Goal: Task Accomplishment & Management: Manage account settings

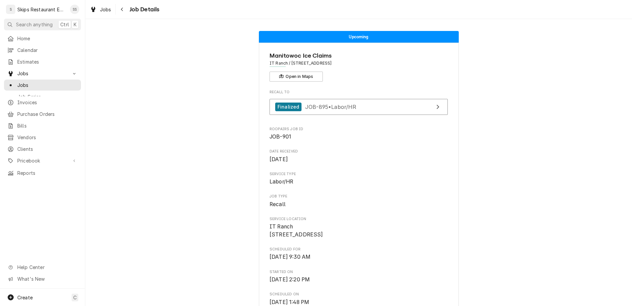
scroll to position [182, 0]
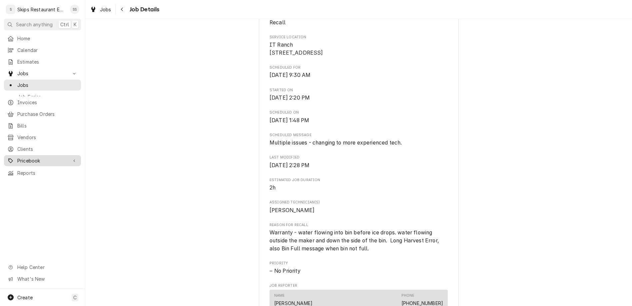
click at [20, 157] on span "Pricebook" at bounding box center [42, 160] width 50 height 7
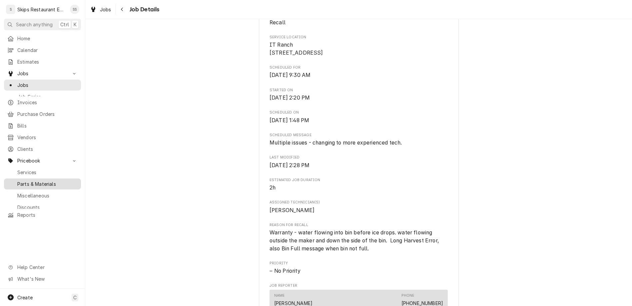
click at [17, 181] on span "Parts & Materials" at bounding box center [47, 184] width 60 height 7
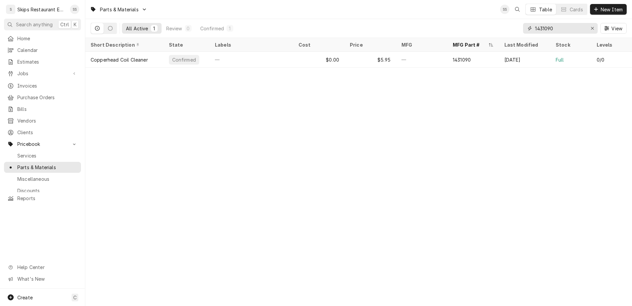
drag, startPoint x: 577, startPoint y: 23, endPoint x: 548, endPoint y: 23, distance: 29.3
click at [548, 23] on input "1431090" at bounding box center [560, 28] width 50 height 11
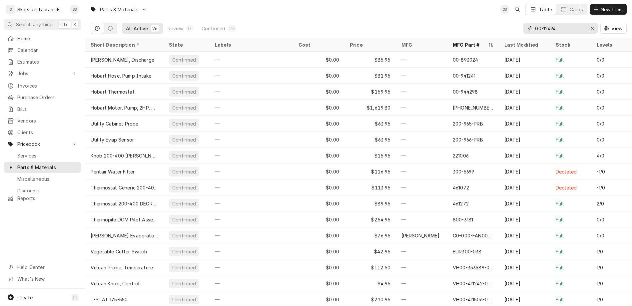
type input "00-124946"
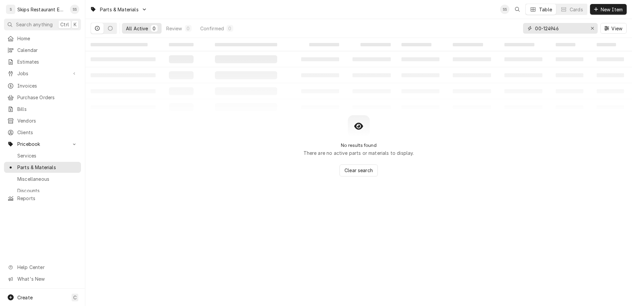
drag, startPoint x: 582, startPoint y: 21, endPoint x: 543, endPoint y: 18, distance: 38.4
click at [543, 23] on input "00-124946" at bounding box center [560, 28] width 50 height 11
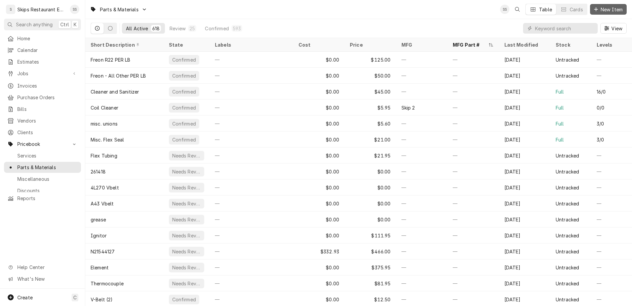
click at [613, 9] on span "New Item" at bounding box center [611, 9] width 25 height 7
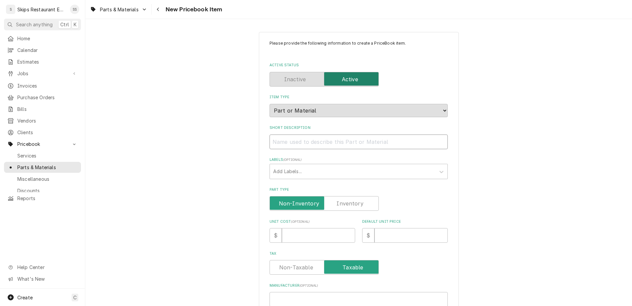
click at [319, 135] on input "Short Description" at bounding box center [358, 142] width 178 height 15
paste input "00-124946"
type input "00-124946"
type textarea "x"
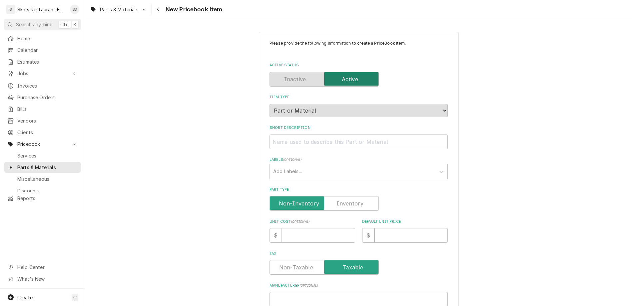
type input "00-124946"
click at [319, 135] on input "Short Description" at bounding box center [358, 142] width 178 height 15
type input "H"
type textarea "x"
type input "Ho"
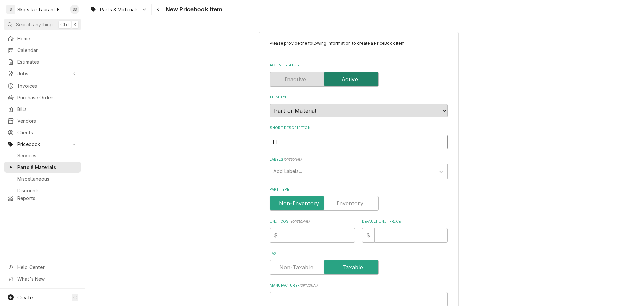
type textarea "x"
type input "Hob"
type textarea "x"
type input "Hoba"
type textarea "x"
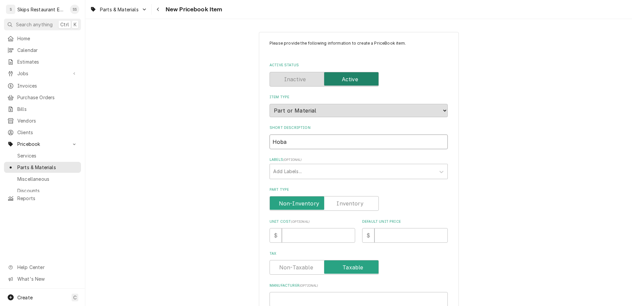
type input "Hobar"
type textarea "x"
type input "[GEOGRAPHIC_DATA]"
type textarea "x"
type input "[GEOGRAPHIC_DATA]"
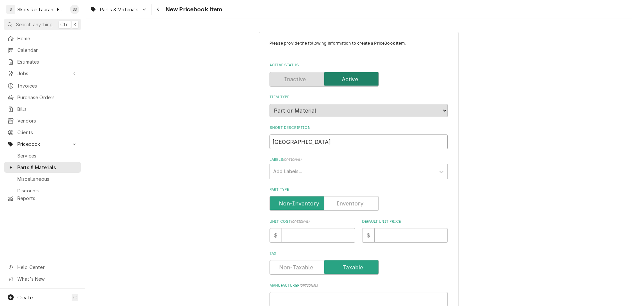
type textarea "x"
type input "Hobart W"
type textarea "x"
type input "Hobart Wa"
type textarea "x"
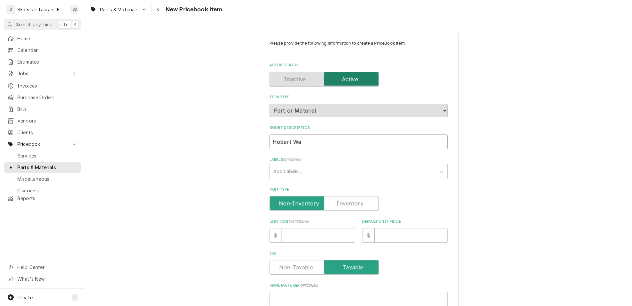
type input "Hobart Was"
type textarea "x"
type input "Hobart Wash"
type textarea "x"
type input "Hobart Washe"
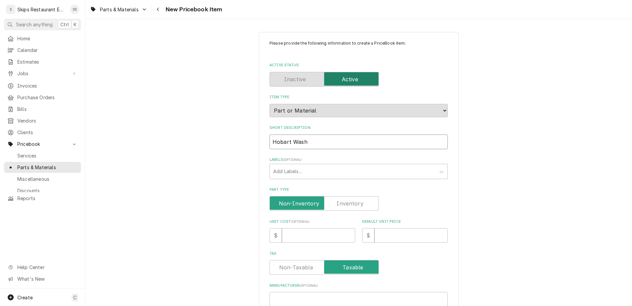
type textarea "x"
type input "Hobart Washer"
type textarea "x"
type input "Hobart Washer"
click at [329, 196] on input "Part Type" at bounding box center [323, 203] width 103 height 15
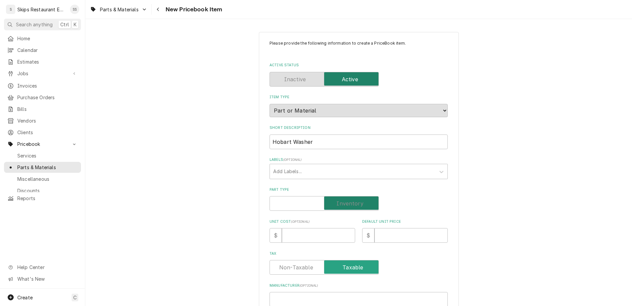
checkbox input "true"
type textarea "x"
click at [377, 228] on input "Default Unit Price" at bounding box center [410, 235] width 73 height 15
type input "2"
type textarea "x"
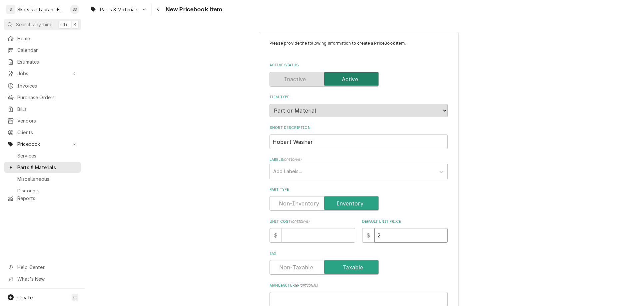
type input "2.9"
type textarea "x"
type input "2.95"
type textarea "x"
type input "2.95"
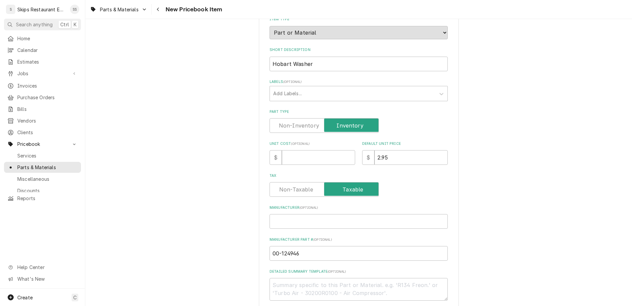
scroll to position [130, 0]
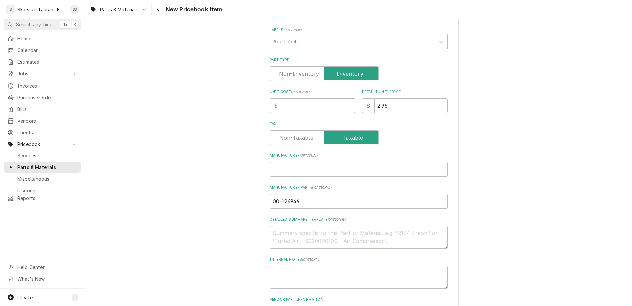
drag, startPoint x: 309, startPoint y: 266, endPoint x: 293, endPoint y: 267, distance: 15.7
type input "10"
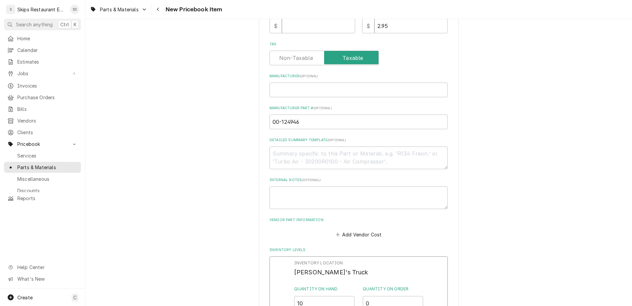
scroll to position [234, 0]
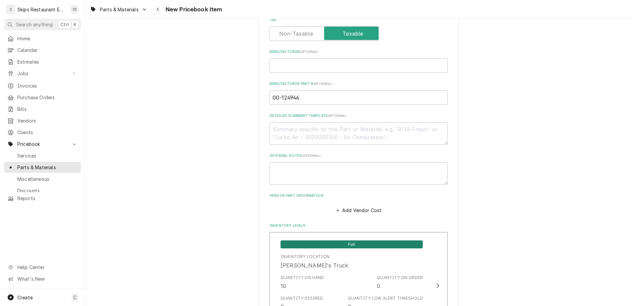
scroll to position [334, 0]
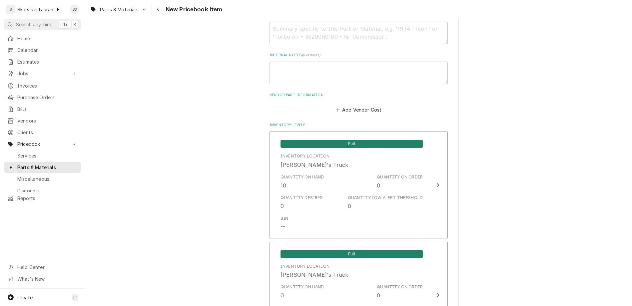
type textarea "x"
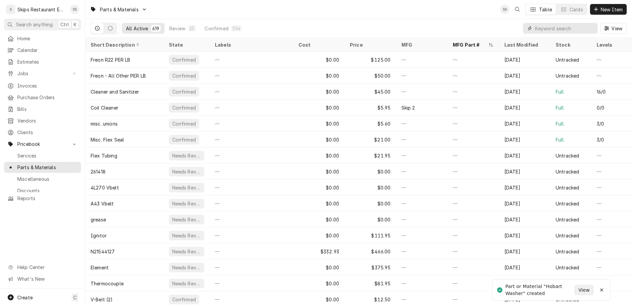
click at [568, 23] on input "Dynamic Content Wrapper" at bounding box center [564, 28] width 59 height 11
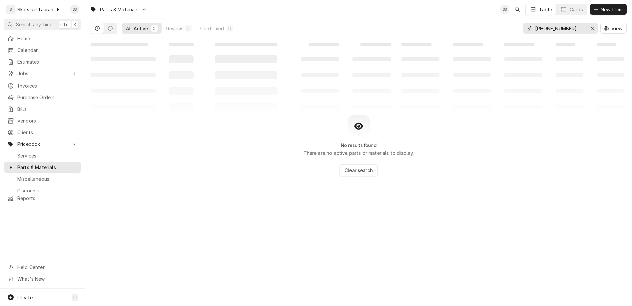
type input "[PHONE_NUMBER]"
drag, startPoint x: 593, startPoint y: 20, endPoint x: 509, endPoint y: 24, distance: 83.3
click at [535, 24] on input "[PHONE_NUMBER]" at bounding box center [560, 28] width 50 height 11
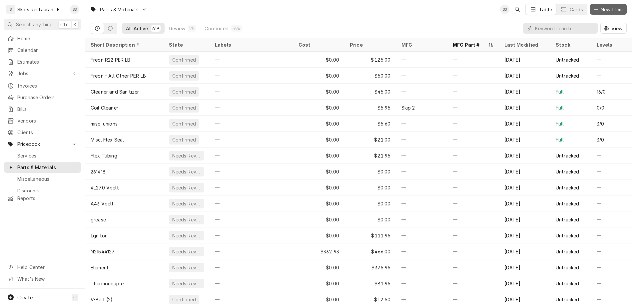
click at [608, 8] on span "New Item" at bounding box center [611, 9] width 25 height 7
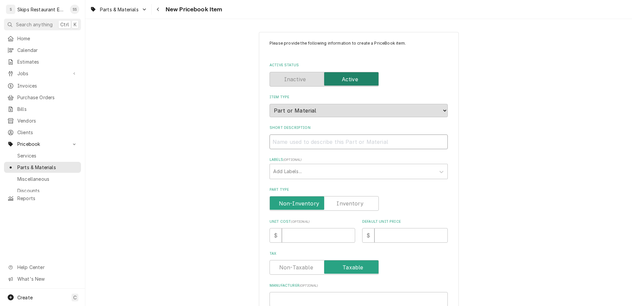
click at [304, 135] on input "Short Description" at bounding box center [358, 142] width 178 height 15
type input "H"
type textarea "x"
type input "Ho"
type textarea "x"
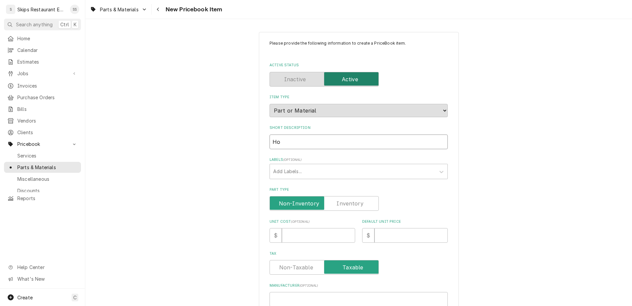
type input "Hob"
type textarea "x"
type input "Hobs"
type textarea "x"
type input "Hobsr"
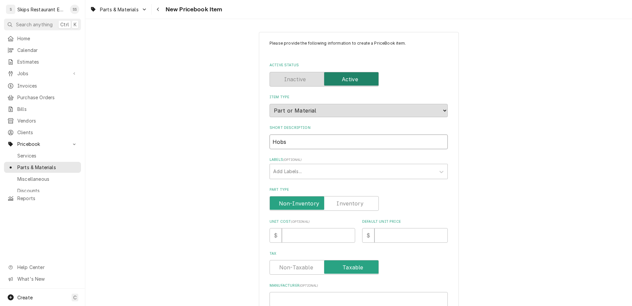
type textarea "x"
type input "Hobs"
type textarea "x"
type input "Hob"
type textarea "x"
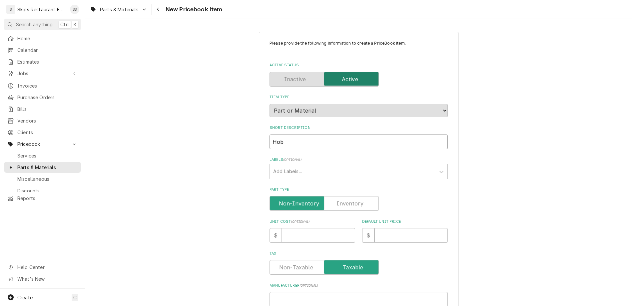
type input "Hoba"
type textarea "x"
type input "Hobar"
type textarea "x"
type input "Hobart"
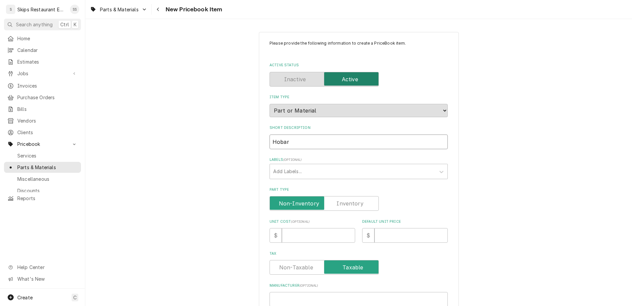
type textarea "x"
type input "Hobart"
type textarea "x"
type input "Hobart M"
type textarea "x"
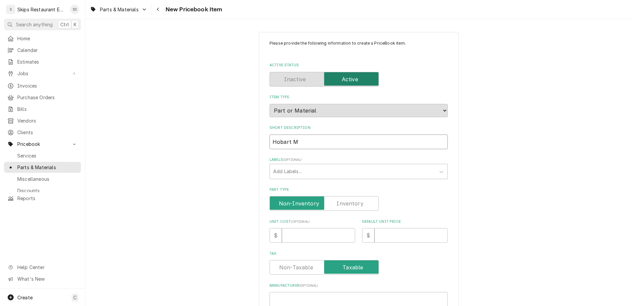
type input "Hobart Mi"
type textarea "x"
type input "Hobart Mix"
type textarea "x"
type input "Hobart Mixe"
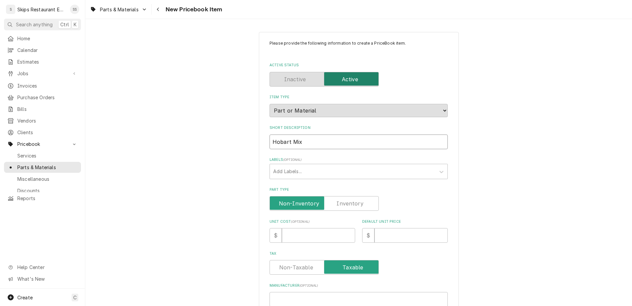
type textarea "x"
type input "Hobart Mixer"
type textarea "x"
type input "Hobart Mixer"
type textarea "x"
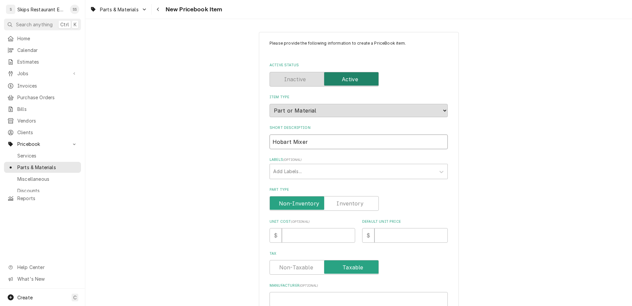
type input "Hobart Mixer N"
type textarea "x"
type input "Hobart Mixer Nu"
type textarea "x"
type input "Hobart Mixer Nut"
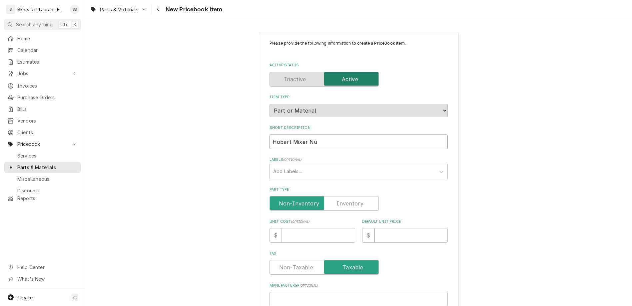
type textarea "x"
type input "Hobart Mixer Nut"
click at [330, 196] on label "Part Type" at bounding box center [323, 203] width 109 height 15
click at [330, 196] on input "Part Type" at bounding box center [323, 203] width 103 height 15
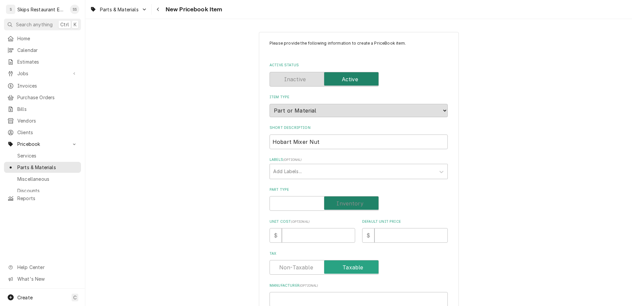
checkbox input "true"
type textarea "x"
click at [374, 228] on input "Default Unit Price" at bounding box center [410, 235] width 73 height 15
type input "8"
type textarea "x"
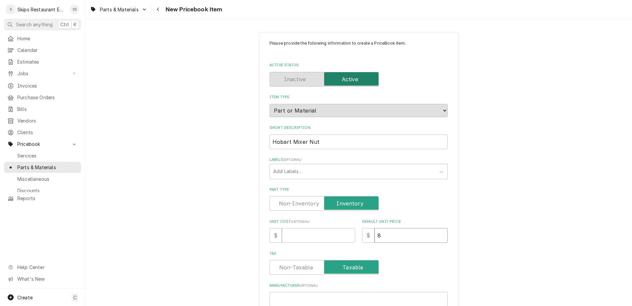
type input "8.9"
type textarea "x"
type input "8.95"
type textarea "x"
type input "8.95"
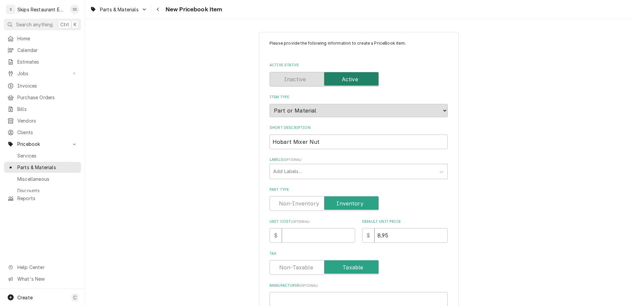
paste input "00-010928-00002"
type input "00-010928-00002"
type textarea "x"
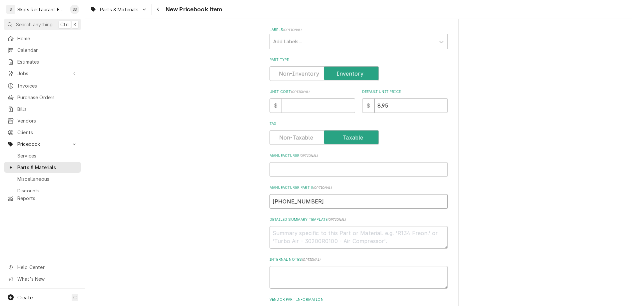
type input "00-010928-00002"
drag, startPoint x: 310, startPoint y: 268, endPoint x: 288, endPoint y: 271, distance: 22.2
type input "4"
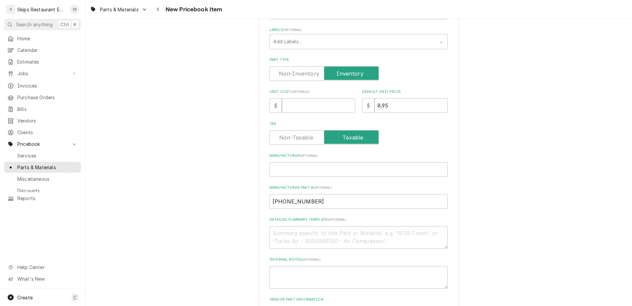
scroll to position [260, 0]
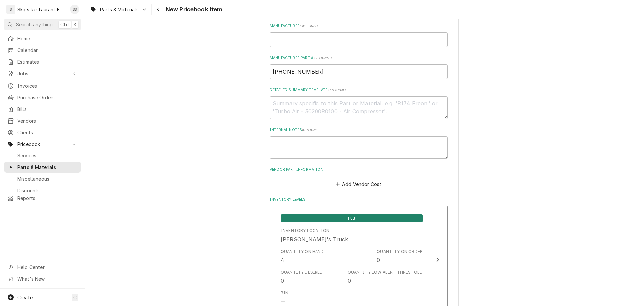
scroll to position [334, 0]
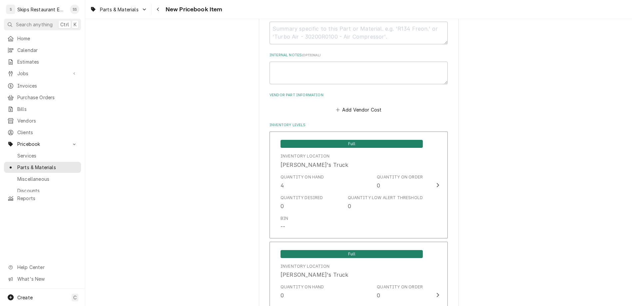
type textarea "x"
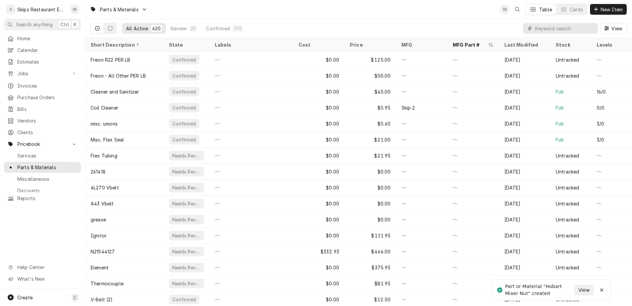
click at [570, 23] on input "Dynamic Content Wrapper" at bounding box center [564, 28] width 59 height 11
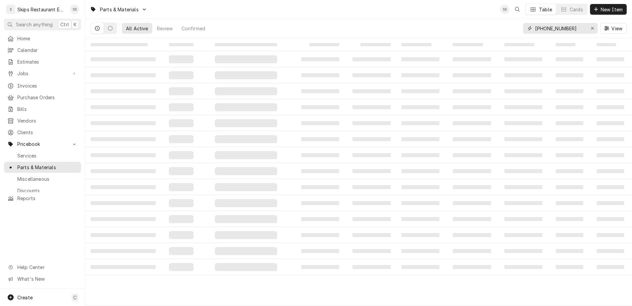
type input "[PHONE_NUMBER]"
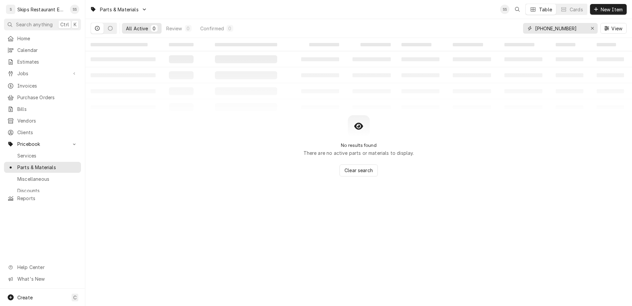
drag, startPoint x: 592, startPoint y: 20, endPoint x: 542, endPoint y: 25, distance: 50.5
click at [542, 24] on input "[PHONE_NUMBER]" at bounding box center [560, 28] width 50 height 11
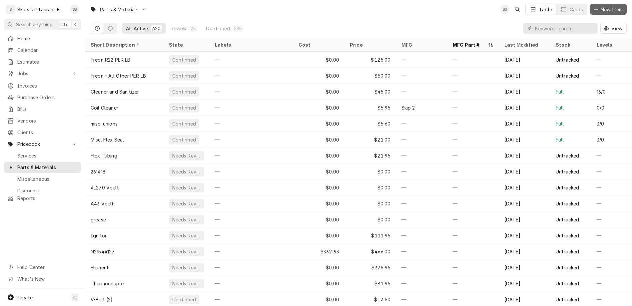
click at [612, 7] on span "New Item" at bounding box center [611, 9] width 25 height 7
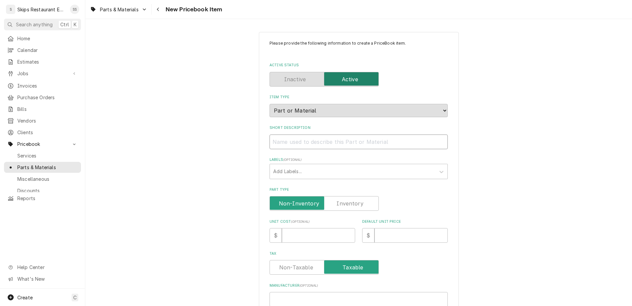
click at [304, 135] on input "Short Description" at bounding box center [358, 142] width 178 height 15
type input "H"
type textarea "x"
type input "Ho"
type textarea "x"
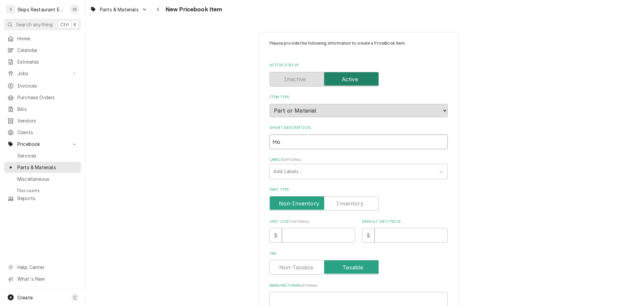
type input "Hob"
type textarea "x"
type input "Hoba"
type textarea "x"
type input "Hobar"
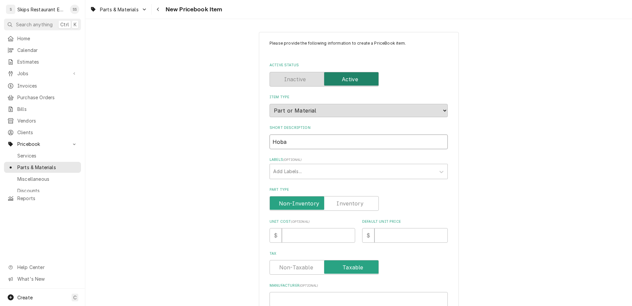
type textarea "x"
type input "Hobart"
type textarea "x"
type input "Hobart"
type textarea "x"
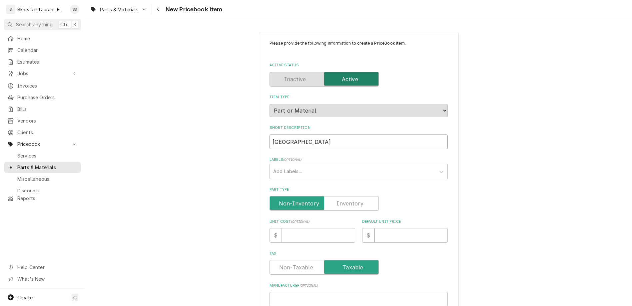
type input "Hobart S"
type textarea "x"
type input "Hobart Sp"
type textarea "x"
type input "Hobart Spc"
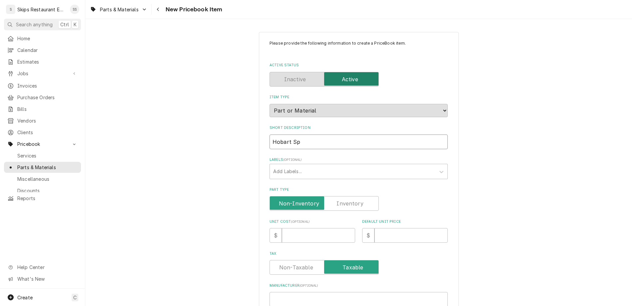
type textarea "x"
type input "Hobart Spci"
type textarea "x"
type input "Hobart Spcia"
type textarea "x"
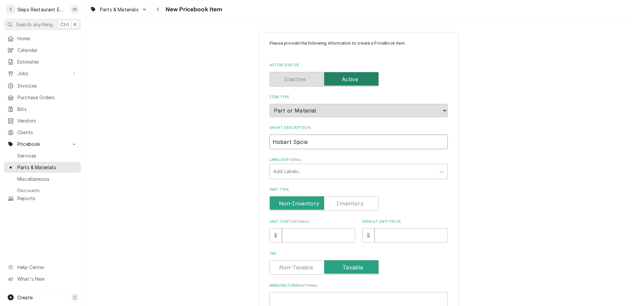
type input "Hobart Spcial"
type textarea "x"
type input "Hobart Spcial"
type textarea "x"
type input "Hobart Spcial N"
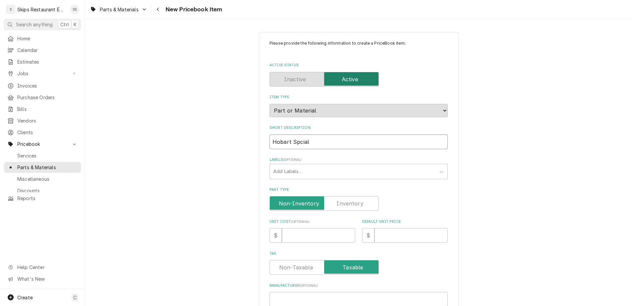
type textarea "x"
type input "Hobart Spcial Nu"
type textarea "x"
type input "Hobart Spcial Nut"
type textarea "x"
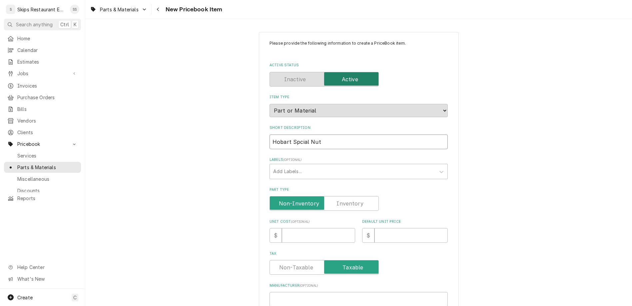
type input "Hobart Special Nut"
type textarea "x"
type input "Hobart Special Nut"
click at [333, 196] on label "Part Type" at bounding box center [323, 203] width 109 height 15
click at [333, 196] on input "Part Type" at bounding box center [323, 203] width 103 height 15
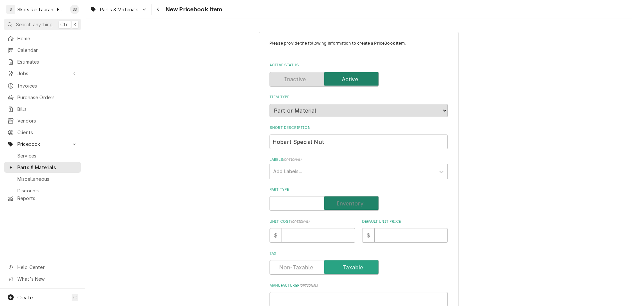
checkbox input "true"
type textarea "x"
click at [376, 228] on input "Default Unit Price" at bounding box center [410, 235] width 73 height 15
type input "2"
type textarea "x"
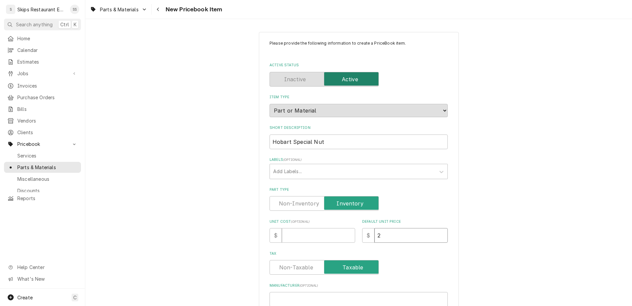
type input "25"
type textarea "x"
type input "25.9"
type textarea "x"
type input "25.95"
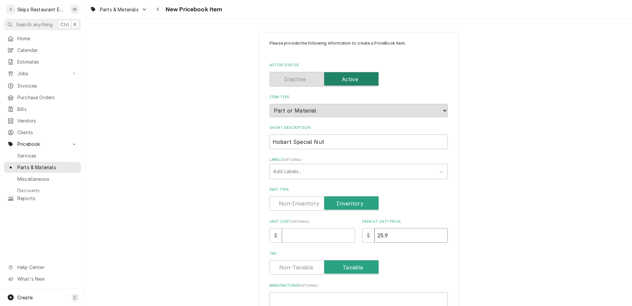
type textarea "x"
type input "25.9"
type textarea "x"
type input "25"
type textarea "x"
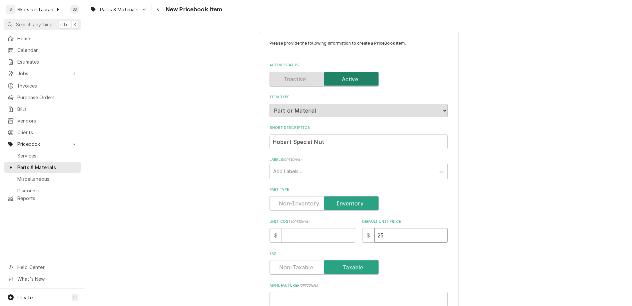
type input "25.5"
type textarea "x"
type input "25.50"
type textarea "x"
type input "25.50"
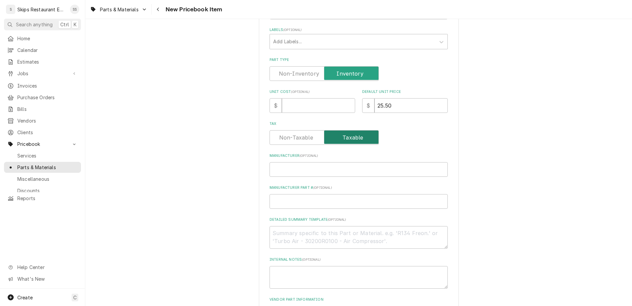
scroll to position [208, 0]
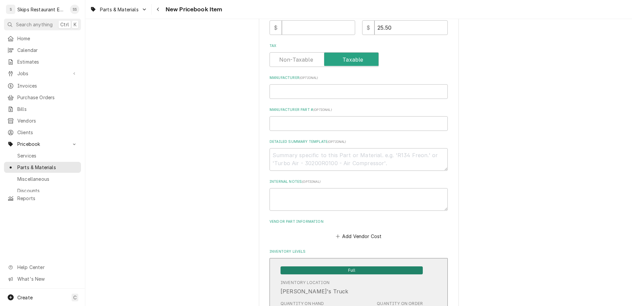
click at [318, 266] on span "Full" at bounding box center [351, 270] width 142 height 8
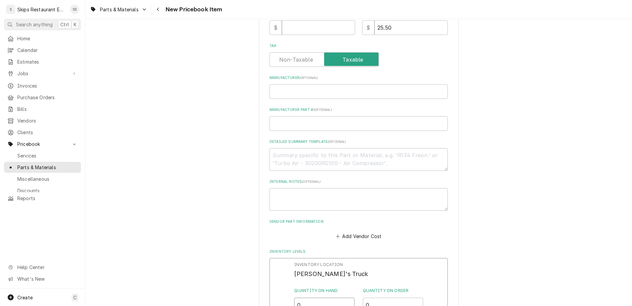
drag, startPoint x: 307, startPoint y: 191, endPoint x: 280, endPoint y: 190, distance: 27.7
click at [294, 298] on input "0" at bounding box center [324, 305] width 61 height 15
type input "1"
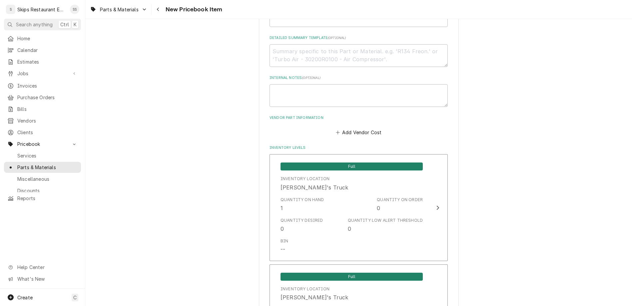
scroll to position [334, 0]
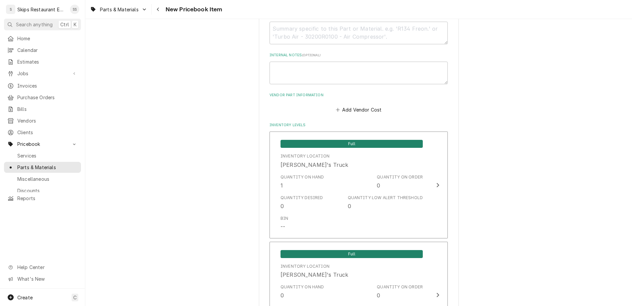
type textarea "x"
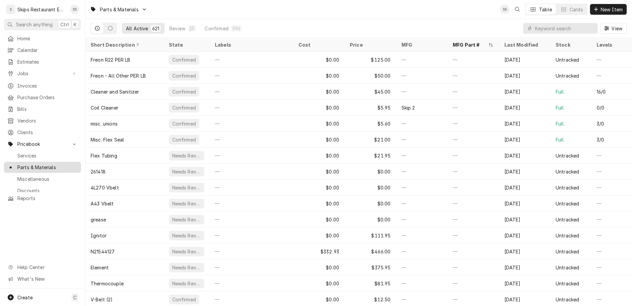
click at [24, 164] on span "Parts & Materials" at bounding box center [47, 167] width 60 height 7
click at [573, 23] on input "Dynamic Content Wrapper" at bounding box center [564, 28] width 59 height 11
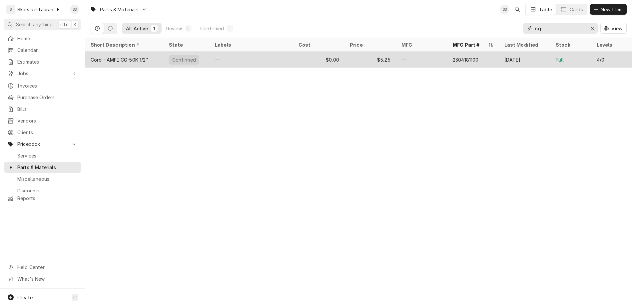
type input "cg"
click at [322, 52] on div "$0.00" at bounding box center [319, 60] width 52 height 16
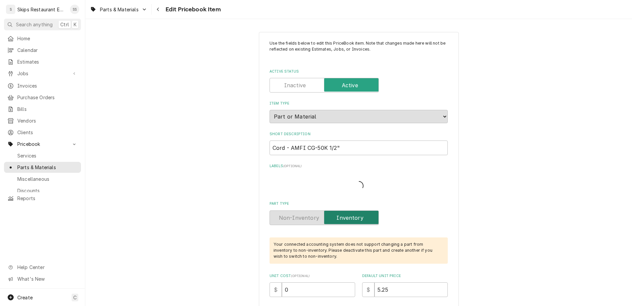
type textarea "x"
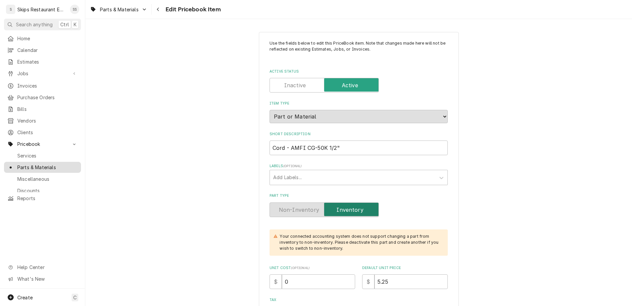
click at [27, 164] on span "Parts & Materials" at bounding box center [47, 167] width 60 height 7
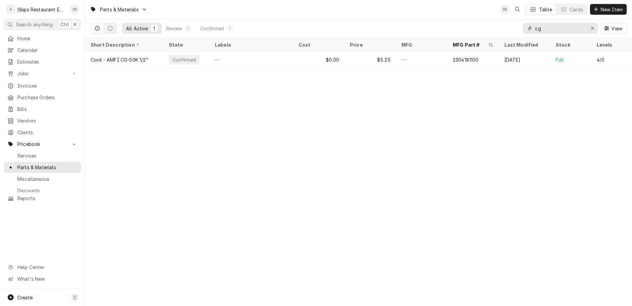
drag, startPoint x: 567, startPoint y: 20, endPoint x: 545, endPoint y: 21, distance: 21.3
click at [545, 23] on input "cg" at bounding box center [560, 28] width 50 height 11
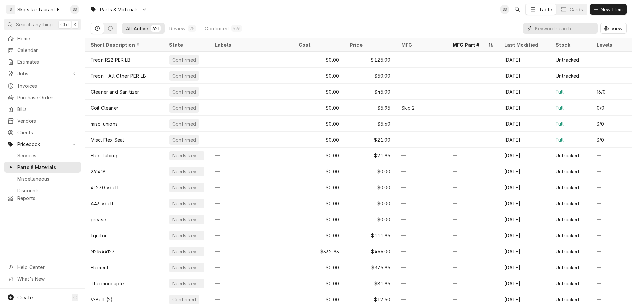
click at [572, 23] on input "Dynamic Content Wrapper" at bounding box center [564, 28] width 59 height 11
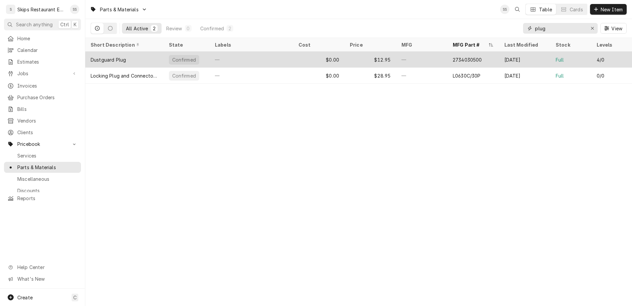
type input "plug"
click at [456, 56] on div "2734030500" at bounding box center [467, 59] width 29 height 7
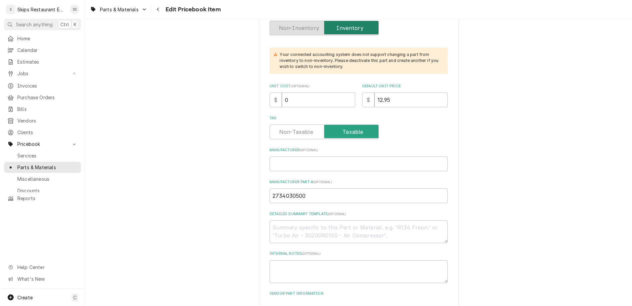
scroll to position [260, 0]
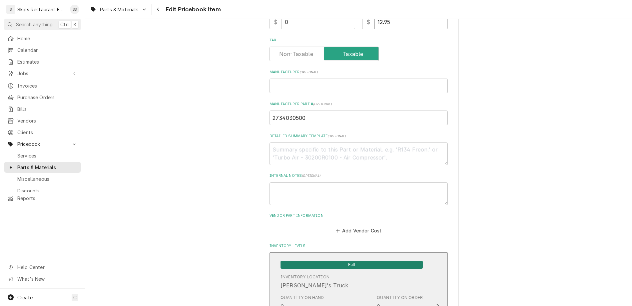
click at [329, 261] on span "Full" at bounding box center [351, 265] width 142 height 8
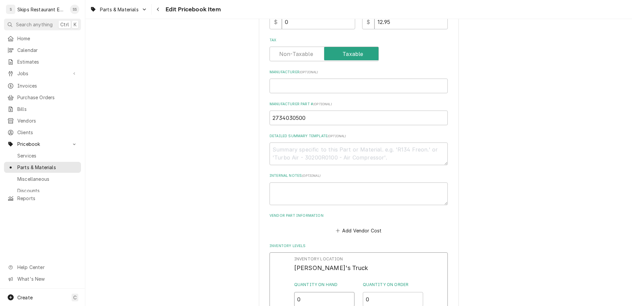
drag, startPoint x: 309, startPoint y: 171, endPoint x: 290, endPoint y: 174, distance: 19.8
click at [294, 292] on input "0" at bounding box center [324, 299] width 61 height 15
type input "1"
type textarea "x"
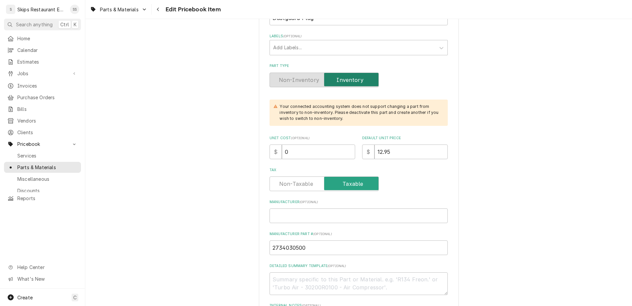
scroll to position [0, 0]
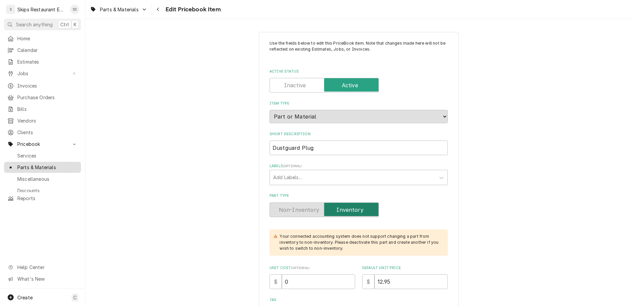
click at [17, 164] on span "Parts & Materials" at bounding box center [47, 167] width 60 height 7
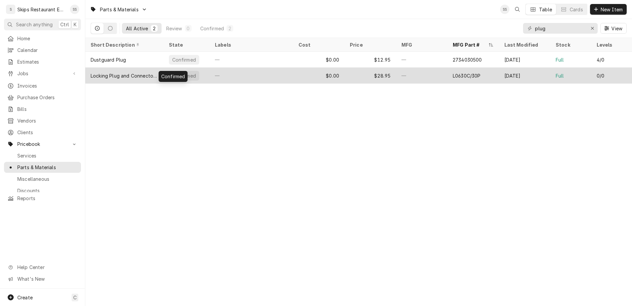
click at [172, 72] on div "Confirmed" at bounding box center [184, 75] width 25 height 7
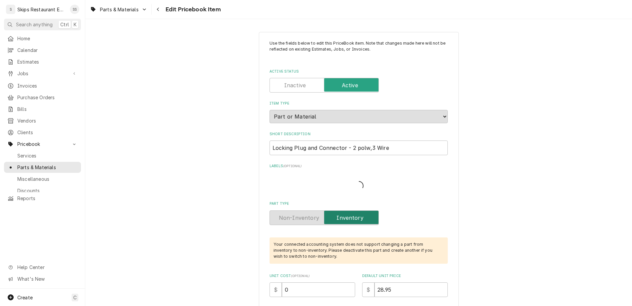
type textarea "x"
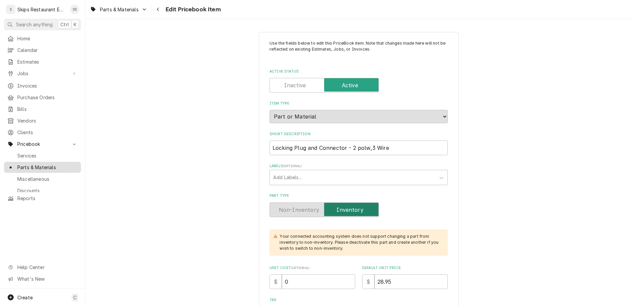
click at [18, 164] on span "Parts & Materials" at bounding box center [47, 167] width 60 height 7
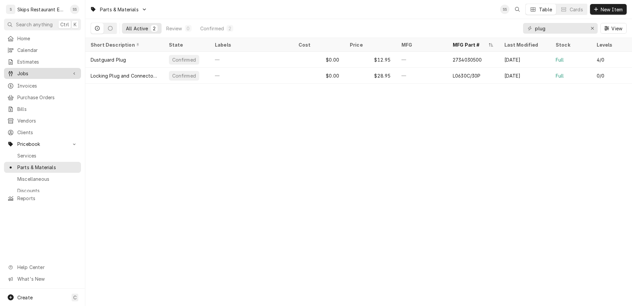
click at [17, 70] on span "Jobs" at bounding box center [42, 73] width 50 height 7
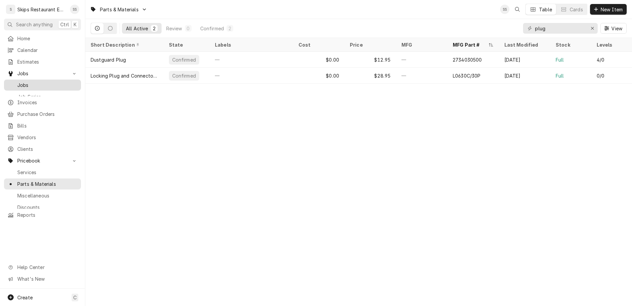
click at [17, 82] on span "Jobs" at bounding box center [47, 85] width 60 height 7
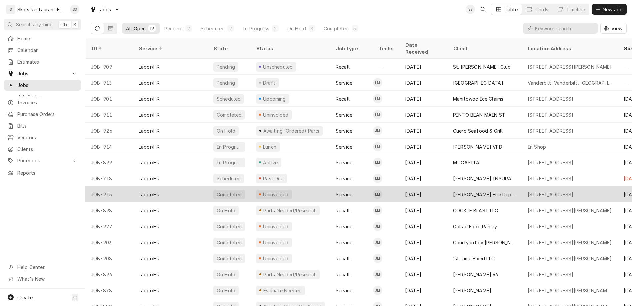
click at [262, 191] on div "Uninvoiced" at bounding box center [275, 194] width 27 height 7
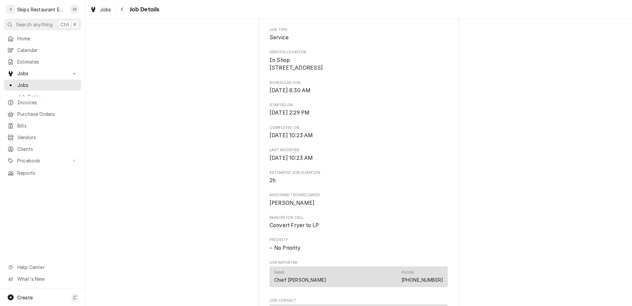
scroll to position [182, 0]
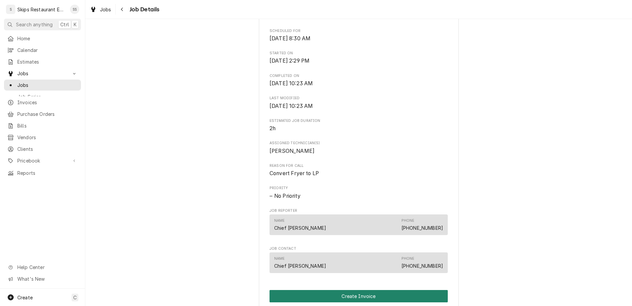
click at [348, 290] on button "Create Invoice" at bounding box center [358, 296] width 178 height 12
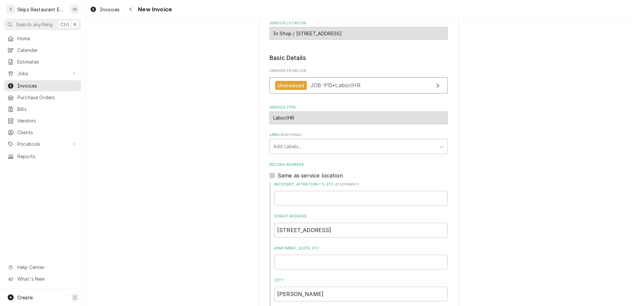
scroll to position [116, 0]
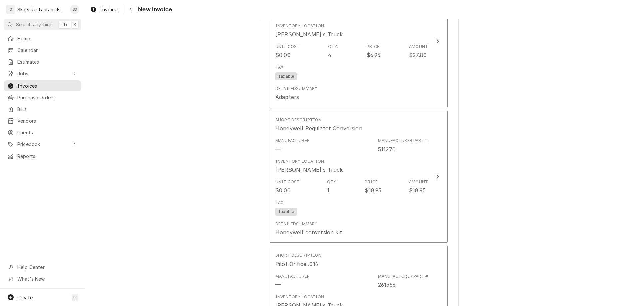
scroll to position [740, 0]
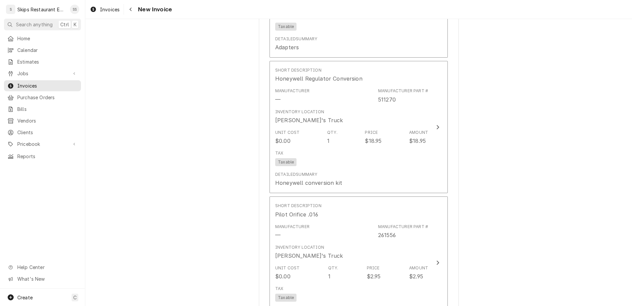
type textarea "x"
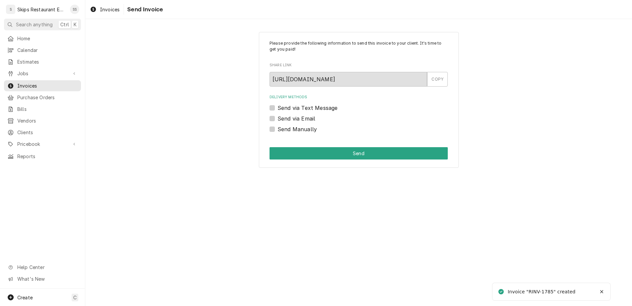
click at [283, 125] on label "Send Manually" at bounding box center [296, 129] width 39 height 8
click at [283, 125] on input "Send Manually" at bounding box center [366, 132] width 178 height 15
checkbox input "true"
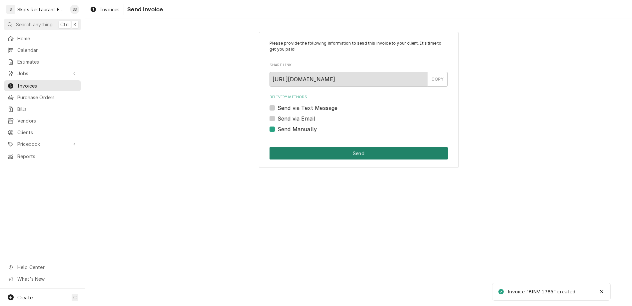
click at [317, 147] on button "Send" at bounding box center [358, 153] width 178 height 12
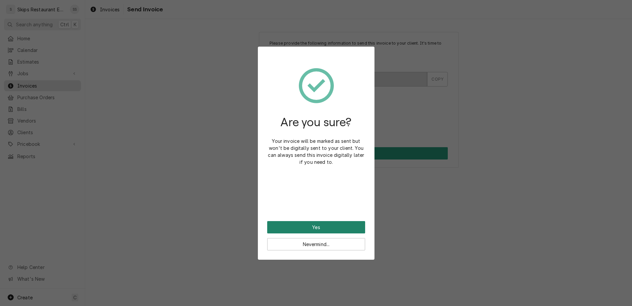
click at [318, 221] on button "Yes" at bounding box center [316, 227] width 98 height 12
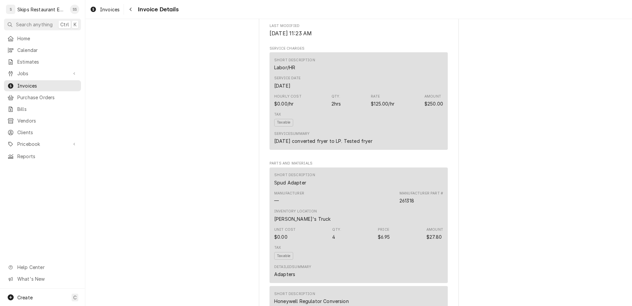
scroll to position [364, 0]
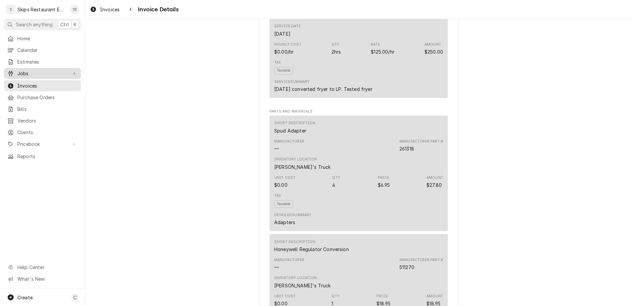
click at [19, 70] on span "Jobs" at bounding box center [42, 73] width 50 height 7
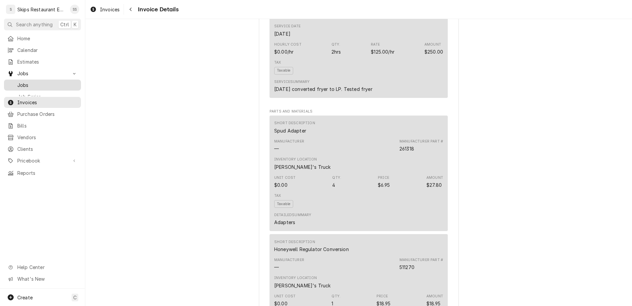
click at [25, 82] on span "Jobs" at bounding box center [47, 85] width 60 height 7
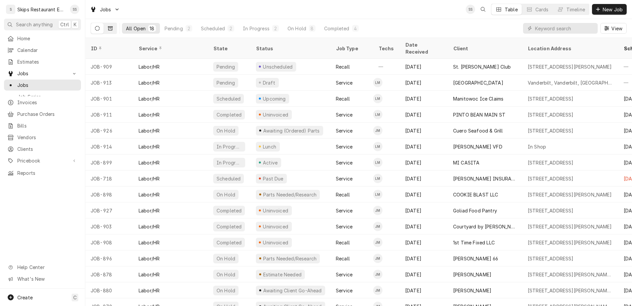
click at [108, 26] on icon "Dynamic Content Wrapper" at bounding box center [110, 28] width 5 height 4
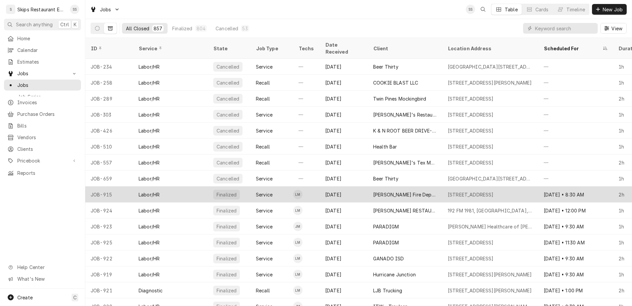
click at [373, 191] on div "Refugio Fire Department" at bounding box center [405, 194] width 64 height 7
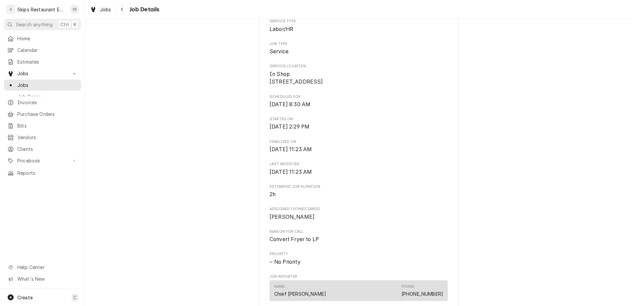
scroll to position [182, 0]
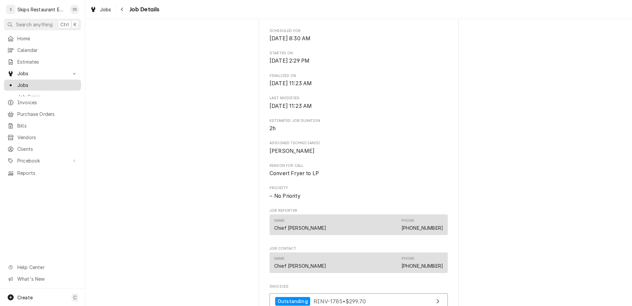
click at [17, 82] on span "Jobs" at bounding box center [47, 85] width 60 height 7
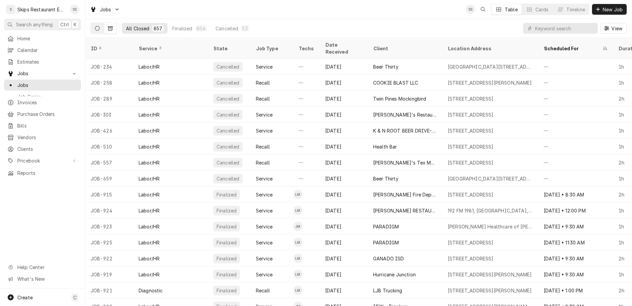
click at [91, 23] on button "Dynamic Content Wrapper" at bounding box center [97, 28] width 13 height 11
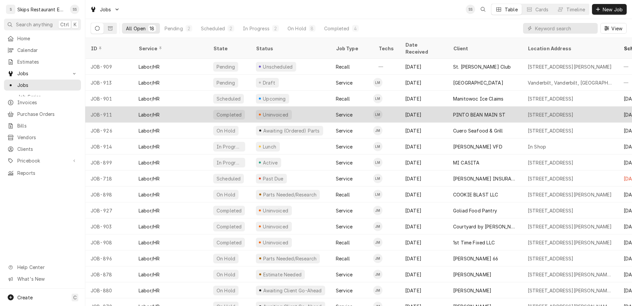
click at [262, 111] on div "Uninvoiced" at bounding box center [275, 114] width 27 height 7
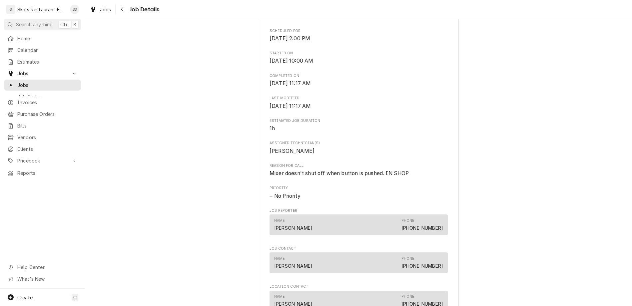
scroll to position [286, 0]
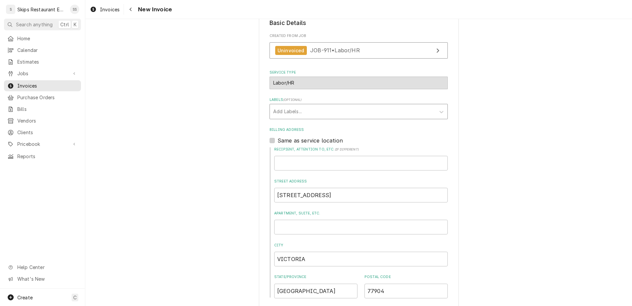
scroll to position [116, 0]
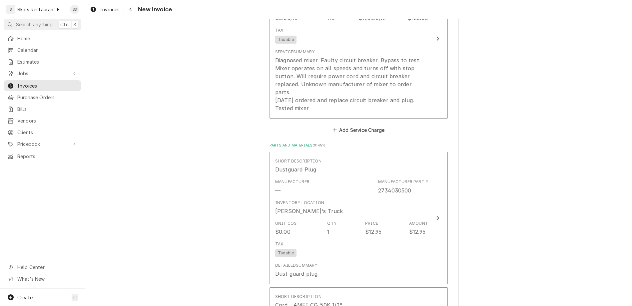
scroll to position [714, 0]
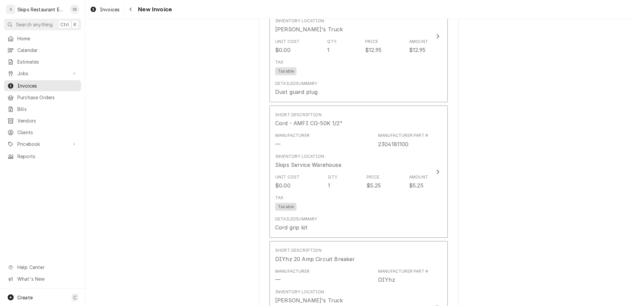
scroll to position [818, 0]
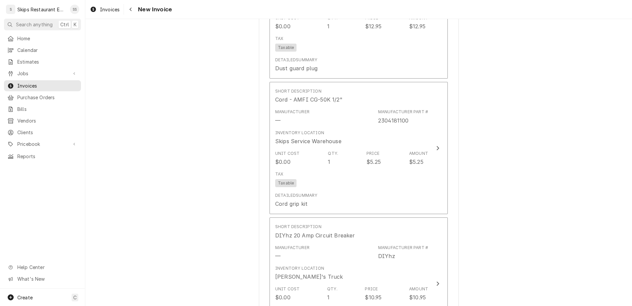
type textarea "x"
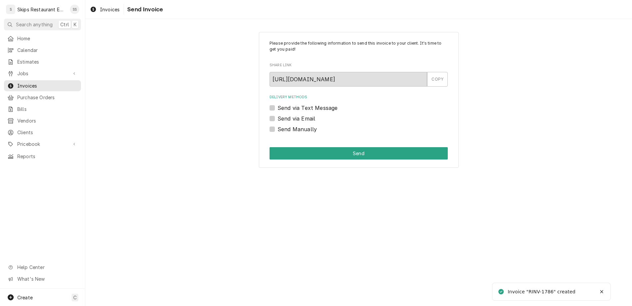
click at [283, 125] on label "Send Manually" at bounding box center [296, 129] width 39 height 8
click at [283, 125] on input "Send Manually" at bounding box center [366, 132] width 178 height 15
checkbox input "true"
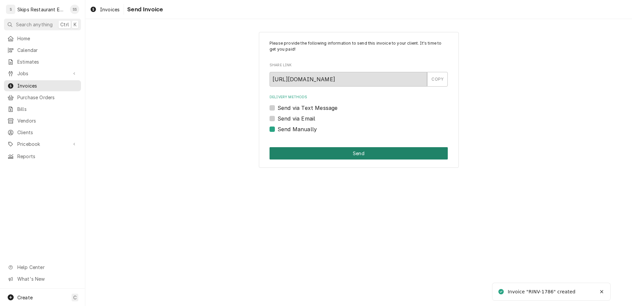
click at [327, 147] on button "Send" at bounding box center [358, 153] width 178 height 12
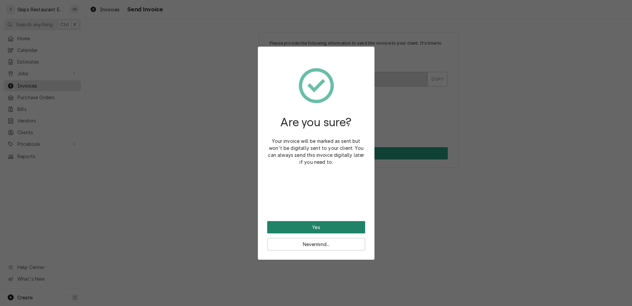
click at [315, 221] on button "Yes" at bounding box center [316, 227] width 98 height 12
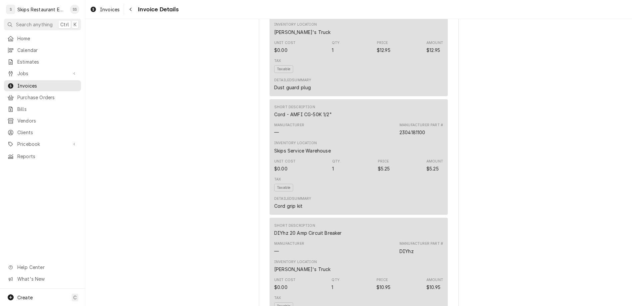
scroll to position [638, 0]
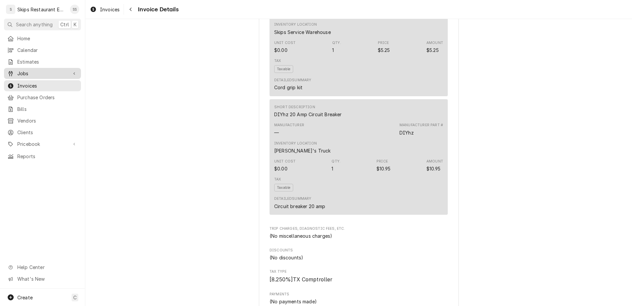
click at [21, 69] on div "Jobs" at bounding box center [42, 73] width 74 height 8
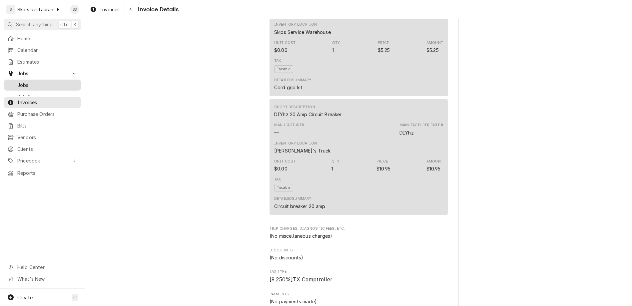
click at [21, 82] on span "Jobs" at bounding box center [47, 85] width 60 height 7
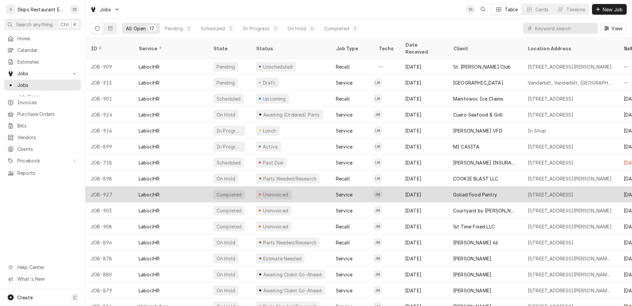
click at [262, 191] on div "Uninvoiced" at bounding box center [275, 194] width 27 height 7
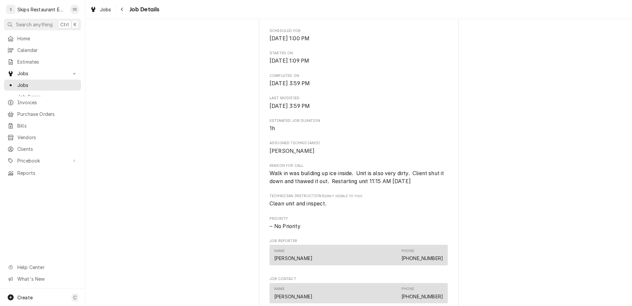
scroll to position [234, 0]
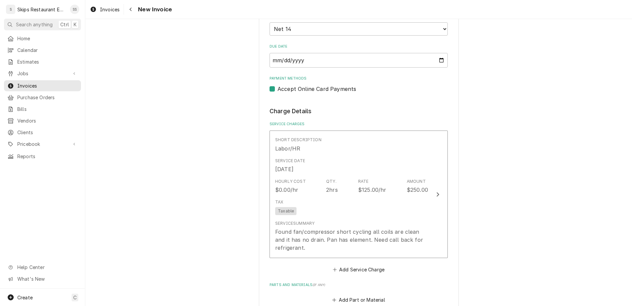
scroll to position [286, 0]
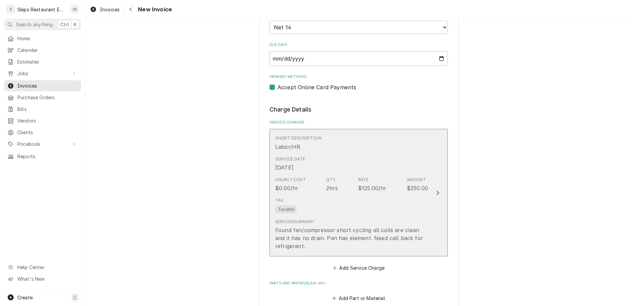
click at [328, 226] on div "Found fan/compressor short cycling all coils are clean and it has no drain. Pan…" at bounding box center [351, 238] width 153 height 24
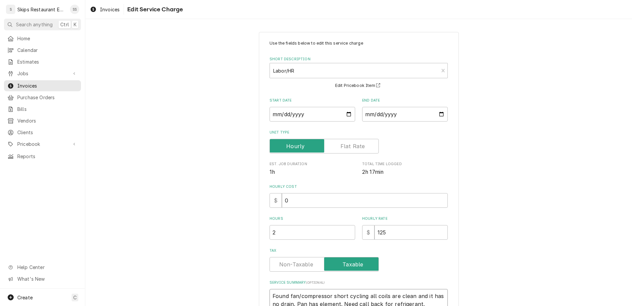
drag, startPoint x: 391, startPoint y: 224, endPoint x: 300, endPoint y: 230, distance: 90.8
click at [300, 289] on textarea "Found fan/compressor short cycling all coils are clean and it has no drain. Pan…" at bounding box center [358, 300] width 178 height 23
type textarea "x"
type textarea "Found fan/compressor short cycling all coils are clean Pan has element. Need ca…"
type textarea "x"
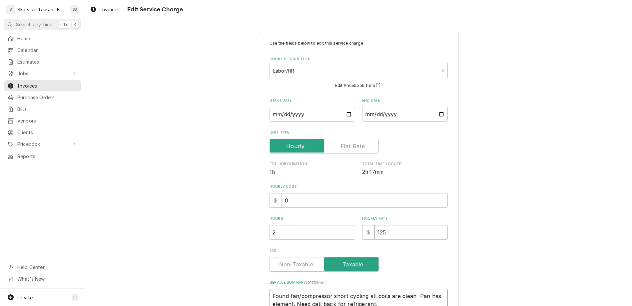
type textarea "Found fan/compressor short cycling all coils are clean. Pan has element. Need c…"
drag, startPoint x: 338, startPoint y: 230, endPoint x: 359, endPoint y: 230, distance: 21.3
click at [359, 289] on textarea "Found fan/compressor short cycling all coils are clean. Pan has element. Need c…" at bounding box center [358, 300] width 178 height 23
type textarea "x"
type textarea "Found fan/compressor short cycling all coils are clean. Pan has element. Need c…"
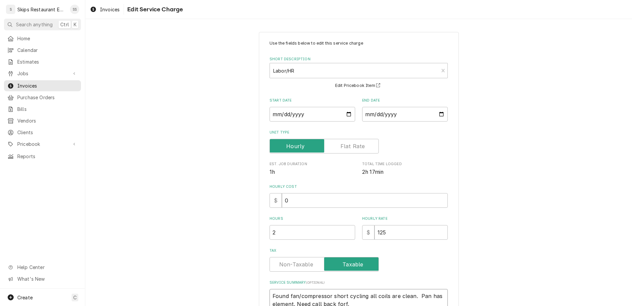
type textarea "x"
type textarea "Found fan/compressor short cycling all coils are clean. Pan has element. Need c…"
type textarea "x"
type textarea "Found fan/compressor short cycling all coils are clean. Pan has element. Need c…"
type textarea "x"
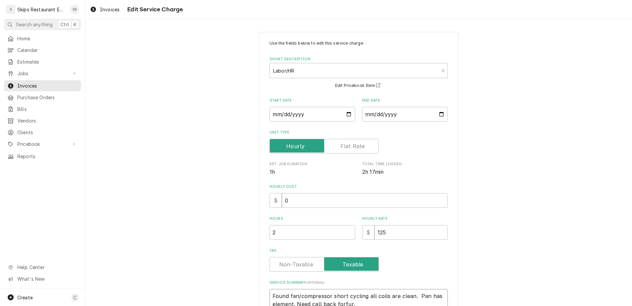
type textarea "Found fan/compressor short cycling all coils are clean. Pan has element. Need c…"
type textarea "x"
type textarea "Found fan/compressor short cycling all coils are clean. Pan has element. Need c…"
type textarea "x"
type textarea "Found fan/compressor short cycling all coils are clean. Pan has element. Need c…"
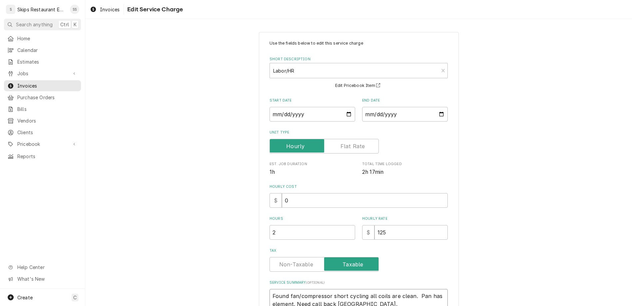
type textarea "x"
type textarea "Found fan/compressor short cycling all coils are clean. Pan has element. Need c…"
type textarea "x"
type textarea "Found fan/compressor short cycling all coils are clean. Pan has element. Need c…"
type textarea "x"
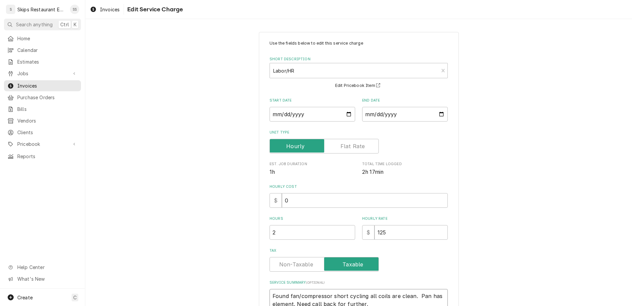
type textarea "Found fan/compressor short cycling all coils are clean. Pan has element. Need c…"
type textarea "x"
type textarea "Found fan/compressor short cycling all coils are clean. Pan has element. Need c…"
type textarea "x"
type textarea "Found fan/compressor short cycling all coils are clean. Pan has element. Need c…"
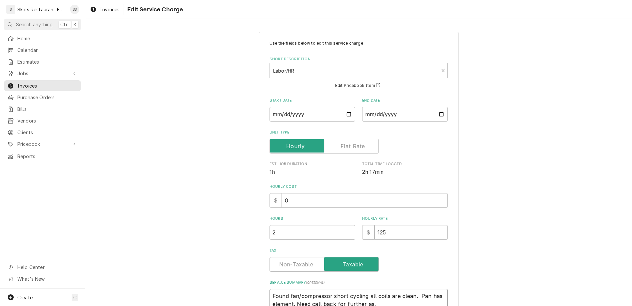
type textarea "x"
type textarea "Found fan/compressor short cycling all coils are clean. Pan has element. Need c…"
type textarea "x"
type textarea "Found fan/compressor short cycling all coils are clean. Pan has element. Need c…"
type textarea "x"
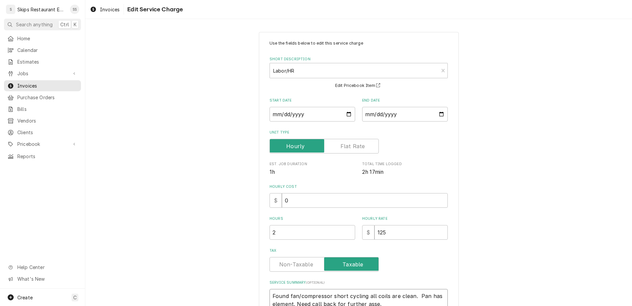
type textarea "Found fan/compressor short cycling all coils are clean. Pan has element. Need c…"
type textarea "x"
type textarea "Found fan/compressor short cycling all coils are clean. Pan has element. Need c…"
type textarea "x"
type textarea "Found fan/compressor short cycling all coils are clean. Pan has element. Need c…"
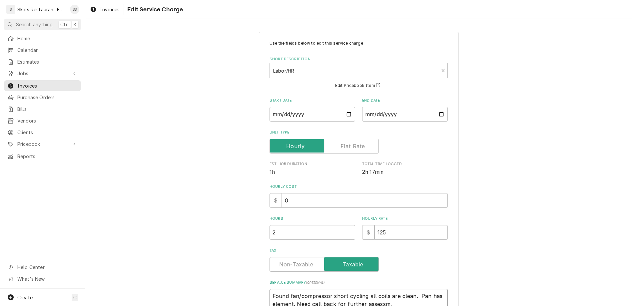
type textarea "x"
type textarea "Found fan/compressor short cycling all coils are clean. Pan has element. Need c…"
type textarea "x"
type textarea "Found fan/compressor short cycling all coils are clean. Pan has element. Need c…"
type textarea "x"
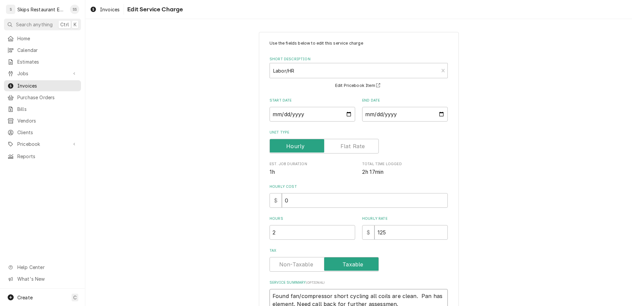
type textarea "Found fan/compressor short cycling all coils are clean. Pan has element. Need c…"
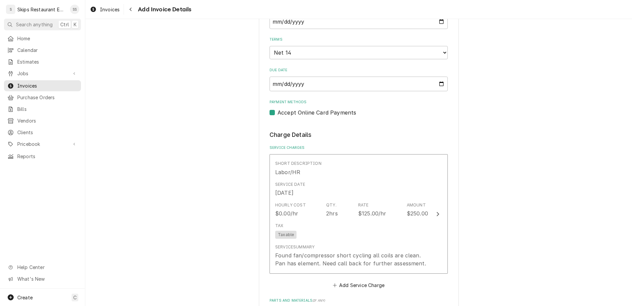
scroll to position [255, 0]
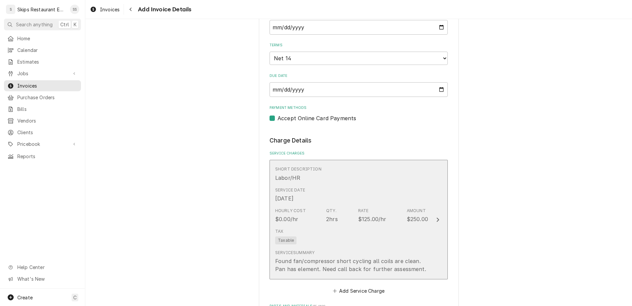
click at [324, 205] on div "Hourly Cost $0.00/hr Qty. 2hrs Rate $125.00/hr Amount $250.00" at bounding box center [351, 215] width 153 height 21
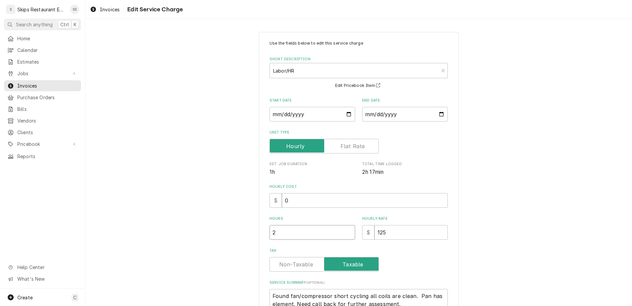
click at [272, 225] on input "2" at bounding box center [312, 232] width 86 height 15
type textarea "x"
type input "1"
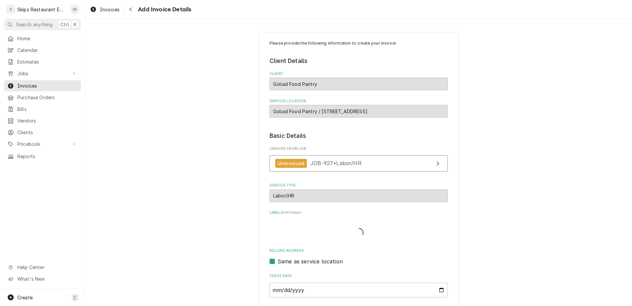
scroll to position [250, 0]
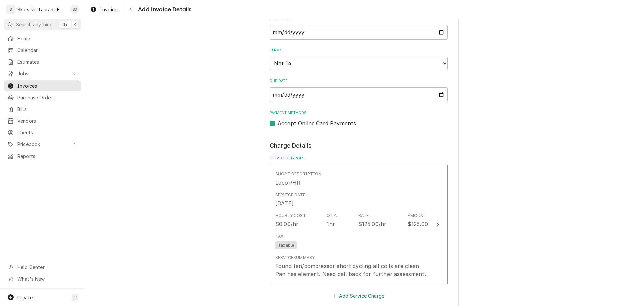
click at [348, 291] on button "Add Service Charge" at bounding box center [358, 295] width 54 height 9
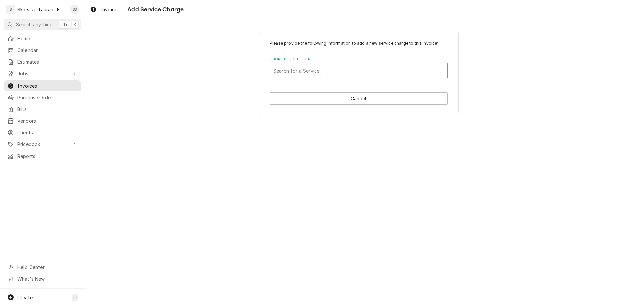
click at [317, 65] on div "Short Description" at bounding box center [358, 71] width 171 height 12
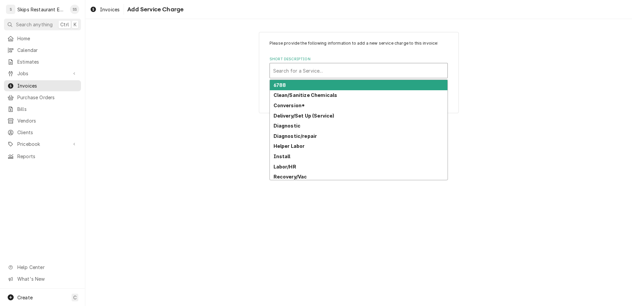
click at [232, 58] on div "Please provide the following information to add a new service charge to this in…" at bounding box center [358, 72] width 547 height 93
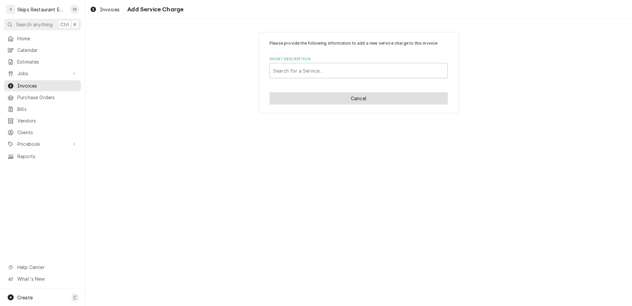
click at [351, 92] on button "Cancel" at bounding box center [358, 98] width 178 height 12
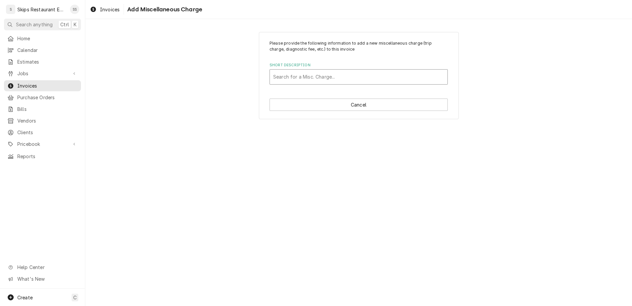
click at [315, 70] on div "Search for a Misc. Charge..." at bounding box center [359, 77] width 178 height 15
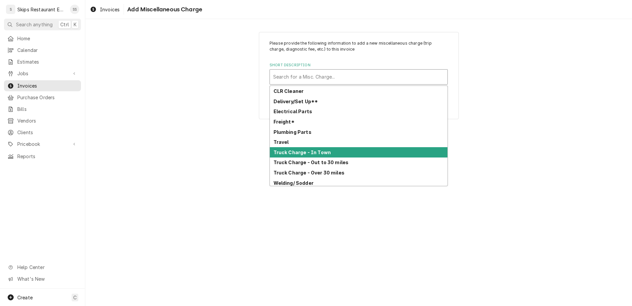
click at [307, 160] on strong "Truck Charge - Out to 30 miles" at bounding box center [310, 163] width 75 height 6
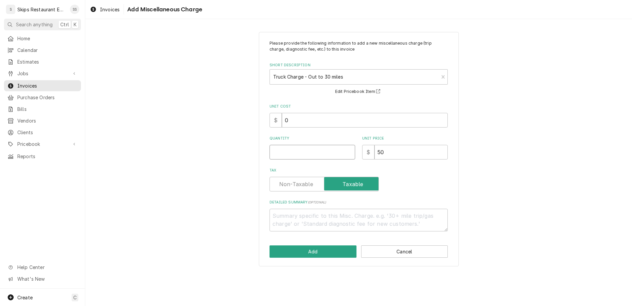
click at [299, 145] on input "Quantity" at bounding box center [312, 152] width 86 height 15
type textarea "x"
type input "1"
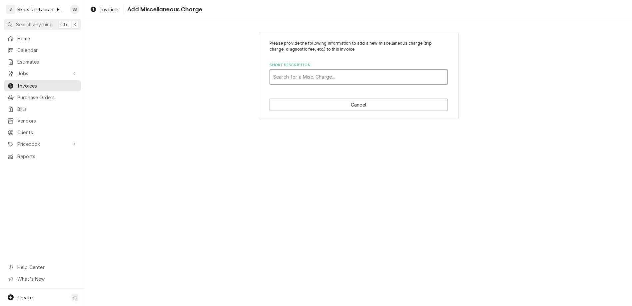
click at [387, 71] on div "Short Description" at bounding box center [358, 77] width 171 height 12
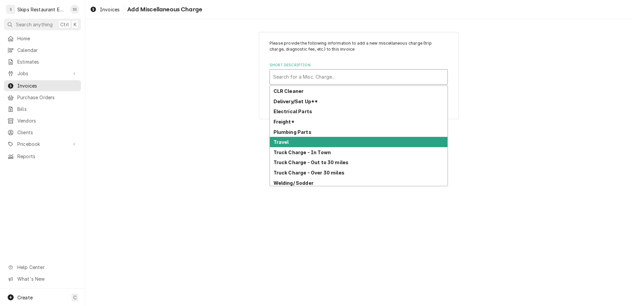
click at [310, 137] on div "Travel" at bounding box center [359, 142] width 178 height 10
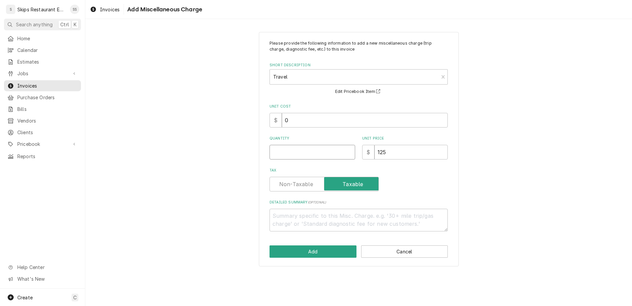
click at [308, 145] on input "Quantity" at bounding box center [312, 152] width 86 height 15
type textarea "x"
type input "1"
click at [311, 245] on button "Add" at bounding box center [312, 251] width 87 height 12
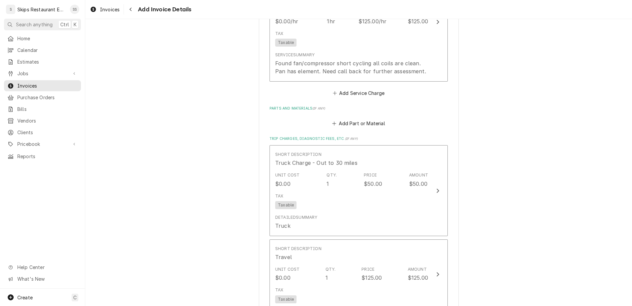
scroll to position [474, 0]
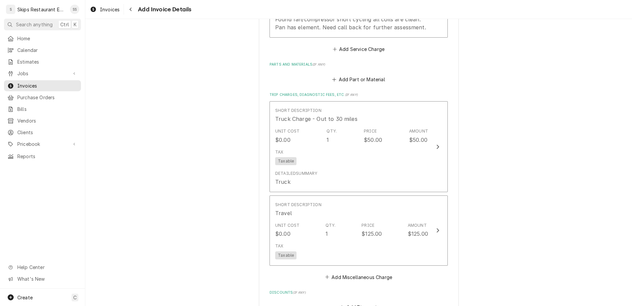
type textarea "x"
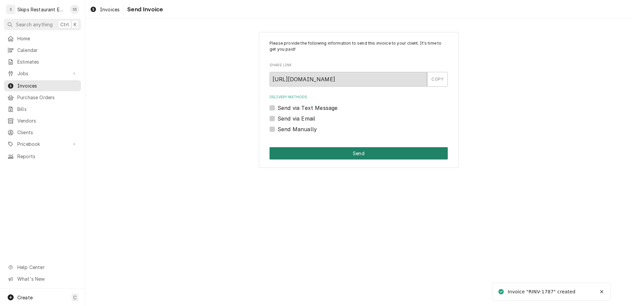
click at [284, 125] on label "Send Manually" at bounding box center [296, 129] width 39 height 8
click at [284, 125] on input "Send Manually" at bounding box center [366, 132] width 178 height 15
checkbox input "true"
click at [353, 147] on button "Send" at bounding box center [358, 153] width 178 height 12
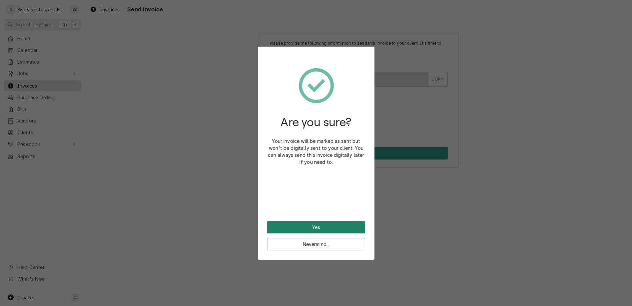
click at [315, 221] on button "Yes" at bounding box center [316, 227] width 98 height 12
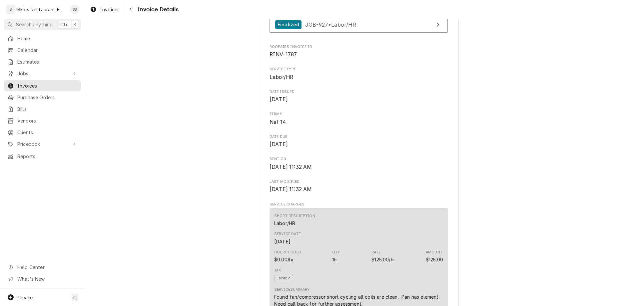
scroll to position [208, 0]
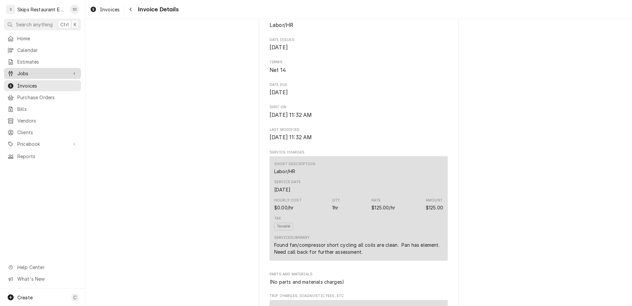
click at [17, 70] on span "Jobs" at bounding box center [42, 73] width 50 height 7
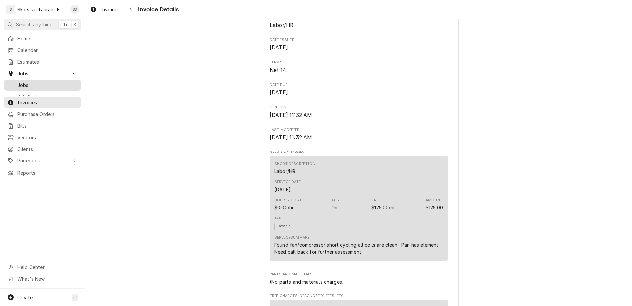
click at [17, 82] on span "Jobs" at bounding box center [47, 85] width 60 height 7
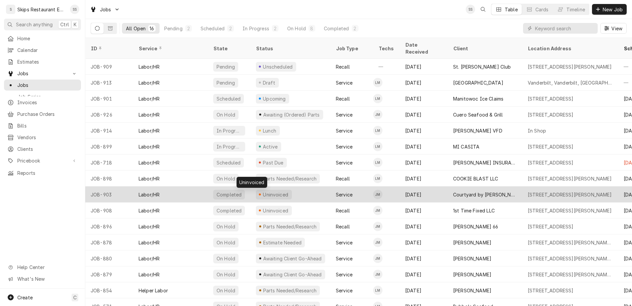
click at [262, 191] on div "Uninvoiced" at bounding box center [275, 194] width 27 height 7
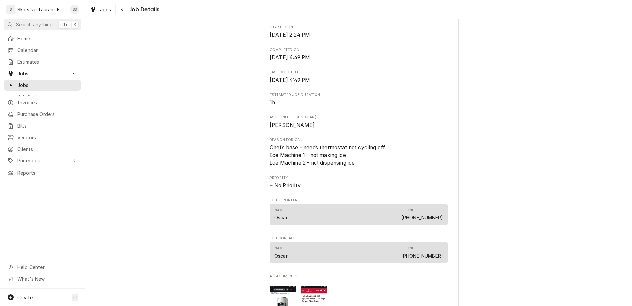
scroll to position [286, 0]
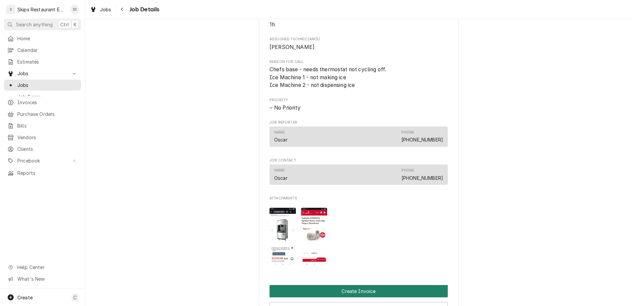
click at [346, 285] on button "Create Invoice" at bounding box center [358, 291] width 178 height 12
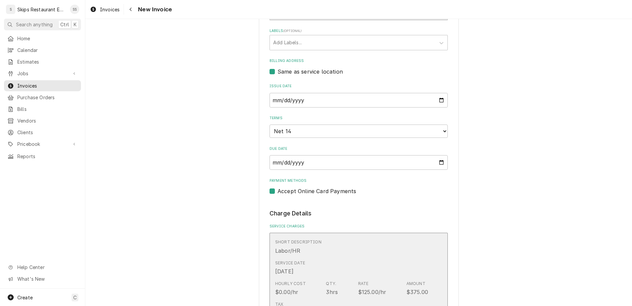
scroll to position [208, 0]
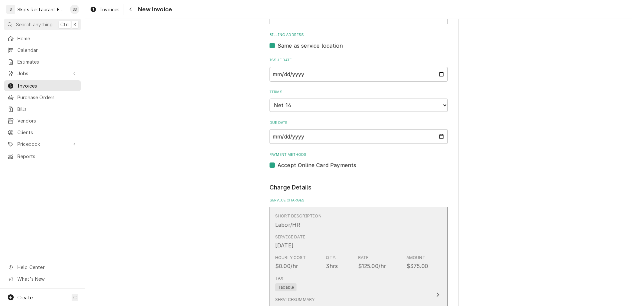
click at [337, 273] on div "Tax Taxable" at bounding box center [351, 283] width 153 height 21
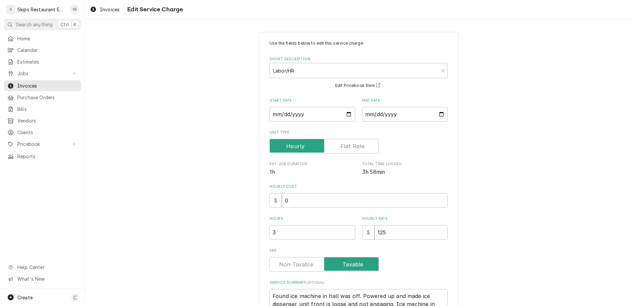
scroll to position [8, 0]
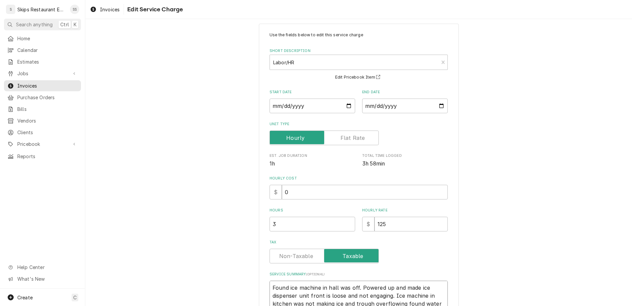
click at [372, 281] on textarea "Found ice machine in hall was off. Powered up and made ice dispenser unit front…" at bounding box center [358, 307] width 178 height 53
type textarea "x"
type textarea "Found ice machine in hall was off. Powered up and made ice dispenser unit front…"
click at [283, 281] on textarea "Found ice machine in hall was off. Powered up and made ice dispenser unit front…" at bounding box center [358, 307] width 178 height 53
type textarea "x"
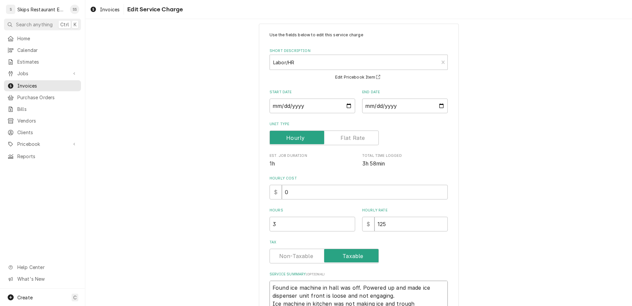
type textarea "Found ice machine in hall was off. Powered up and made ice dispenser unit front…"
type textarea "x"
type textarea "Found ice machine in hall was off. Powered up and made ice dispenser unit front…"
type textarea "x"
type textarea "Found ice machine in hall was off. Powered up and made ice dispenser unit front…"
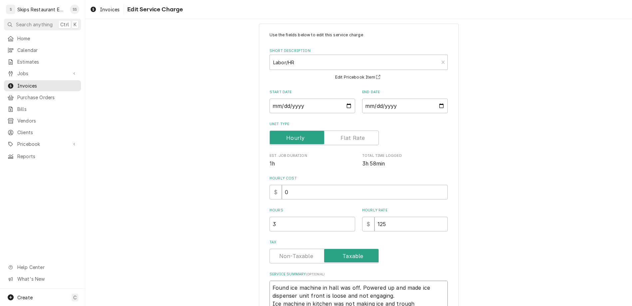
type textarea "x"
type textarea "Found ice machine in hall was off. Powered up and made ice dispenser unit front…"
type textarea "x"
type textarea "Found ice machine in hall was off. Powered up and made ice dispenser unit front…"
type textarea "x"
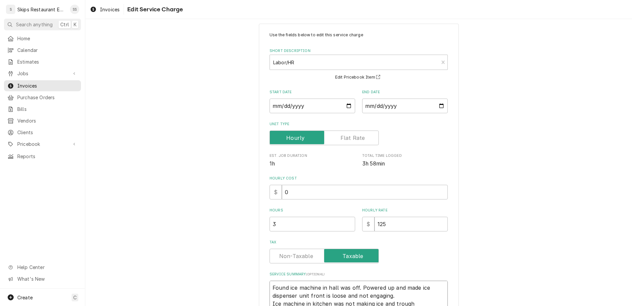
type textarea "Found ice machine in hall was off. Powered up and made ice dispenser unit front…"
type textarea "x"
type textarea "Found ice machine in hall was off. Powered up and made ice dispenser unit front…"
type textarea "x"
type textarea "Found ice machine in hall was off. Powered up and made ice dispenser unit front…"
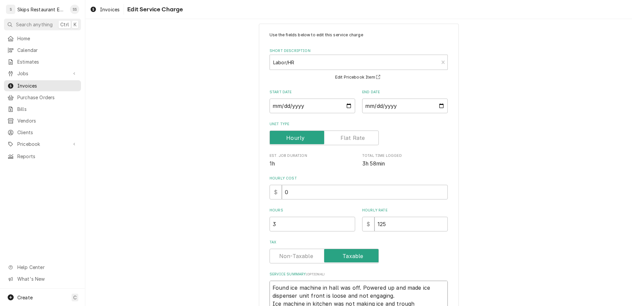
type textarea "x"
type textarea "Found ice machine in hall was off. Powered up and made ice dispenser unit front…"
type textarea "x"
type textarea "Found ice machine in hall was off. Powered up and made ice dispenser unit front…"
type textarea "x"
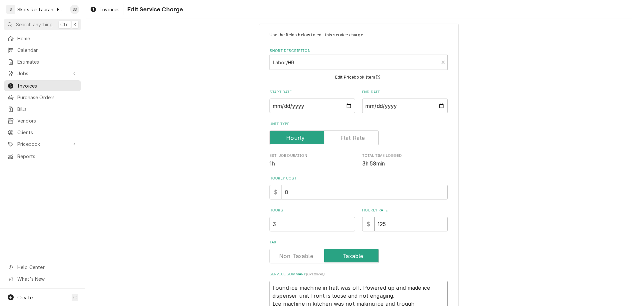
type textarea "Found ice machine in hall was off. Powered up and made ice dispenser unit front…"
type textarea "x"
type textarea "Found ice machine in hall was off. Powered up and made ice dispenser unit front…"
type textarea "x"
type textarea "Found ice machine in hall was off. Powered up and made ice dispenser unit front…"
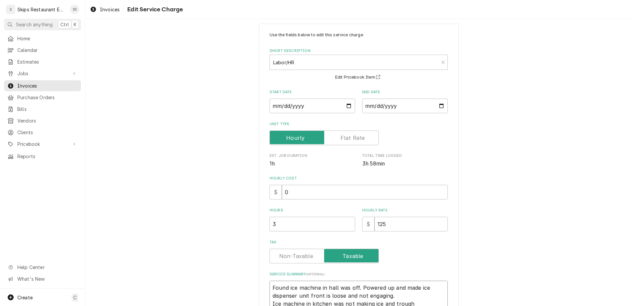
type textarea "x"
type textarea "Found ice machine in hall was off. Powered up and made ice dispenser unit front…"
type textarea "x"
type textarea "Found ice machine in hall was off. Powered up and made ice dispenser unit front…"
type textarea "x"
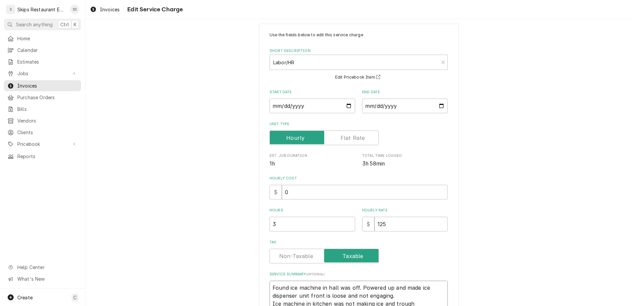
type textarea "Found ice machine in hall was off. Powered up and made ice dispenser unit front…"
type textarea "x"
type textarea "Found ice machine in hall was off. Powered up and made ice dispenser unit front…"
type textarea "x"
type textarea "Found ice machine in hall was off. Powered up and made ice dispenser unit front…"
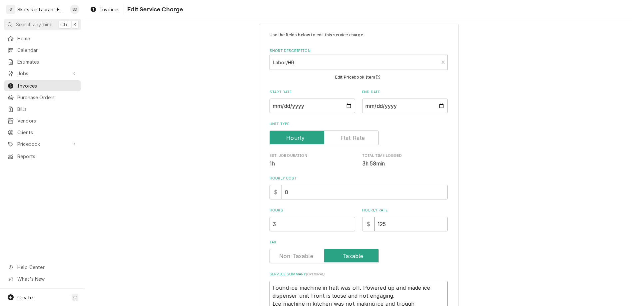
type textarea "x"
type textarea "Found ice machine in hall was off. Powered up and made ice dispenser unit front…"
type textarea "x"
type textarea "Found ice machine in hall was off. Powered up and made ice dispenser unit front…"
type textarea "x"
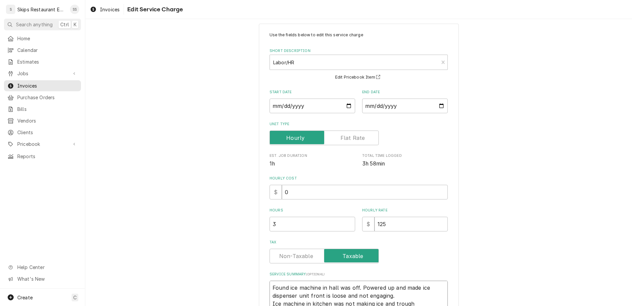
type textarea "Found ice machine in hall was off. Powered up and made ice dispenser unit front…"
type textarea "x"
type textarea "Found ice machine in hall was off. Powered up and made ice dispenser unit front…"
type textarea "x"
type textarea "Found ice machine in hall was off. Powered up and made ice dispenser unit front…"
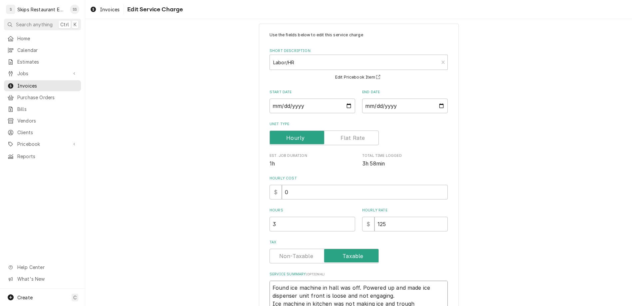
type textarea "x"
type textarea "Found ice machine in hall was off. Powered up and made ice dispenser unit front…"
type textarea "x"
type textarea "Found ice machine in hall was off. Powered up and made ice dispenser unit front…"
type textarea "x"
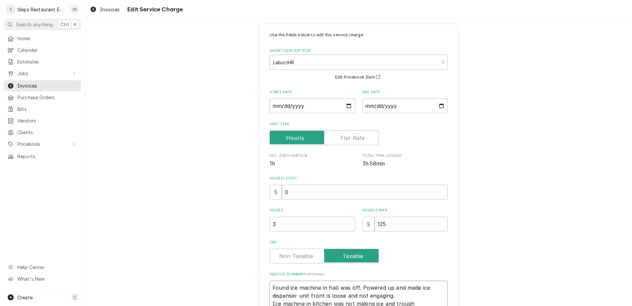
type textarea "Found ice machine in hall was off. Powered up and made ice dispenser unit front…"
type textarea "x"
type textarea "Found ice machine in hall was off. Powered up and made ice dispenser unit front…"
type textarea "x"
type textarea "Found ice machine in hall was off. Powered up and made ice dispenser unit front…"
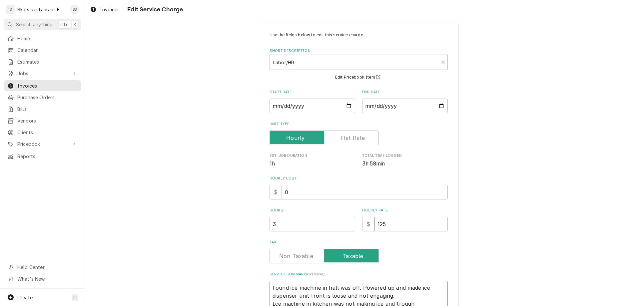
type textarea "x"
type textarea "Found ice machine in hall was off. Powered up and made ice dispenser unit front…"
type textarea "x"
type textarea "Found ice machine in hall was off. Powered up and made ice dispenser unit front…"
type textarea "x"
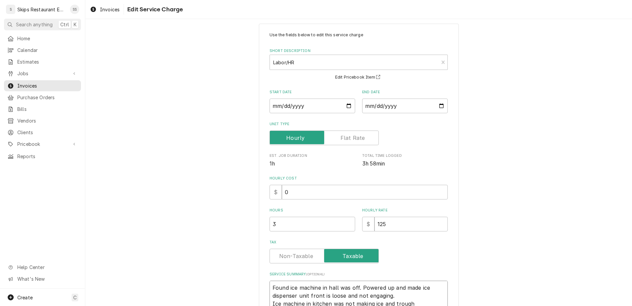
type textarea "Found ice machine in hall was off. Powered up and made ice dispenser unit front…"
type textarea "x"
type textarea "Found ice machine in hall was off. Powered up and made ice dispenser unit front…"
type textarea "x"
type textarea "Found ice machine in hall was off. Powered up and made ice dispenser unit front…"
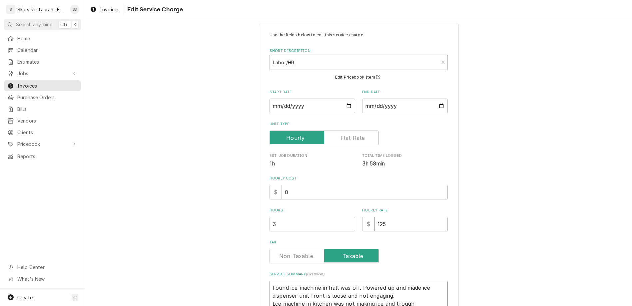
type textarea "x"
type textarea "Found ice machine in hall was off. Powered up and made ice dispenser unit front…"
type textarea "x"
type textarea "Found ice machine in hall was off. Powered up and made ice dispenser unit front…"
type textarea "x"
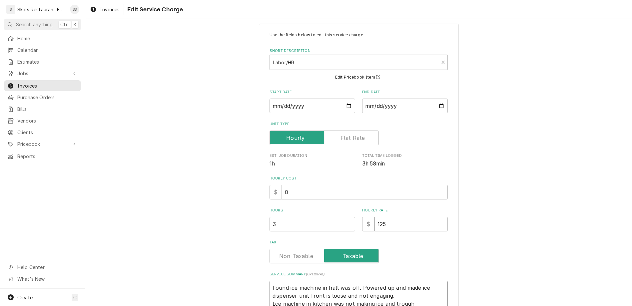
type textarea "Found ice machine in hall was off. Powered up and made ice dispenser unit front…"
type textarea "x"
type textarea "Found ice machine in hall was off. Powered up and made ice dispenser unit front…"
type textarea "x"
type textarea "Found ice machine in hall was off. Powered up and made ice dispenser unit front…"
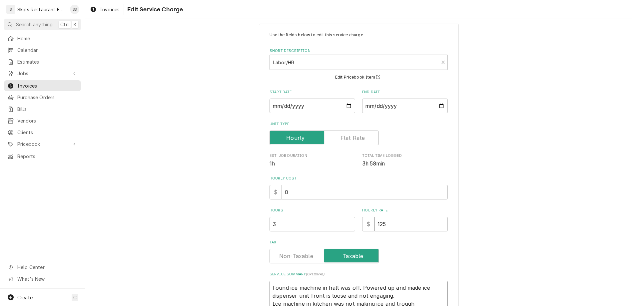
type textarea "x"
type textarea "Found ice machine in hall was off. Powered up and made ice dispenser unit front…"
type textarea "x"
type textarea "Found ice machine in hall was off. Powered up and made ice dispenser unit front…"
type textarea "x"
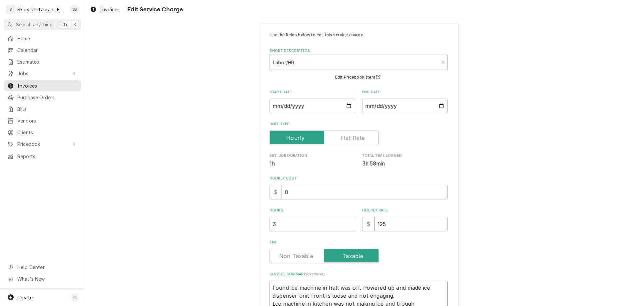
type textarea "Found ice machine in hall was off. Powered up and made ice dispenser unit front…"
type textarea "x"
type textarea "Found ice machine in hall was off. Powered up and made ice dispenser unit front…"
type textarea "x"
type textarea "Found ice machine in hall was off. Powered up and made ice dispenser unit front…"
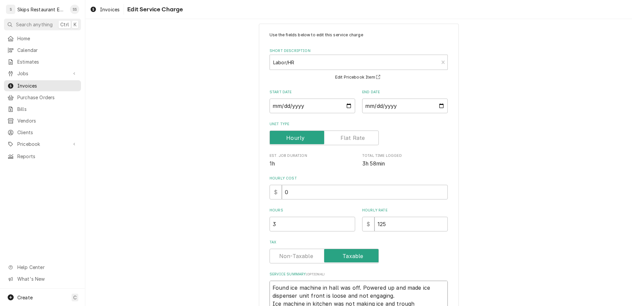
type textarea "x"
type textarea "Found ice machine in hall was off. Powered up and made ice dispenser unit front…"
type textarea "x"
type textarea "Found ice machine in hall was off. Powered up and made ice dispenser unit front…"
type textarea "x"
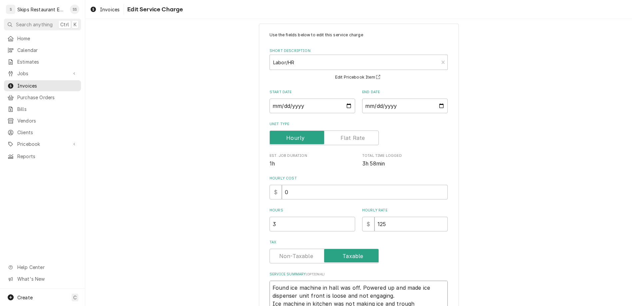
type textarea "Found ice machine in hall was off. Powered up and made ice dispenser unit front…"
type textarea "x"
type textarea "Found ice machine in hall was off. Powered up and made ice dispenser unit front…"
type textarea "x"
type textarea "Found ice machine in hall was off. Powered up and made ice dispenser unit front…"
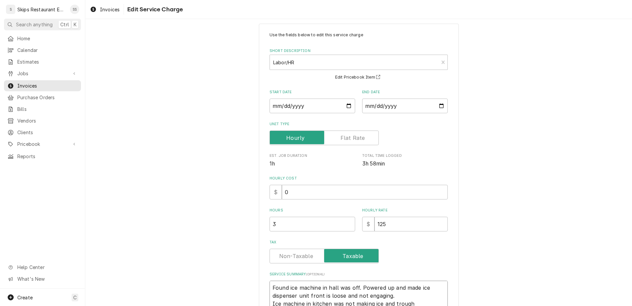
type textarea "x"
type textarea "Found ice machine in hall was off. Powered up and made ice dispenser unit front…"
type textarea "x"
type textarea "Found ice machine in hall was off. Powered up and made ice dispenser unit front…"
type textarea "x"
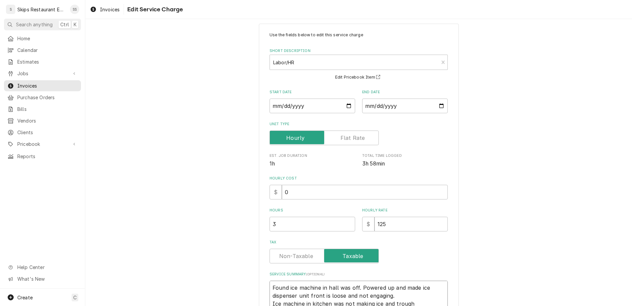
type textarea "Found ice machine in hall was off. Powered up and made ice dispenser unit front…"
type textarea "x"
type textarea "Found ice machine in hall was off. Powered up and made ice dispenser unit front…"
type textarea "x"
type textarea "Found ice machine in hall was off. Powered up and made ice dispenser unit front…"
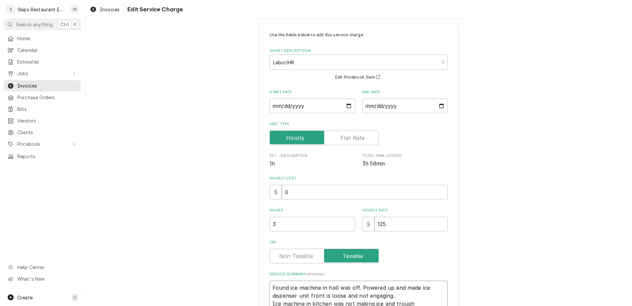
type textarea "x"
type textarea "Found ice machine in hall was off. Powered up and made ice dispenser unit front…"
type textarea "x"
type textarea "Found ice machine in hall was off. Powered up and made ice dispenser unit front…"
type textarea "x"
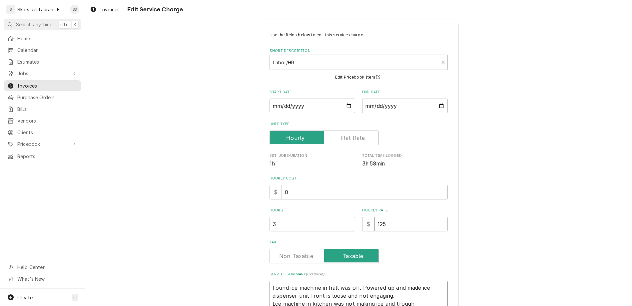
type textarea "Found ice machine in hall was off. Powered up and made ice dispenser unit front…"
type textarea "x"
type textarea "Found ice machine in hall was off. Powered up and made ice dispenser unit front…"
type textarea "x"
type textarea "Found ice machine in hall was off. Powered up and made ice dispenser unit front…"
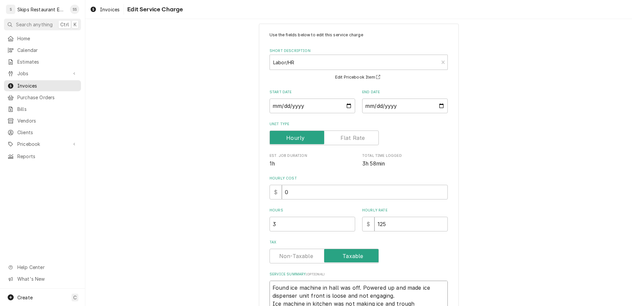
type textarea "x"
type textarea "Found ice machine in hall was off. Powered up and made ice dispenser unit front…"
type textarea "x"
type textarea "Found ice machine in hall was off. Powered up and made ice dispenser unit front…"
type textarea "x"
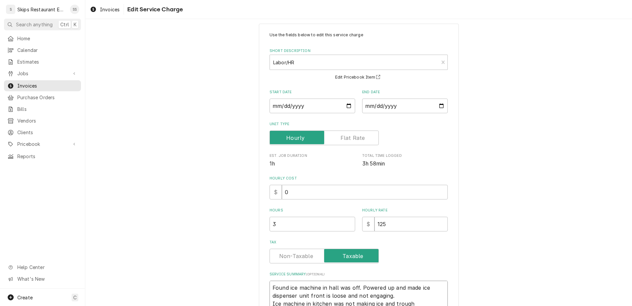
type textarea "Found ice machine in hall was off. Powered up and made ice dispenser unit front…"
type textarea "x"
type textarea "Found ice machine in hall was off. Powered up and made ice dispenser unit front…"
type textarea "x"
type textarea "Found ice machine in hall was off. Powered up and made ice dispenser unit front…"
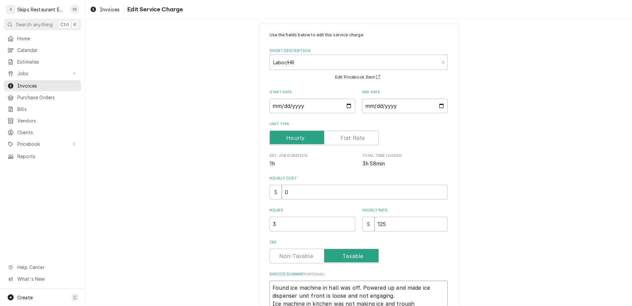
type textarea "x"
type textarea "Found ice machine in hall was off. Powered up and made ice dispenser unit front…"
type textarea "x"
type textarea "Found ice machine in hall was off. Powered up and made ice dispenser unit front…"
type textarea "x"
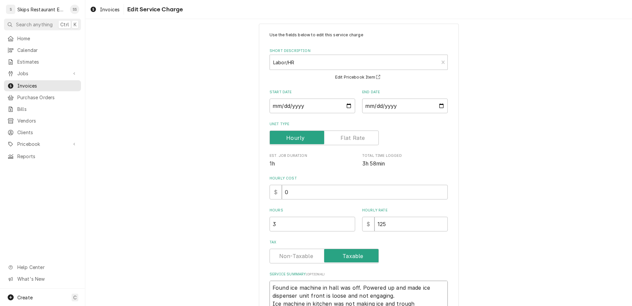
type textarea "Found ice machine in hall was off. Powered up and made ice dispenser unit front…"
type textarea "x"
type textarea "Found ice machine in hall was off. Powered up and made ice dispenser unit front…"
type textarea "x"
type textarea "Found ice machine in hall was off. Powered up and made ice dispenser unit front…"
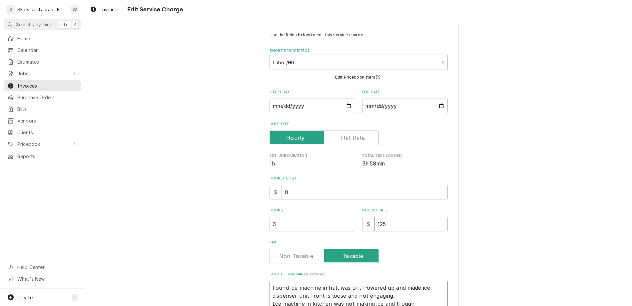
type textarea "x"
type textarea "Found ice machine in hall was off. Powered up and made ice dispenser unit front…"
type textarea "x"
type textarea "Found ice machine in hall was off. Powered up and made ice dispenser unit front…"
type textarea "x"
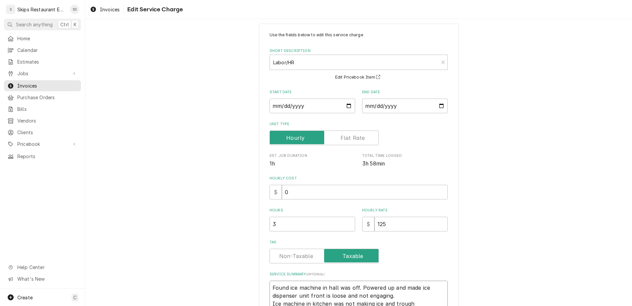
type textarea "Found ice machine in hall was off. Powered up and made ice dispenser unit front…"
type textarea "x"
type textarea "Found ice machine in hall was off. Powered up and made ice dispenser unit front…"
type textarea "x"
type textarea "Found ice machine in hall was off. Powered up and made ice dispenser unit front…"
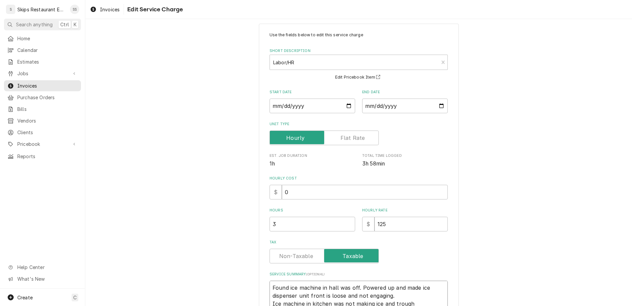
type textarea "x"
type textarea "Found ice machine in hall was off. Powered up and made ice dispenser unit front…"
type textarea "x"
type textarea "Found ice machine in hall was off. Powered up and made ice dispenser unit front…"
type textarea "x"
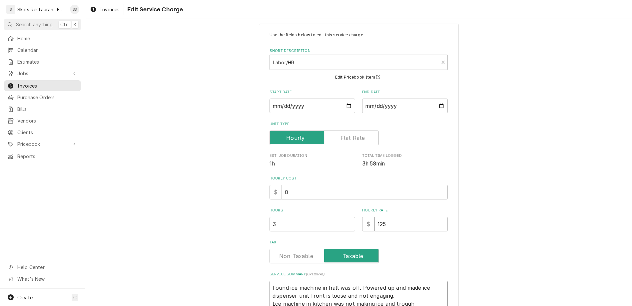
type textarea "Found ice machine in hall was off. Powered up and made ice dispenser unit front…"
type textarea "x"
type textarea "Found ice machine in hall was off. Powered up and made ice dispenser unit front…"
type textarea "x"
type textarea "Found ice machine in hall was off. Powered up and made ice dispenser unit front…"
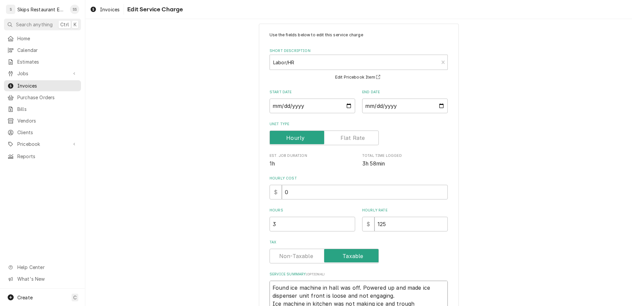
type textarea "x"
type textarea "Found ice machine in hall was off. Powered up and made ice dispenser unit front…"
type textarea "x"
type textarea "Found ice machine in hall was off. Powered up and made ice dispenser unit front…"
type textarea "x"
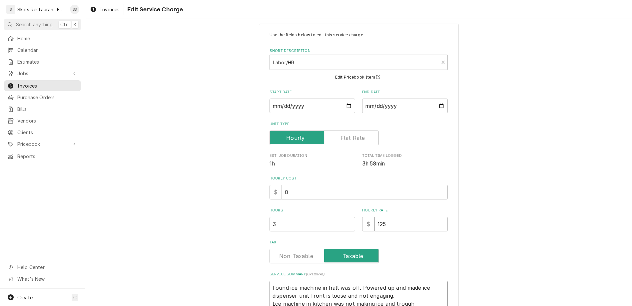
type textarea "Found ice machine in hall was off. Powered up and made ice dispenser unit front…"
type textarea "x"
type textarea "Found ice machine in hall was off. Powered up and made ice dispenser unit front…"
type textarea "x"
type textarea "Found ice machine in hall was off. Powered up and made ice dispenser unit front…"
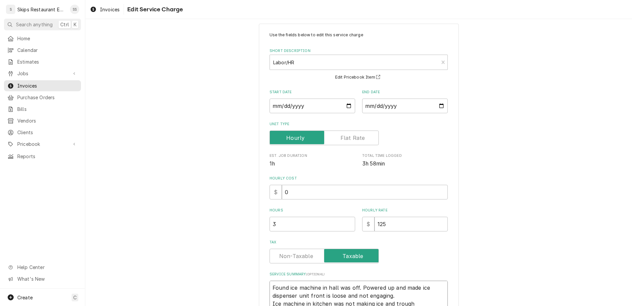
type textarea "x"
type textarea "Found ice machine in hall was off. Powered up and made ice dispenser unit front…"
type textarea "x"
type textarea "Found ice machine in hall was off. Powered up and made ice dispenser unit front…"
type textarea "x"
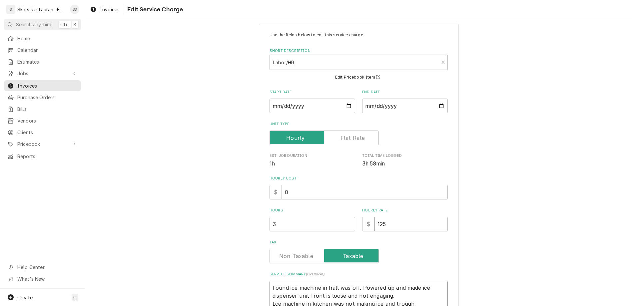
type textarea "Found ice machine in hall was off. Powered up and made ice dispenser unit front…"
type textarea "x"
type textarea "Found ice machine in hall was off. Powered up and made ice dispenser unit front…"
type textarea "x"
type textarea "Found ice machine in hall was off. Powered up and made ice dispenser unit front…"
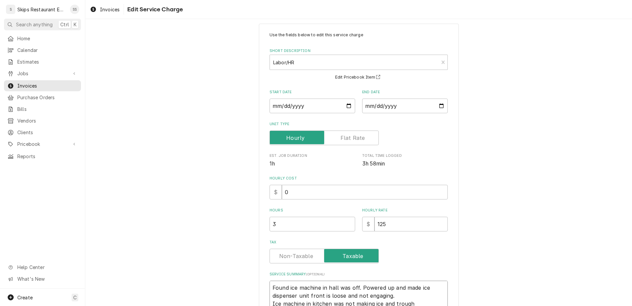
type textarea "x"
type textarea "Found ice machine in hall was off. Powered up and made ice dispenser unit front…"
type textarea "x"
type textarea "Found ice machine in hall was off. Powered up and made ice dispenser unit front…"
type textarea "x"
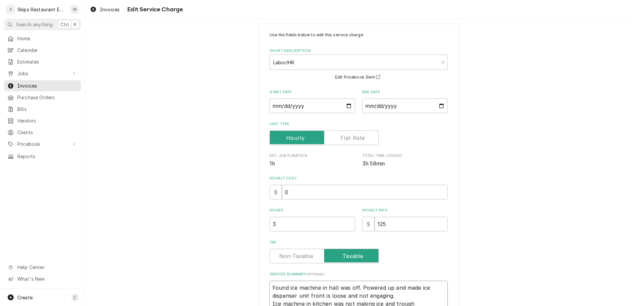
type textarea "Found ice machine in hall was off. Powered up and made ice dispenser unit front…"
type textarea "x"
type textarea "Found ice machine in hall was off. Powered up and made ice dispenser unit front…"
type textarea "x"
type textarea "Found ice machine in hall was off. Powered up and made ice dispenser unit front…"
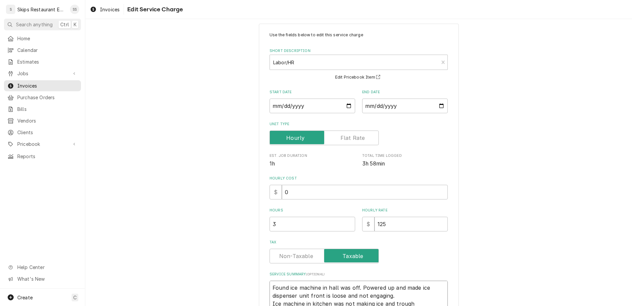
type textarea "x"
type textarea "Found ice machine in hall was off. Powered up and made ice dispenser unit front…"
type textarea "x"
type textarea "Found ice machine in hall was off. Powered up and made ice dispenser unit front…"
type textarea "x"
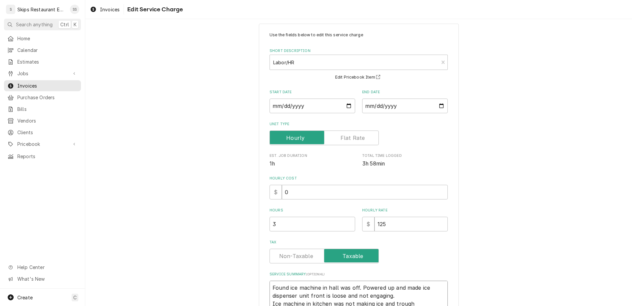
type textarea "Found ice machine in hall was off. Powered up and made ice dispenser unit front…"
type textarea "x"
type textarea "Found ice machine in hall was off. Powered up and made ice dispenser unit front…"
type textarea "x"
type textarea "Found ice machine in hall was off. Powered up and made ice dispenser unit front…"
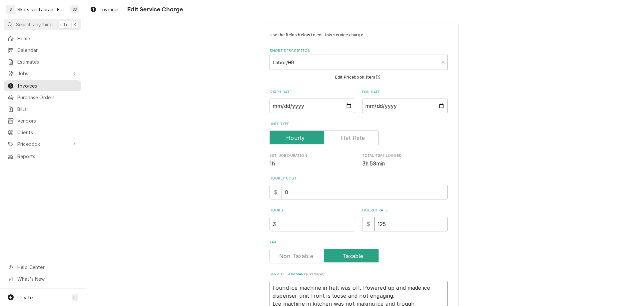
type textarea "x"
type textarea "Found ice machine in hall was off. Powered up and made ice dispenser unit front…"
click at [374, 281] on textarea "Found ice machine in hall was off. Powered up and made ice dispenser unit front…" at bounding box center [358, 307] width 178 height 53
click at [391, 281] on textarea "Found ice machine in hall was off. Powered up and made ice dispenser unit front…" at bounding box center [358, 310] width 178 height 59
drag, startPoint x: 389, startPoint y: 257, endPoint x: 391, endPoint y: 269, distance: 11.8
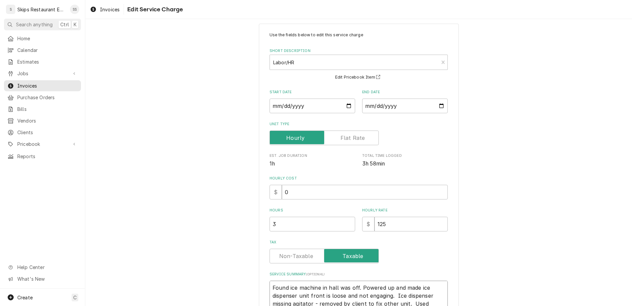
click at [385, 281] on textarea "Found ice machine in hall was off. Powered up and made ice dispenser unit front…" at bounding box center [358, 307] width 178 height 53
click at [281, 281] on textarea "Found ice machine in hall was off. Powered up and made ice dispenser unit front…" at bounding box center [358, 310] width 178 height 59
click at [281, 281] on textarea "1. Found ice machine in hall was off. Powered up and made ice dispenser unit fr…" at bounding box center [358, 310] width 178 height 59
click at [280, 281] on textarea "1. Found ice machine in hall was off. Powered up and made ice dispenser unit fr…" at bounding box center [358, 310] width 178 height 59
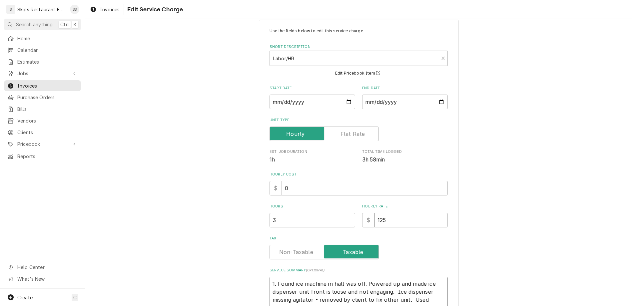
scroll to position [14, 0]
drag, startPoint x: 351, startPoint y: 209, endPoint x: 371, endPoint y: 215, distance: 20.2
click at [371, 275] on textarea "1. Found ice machine in hall was off. Powered up and made ice dispenser unit fr…" at bounding box center [358, 304] width 178 height 59
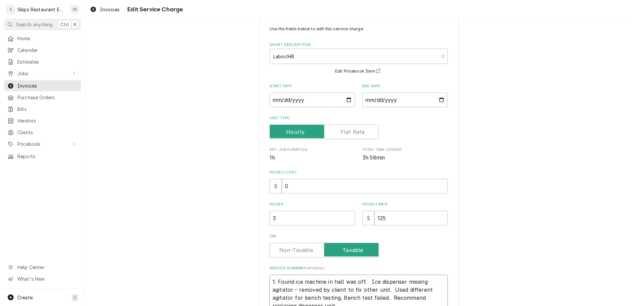
scroll to position [8, 0]
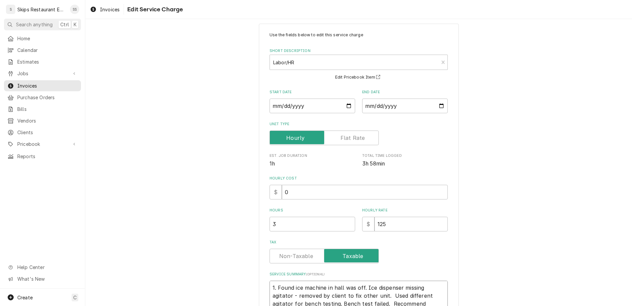
drag, startPoint x: 328, startPoint y: 252, endPoint x: 400, endPoint y: 250, distance: 72.3
click at [400, 281] on textarea "1. Found ice machine in hall was off. Ice dispenser missing agitator - removed …" at bounding box center [358, 307] width 178 height 53
click at [303, 281] on textarea "1. Found ice machine in hall was off. Ice dispenser missing agitator - removed …" at bounding box center [358, 307] width 178 height 53
drag, startPoint x: 367, startPoint y: 245, endPoint x: 396, endPoint y: 247, distance: 29.1
click at [396, 281] on textarea "1. Found ice machine in hall was off. Ice dispenser missing agitator - removed …" at bounding box center [358, 307] width 178 height 53
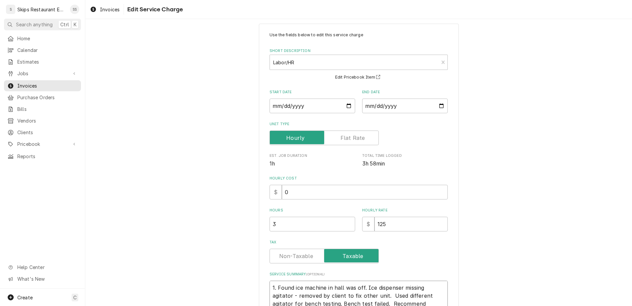
click at [366, 281] on textarea "1. Found ice machine in hall was off. Ice dispenser missing agitator - removed …" at bounding box center [358, 307] width 178 height 53
drag, startPoint x: 281, startPoint y: 251, endPoint x: 313, endPoint y: 251, distance: 32.6
click at [313, 281] on textarea "1. Found ice machine in hall was off. Ice dispenser missing agitator - removed …" at bounding box center [358, 307] width 178 height 53
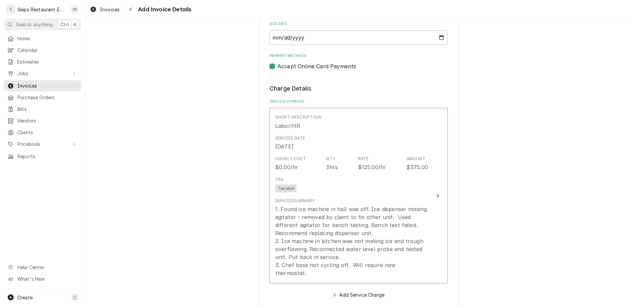
scroll to position [411, 0]
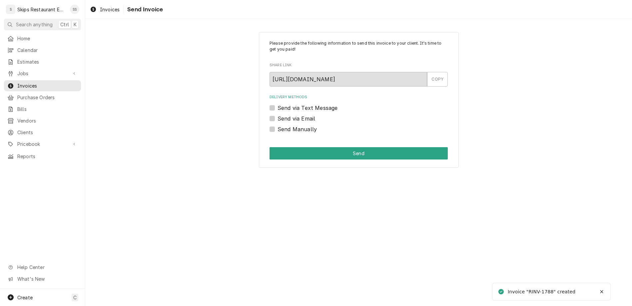
click at [281, 125] on label "Send Manually" at bounding box center [296, 129] width 39 height 8
click at [281, 125] on input "Send Manually" at bounding box center [366, 132] width 178 height 15
checkbox input "true"
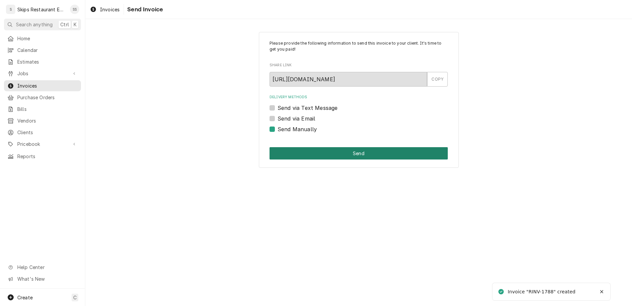
click at [335, 147] on button "Send" at bounding box center [358, 153] width 178 height 12
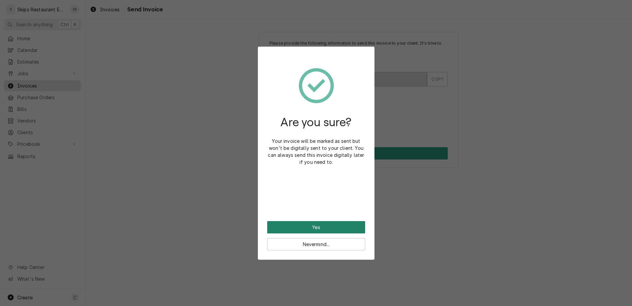
click at [313, 221] on button "Yes" at bounding box center [316, 227] width 98 height 12
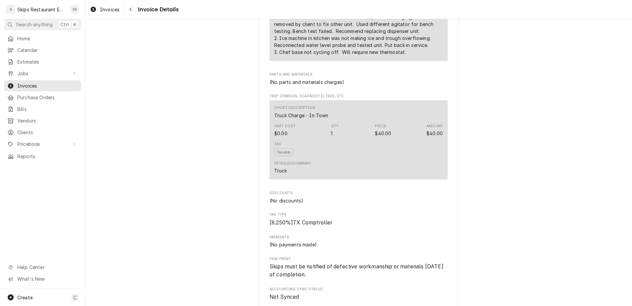
scroll to position [444, 0]
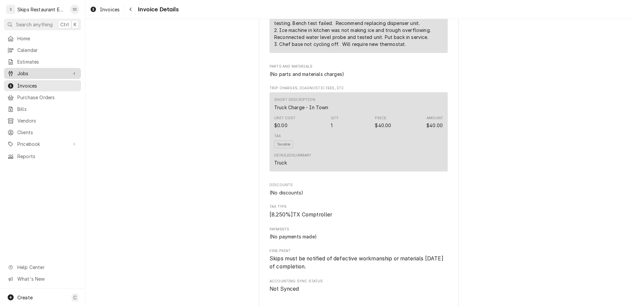
click at [17, 70] on span "Jobs" at bounding box center [42, 73] width 50 height 7
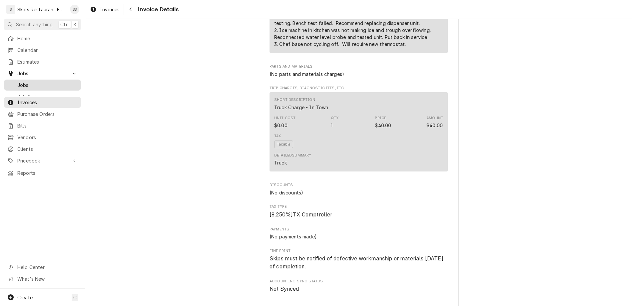
click at [18, 82] on span "Jobs" at bounding box center [47, 85] width 60 height 7
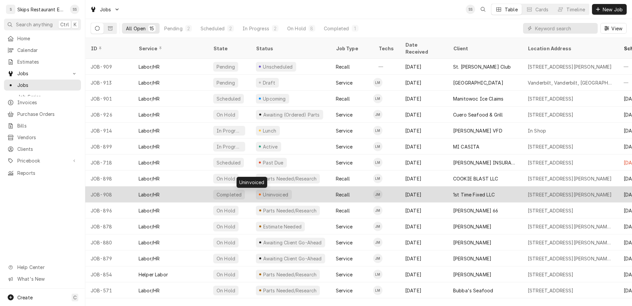
click at [262, 191] on div "Uninvoiced" at bounding box center [275, 194] width 27 height 7
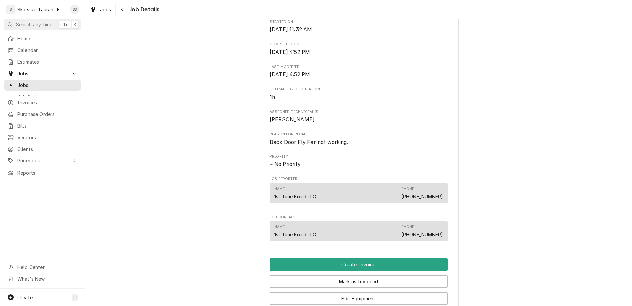
scroll to position [260, 0]
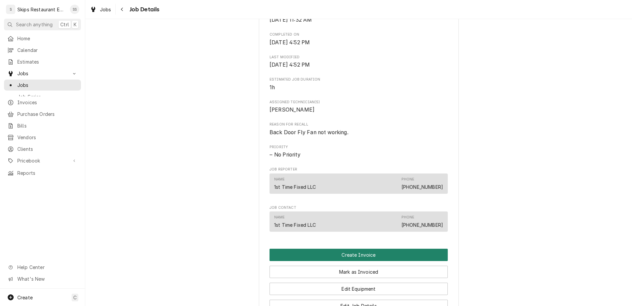
click at [340, 249] on button "Create Invoice" at bounding box center [358, 255] width 178 height 12
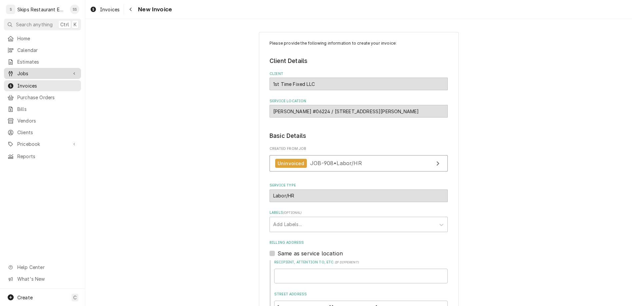
click at [17, 70] on span "Jobs" at bounding box center [42, 73] width 50 height 7
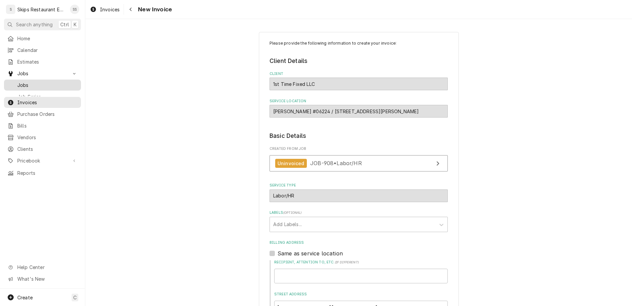
click at [18, 80] on link "Jobs" at bounding box center [42, 85] width 77 height 11
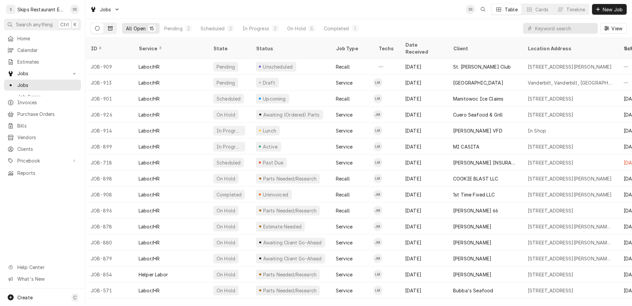
click at [108, 26] on icon "Dynamic Content Wrapper" at bounding box center [110, 28] width 5 height 4
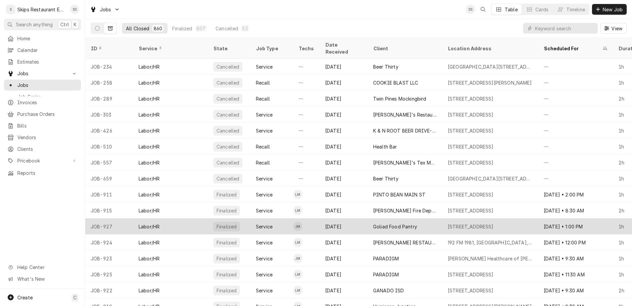
click at [373, 223] on div "Goliad Food Pantry" at bounding box center [395, 226] width 44 height 7
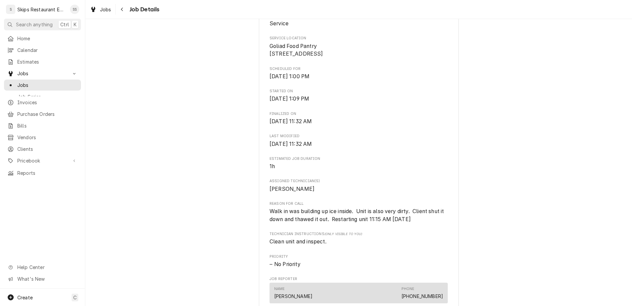
scroll to position [256, 0]
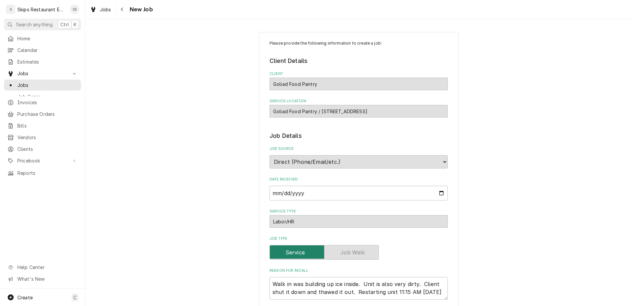
type textarea "x"
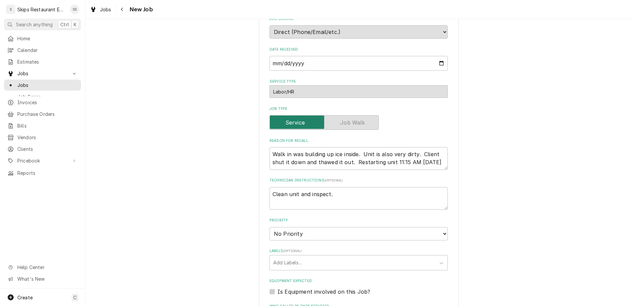
scroll to position [212, 0]
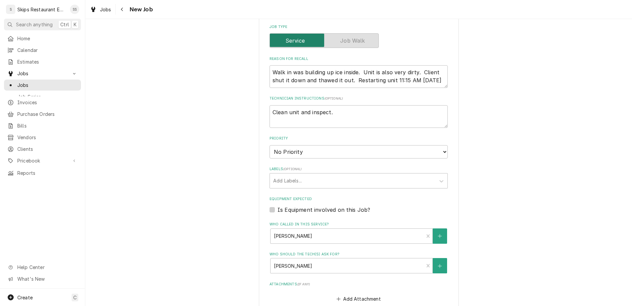
type input "[DATE]"
type textarea "x"
select select "12:00:00"
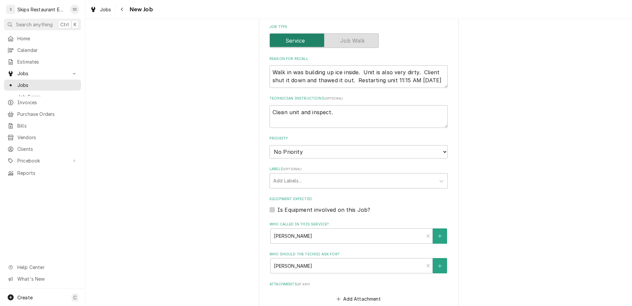
click option "12:00 PM" at bounding box center [0, 0] width 0 height 0
type textarea "x"
type input "1"
type textarea "x"
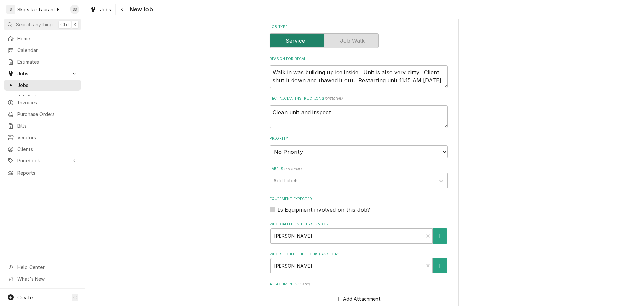
type input "1"
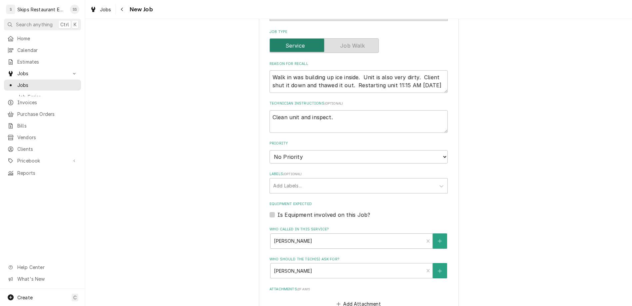
type textarea "x"
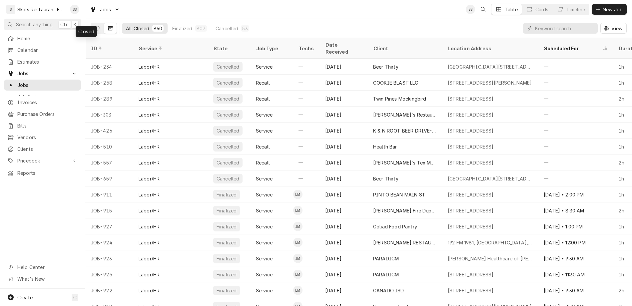
click at [108, 26] on icon "Dynamic Content Wrapper" at bounding box center [110, 28] width 5 height 5
click at [95, 26] on icon "Dynamic Content Wrapper" at bounding box center [97, 28] width 5 height 5
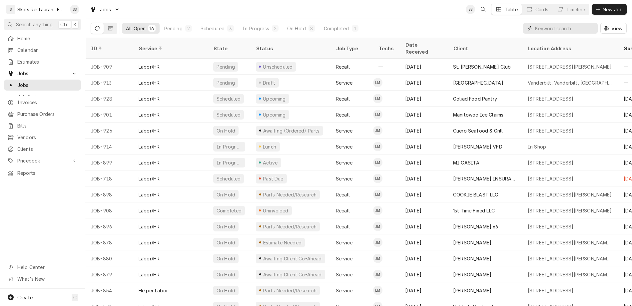
click at [578, 23] on input "Dynamic Content Wrapper" at bounding box center [564, 28] width 59 height 11
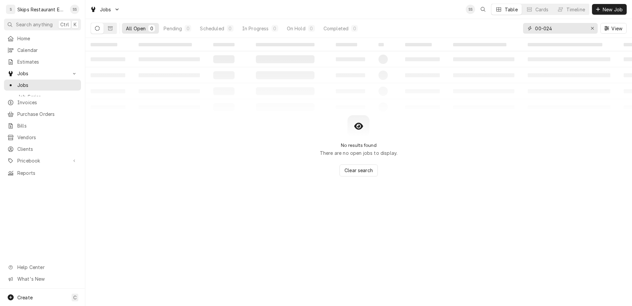
drag, startPoint x: 575, startPoint y: 22, endPoint x: 531, endPoint y: 24, distance: 43.7
click at [535, 24] on input "00-024" at bounding box center [560, 28] width 50 height 11
type input "hobart"
click at [12, 157] on div "Pricebook" at bounding box center [37, 160] width 60 height 7
click at [20, 181] on span "Parts & Materials" at bounding box center [47, 184] width 60 height 7
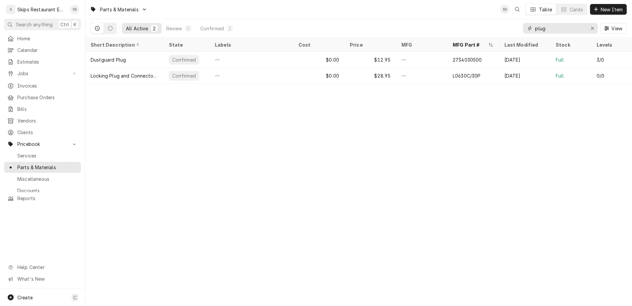
drag, startPoint x: 571, startPoint y: 22, endPoint x: 524, endPoint y: 24, distance: 47.4
click at [535, 24] on input "plug" at bounding box center [560, 28] width 50 height 11
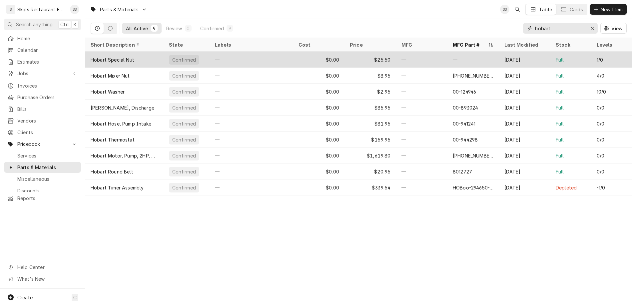
type input "hobart"
click at [236, 52] on div "—" at bounding box center [252, 60] width 84 height 16
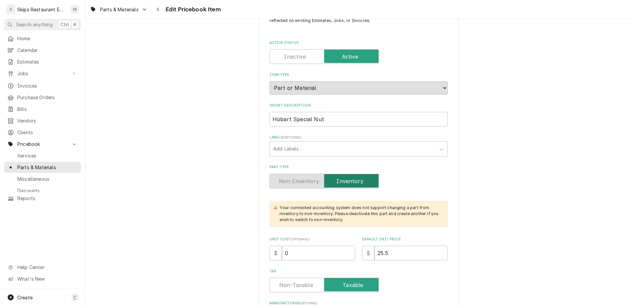
scroll to position [78, 0]
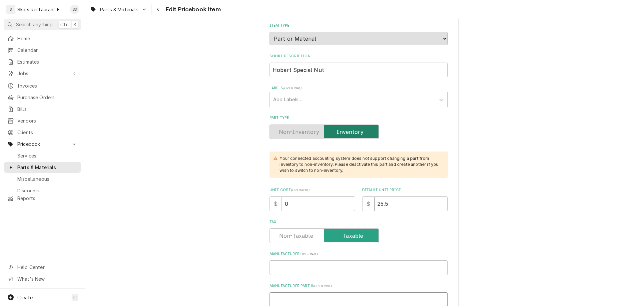
click at [314, 292] on input "Manufacturer Part # ( optional )" at bounding box center [358, 299] width 178 height 15
type textarea "x"
type input "0"
type textarea "x"
type input "00-"
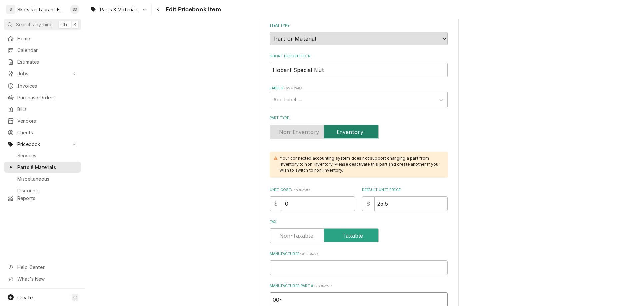
type textarea "x"
type input "00-0"
type textarea "x"
type input "00-02"
type textarea "x"
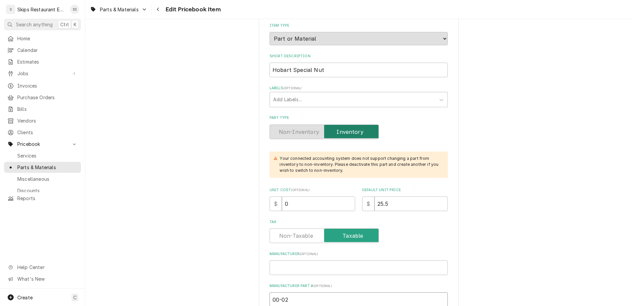
type input "00-021"
type textarea "x"
type input "00-02"
type textarea "x"
type input "00-024"
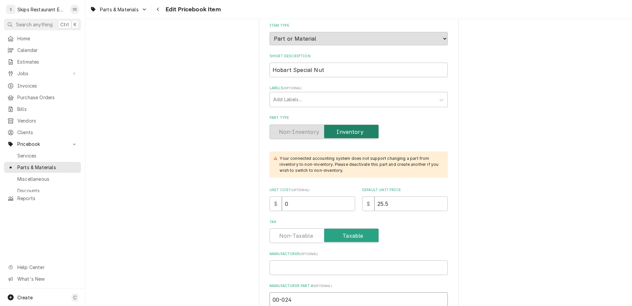
type textarea "x"
type input "00-0247"
type textarea "x"
type input "00-02471"
type textarea "x"
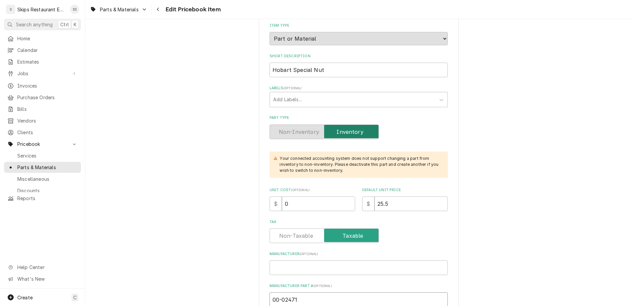
type input "00-024715"
type textarea "x"
type input "00-024715-"
type textarea "x"
type input "00-024715-0"
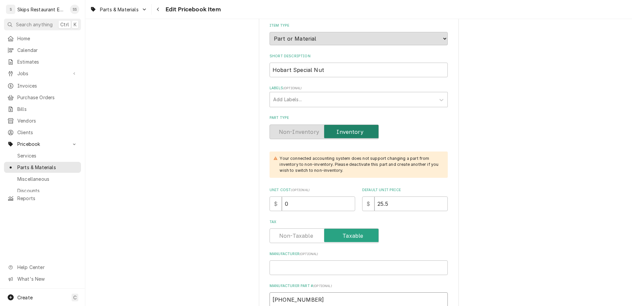
type textarea "x"
type input "00-024715-00"
type textarea "x"
type input "00-024715-000"
type textarea "x"
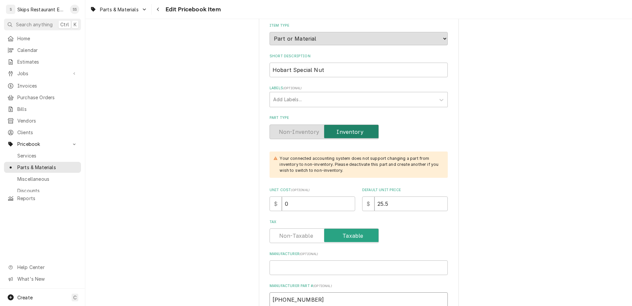
type input "00-024715-0000"
type textarea "x"
type input "00-024715-00003"
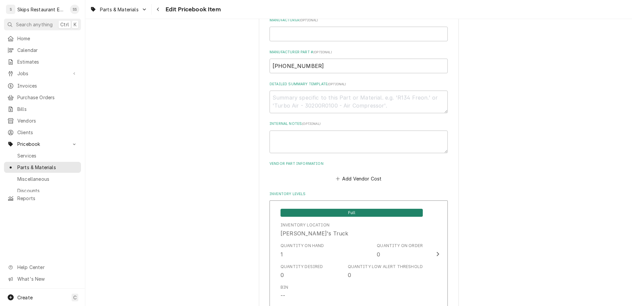
scroll to position [446, 0]
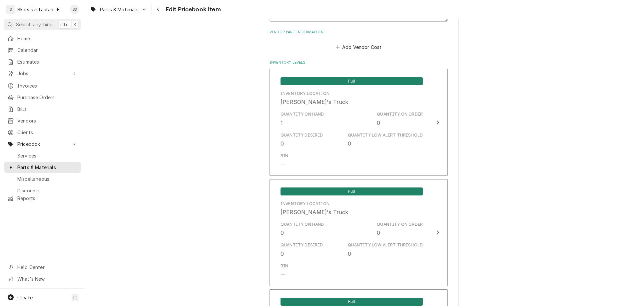
type textarea "x"
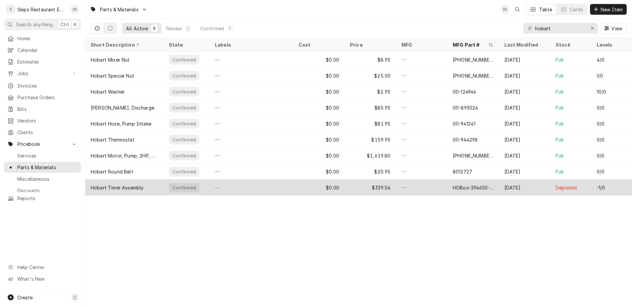
click at [319, 180] on div "$0.00" at bounding box center [319, 188] width 52 height 16
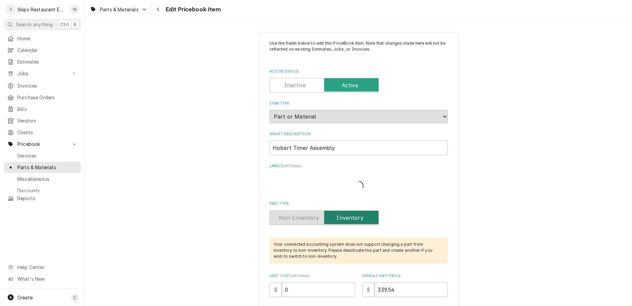
type textarea "x"
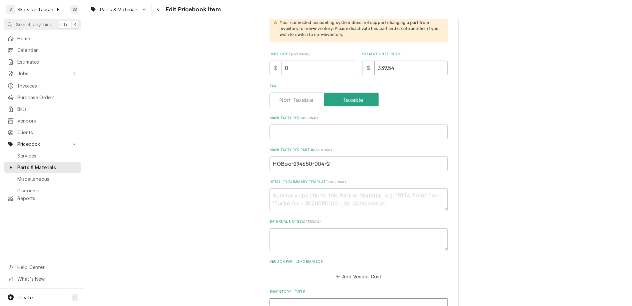
scroll to position [234, 0]
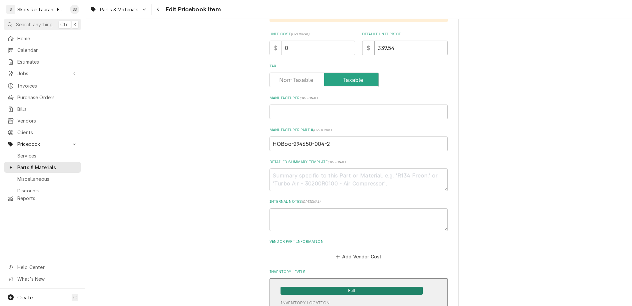
click at [329, 287] on span "Full" at bounding box center [351, 291] width 142 height 8
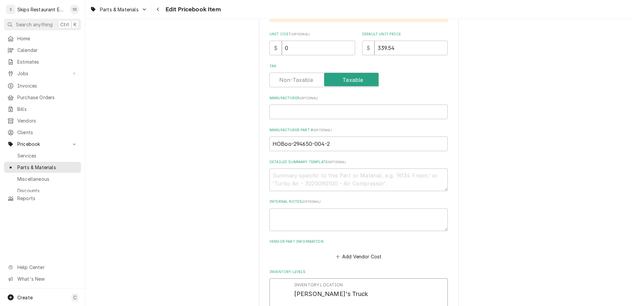
drag, startPoint x: 310, startPoint y: 202, endPoint x: 294, endPoint y: 201, distance: 16.7
type input "0"
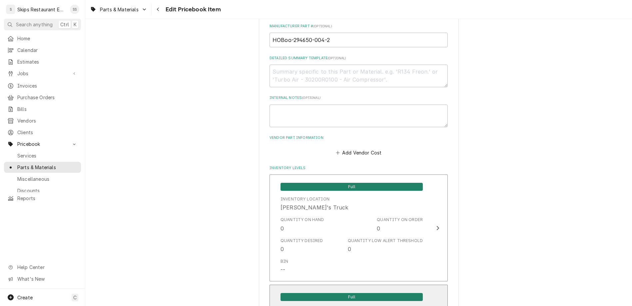
scroll to position [446, 0]
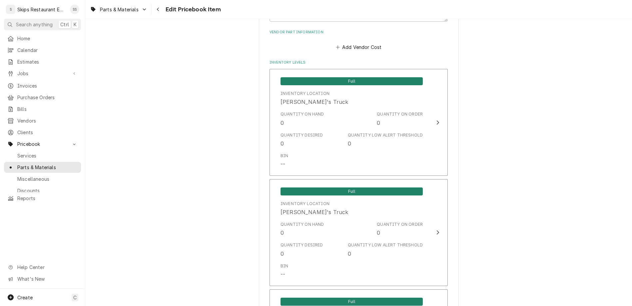
type textarea "x"
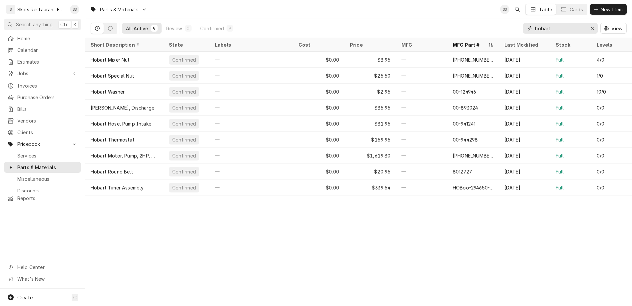
drag, startPoint x: 574, startPoint y: 24, endPoint x: 539, endPoint y: 23, distance: 35.3
click at [539, 23] on input "hobart" at bounding box center [560, 28] width 50 height 11
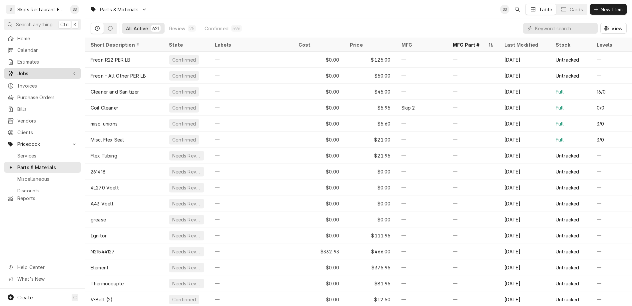
click at [17, 70] on span "Jobs" at bounding box center [42, 73] width 50 height 7
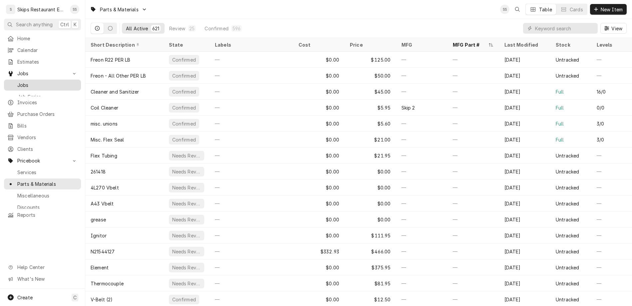
click at [17, 82] on span "Jobs" at bounding box center [47, 85] width 60 height 7
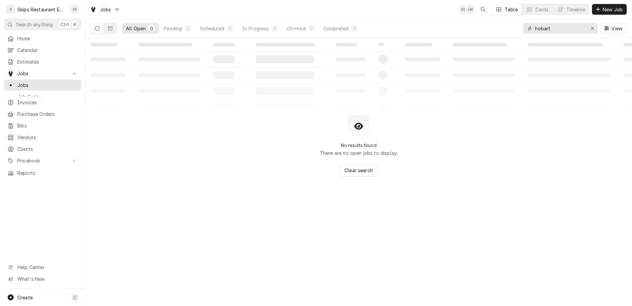
drag, startPoint x: 575, startPoint y: 20, endPoint x: 526, endPoint y: 24, distance: 49.5
click at [535, 24] on input "hobart" at bounding box center [560, 28] width 50 height 11
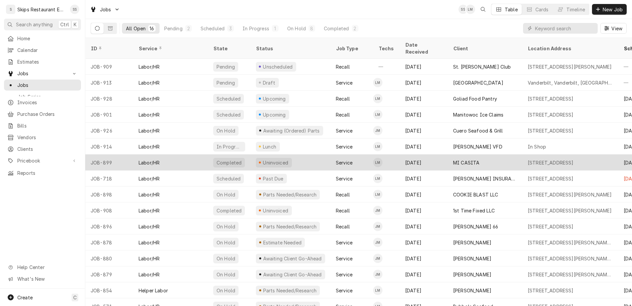
click at [262, 159] on div "Uninvoiced" at bounding box center [275, 162] width 27 height 7
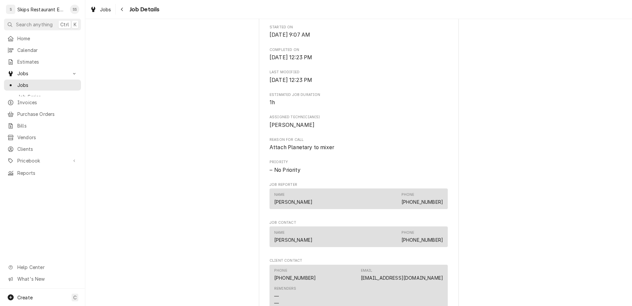
scroll to position [257, 0]
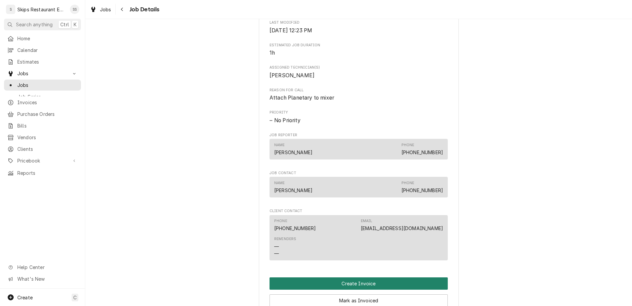
click at [334, 277] on button "Create Invoice" at bounding box center [358, 283] width 178 height 12
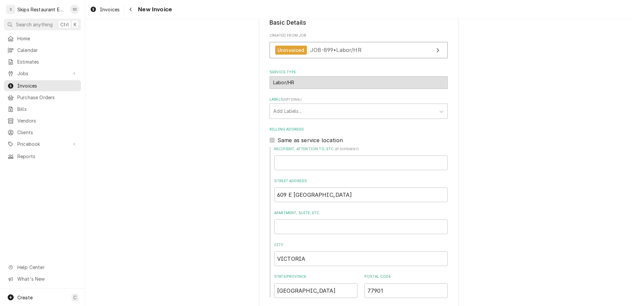
scroll to position [116, 0]
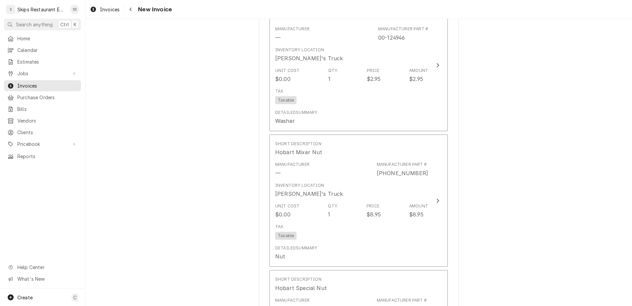
scroll to position [818, 0]
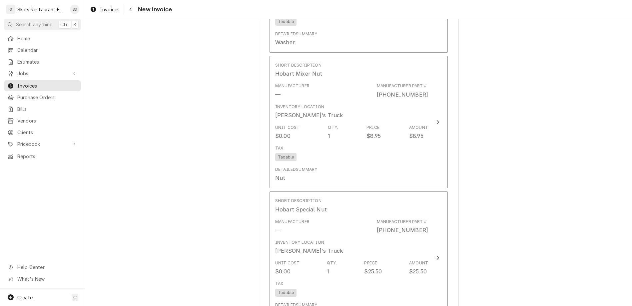
scroll to position [907, 0]
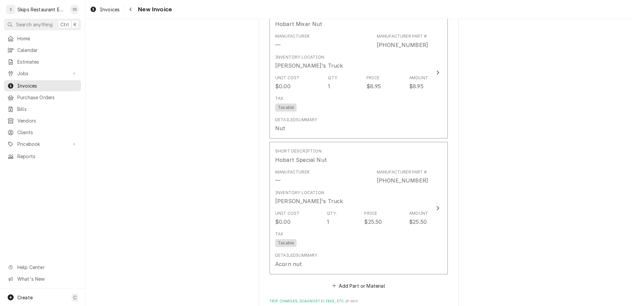
type textarea "x"
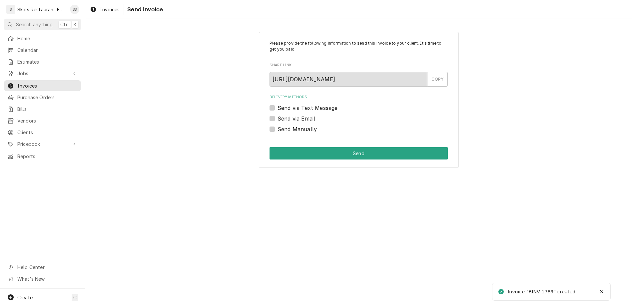
click at [282, 125] on label "Send Manually" at bounding box center [296, 129] width 39 height 8
click at [282, 125] on input "Send Manually" at bounding box center [366, 132] width 178 height 15
checkbox input "true"
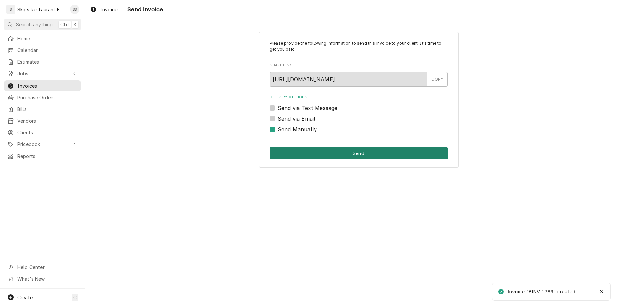
click at [335, 147] on button "Send" at bounding box center [358, 153] width 178 height 12
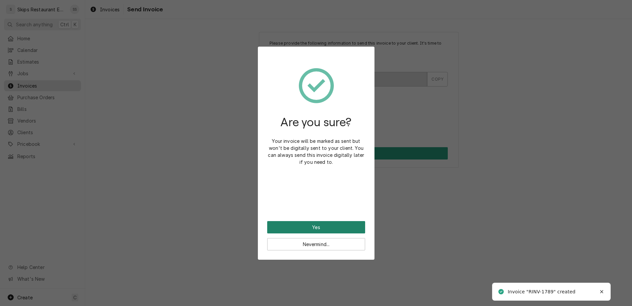
click at [310, 221] on button "Yes" at bounding box center [316, 227] width 98 height 12
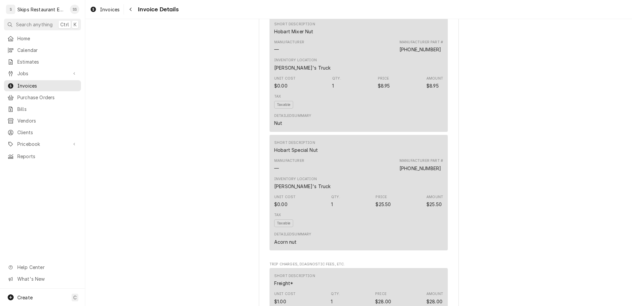
scroll to position [701, 0]
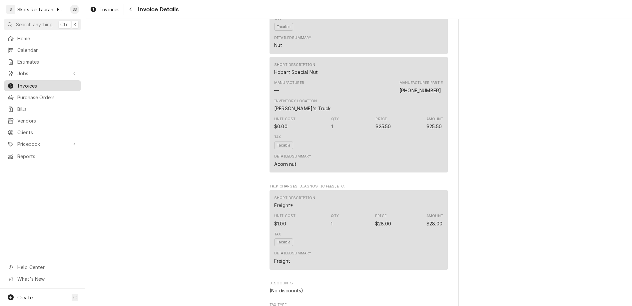
click at [17, 82] on span "Invoices" at bounding box center [47, 85] width 60 height 7
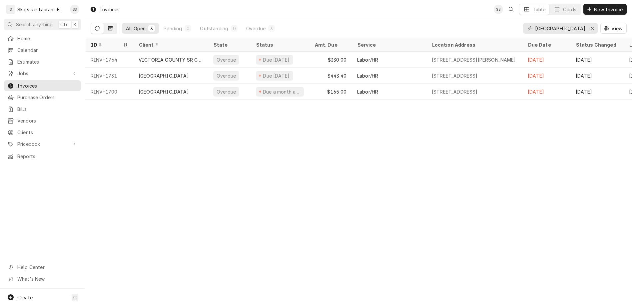
click at [104, 23] on button "Dynamic Content Wrapper" at bounding box center [110, 28] width 13 height 11
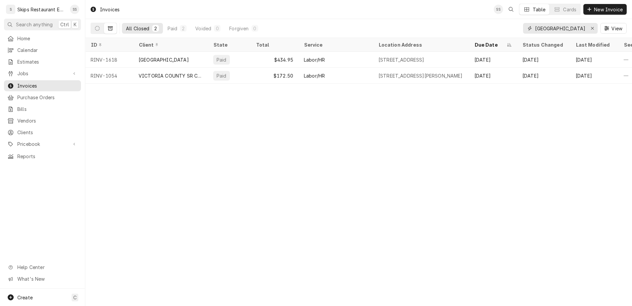
click at [585, 23] on input "victoria county" at bounding box center [560, 28] width 50 height 11
drag, startPoint x: 584, startPoint y: 22, endPoint x: 528, endPoint y: 25, distance: 56.0
click at [535, 25] on input "victoria county" at bounding box center [560, 28] width 50 height 11
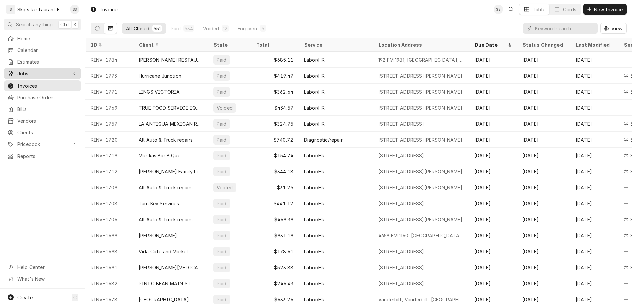
click at [21, 70] on span "Jobs" at bounding box center [42, 73] width 50 height 7
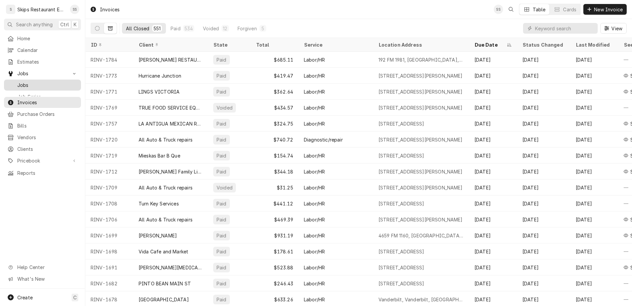
click at [19, 82] on span "Jobs" at bounding box center [47, 85] width 60 height 7
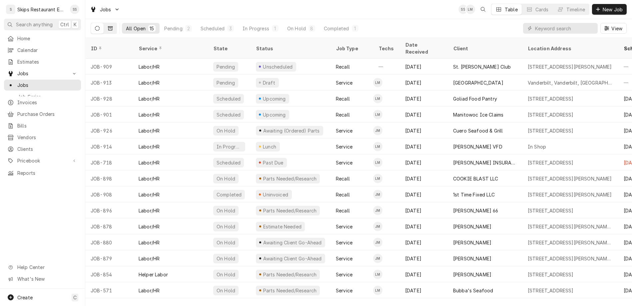
click at [108, 26] on icon "Dynamic Content Wrapper" at bounding box center [110, 28] width 5 height 5
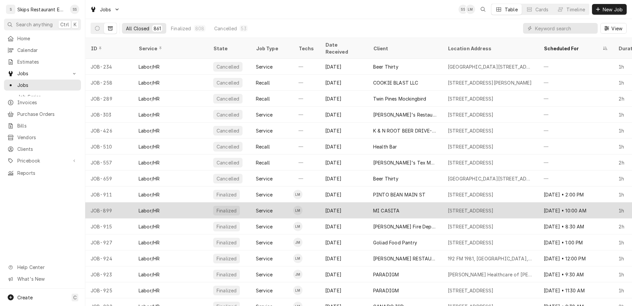
click at [373, 207] on div "MI CASITA" at bounding box center [386, 210] width 26 height 7
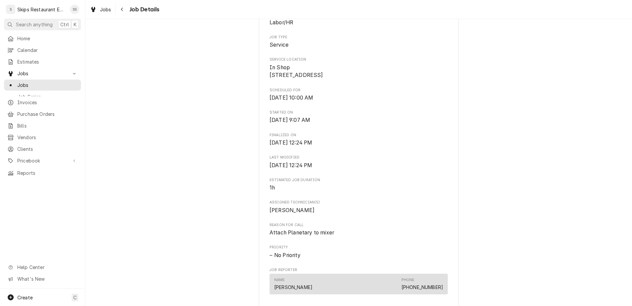
scroll to position [130, 0]
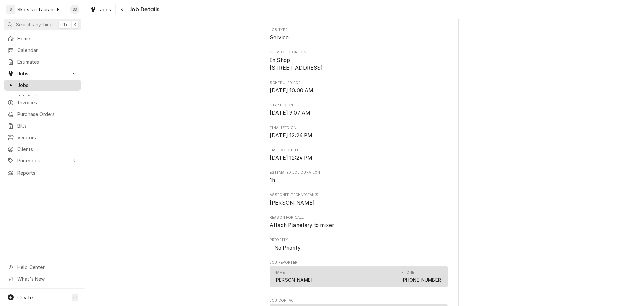
click at [18, 82] on span "Jobs" at bounding box center [47, 85] width 60 height 7
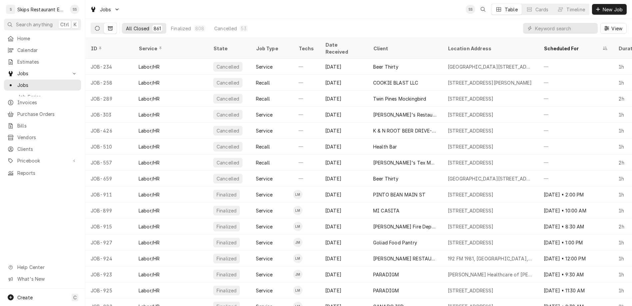
click at [95, 26] on icon "Dynamic Content Wrapper" at bounding box center [97, 28] width 5 height 5
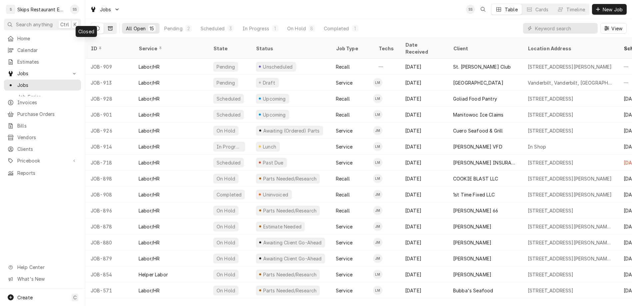
click at [108, 26] on icon "Dynamic Content Wrapper" at bounding box center [110, 28] width 5 height 4
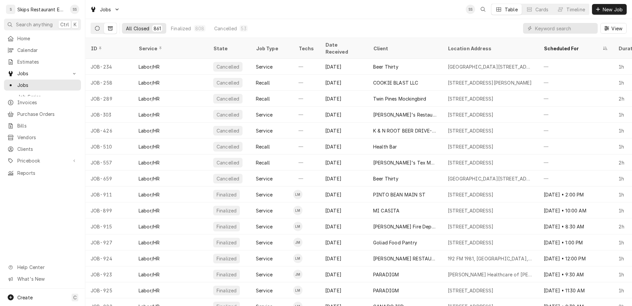
click at [95, 26] on icon "Dynamic Content Wrapper" at bounding box center [97, 28] width 5 height 5
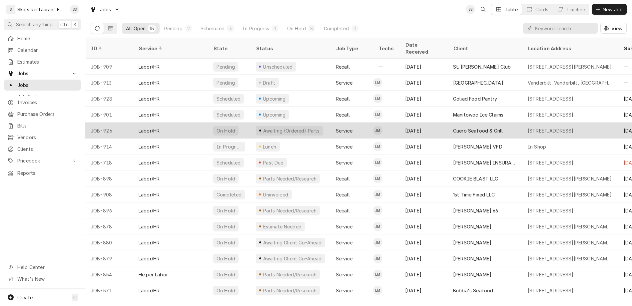
click at [528, 127] on div "1604 Houston Hwy 1604 Houston Hwy, VICTORIA, TX 77901" at bounding box center [551, 130] width 46 height 7
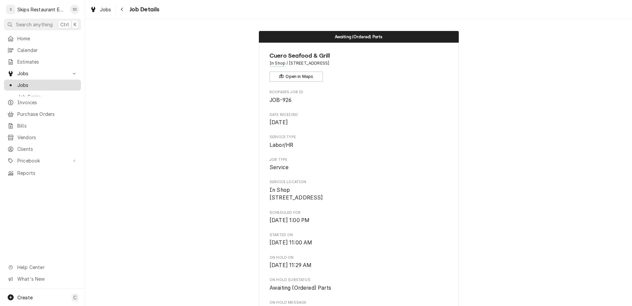
click at [18, 82] on span "Jobs" at bounding box center [47, 85] width 60 height 7
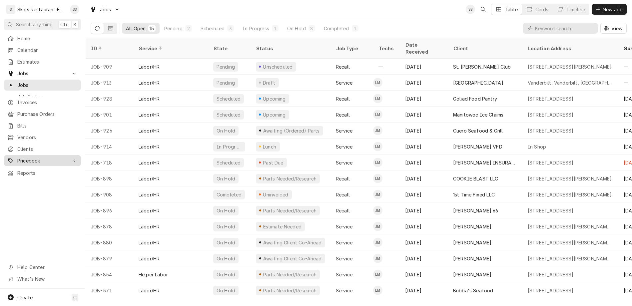
click at [21, 157] on span "Pricebook" at bounding box center [42, 160] width 50 height 7
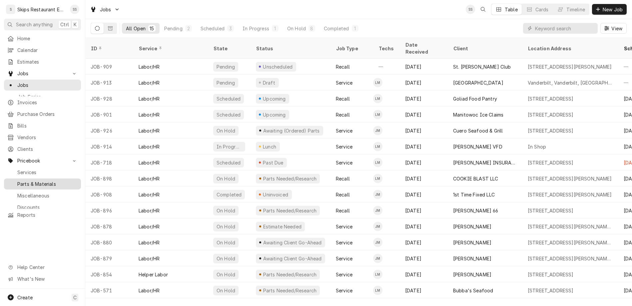
click at [19, 181] on span "Parts & Materials" at bounding box center [47, 184] width 60 height 7
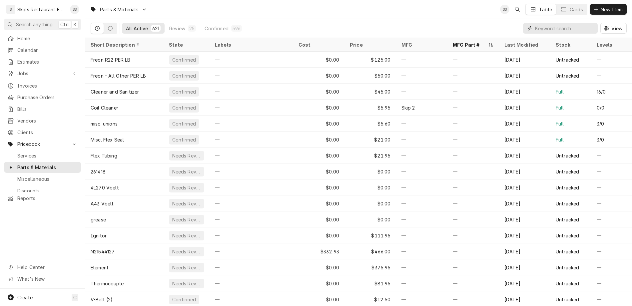
click at [565, 23] on input "Dynamic Content Wrapper" at bounding box center [564, 28] width 59 height 11
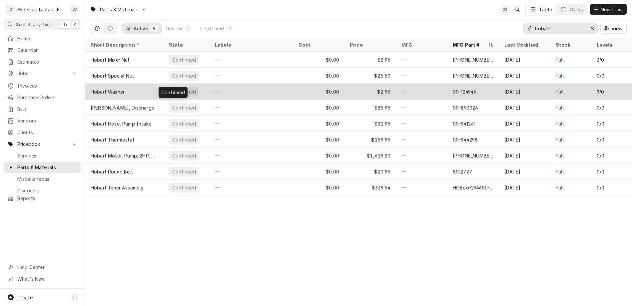
type input "hobart"
click at [172, 88] on div "Confirmed" at bounding box center [184, 91] width 25 height 7
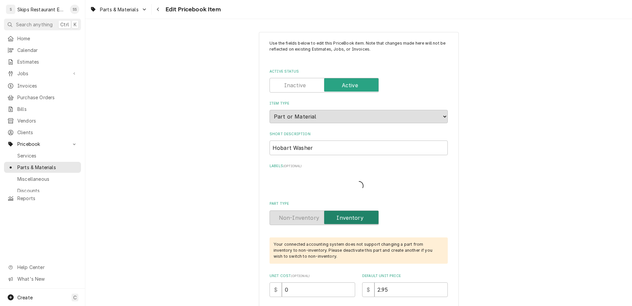
type textarea "x"
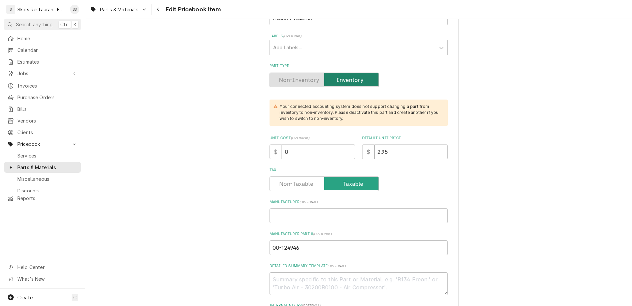
scroll to position [182, 0]
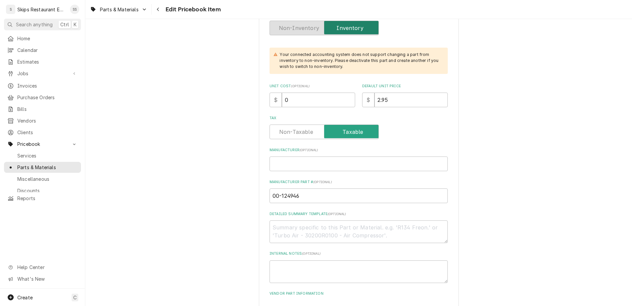
drag, startPoint x: 307, startPoint y: 250, endPoint x: 287, endPoint y: 251, distance: 20.4
type input "0"
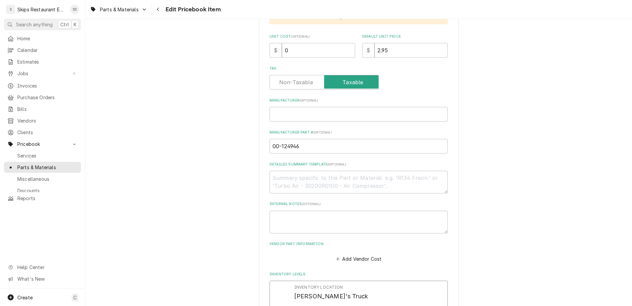
scroll to position [234, 0]
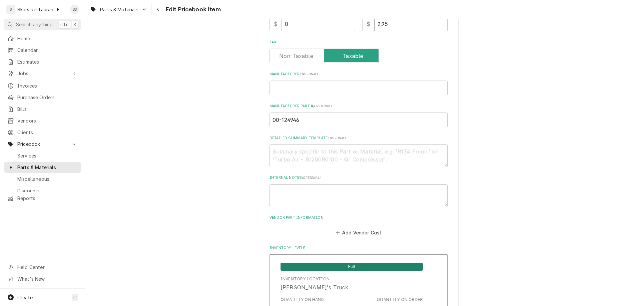
scroll to position [390, 0]
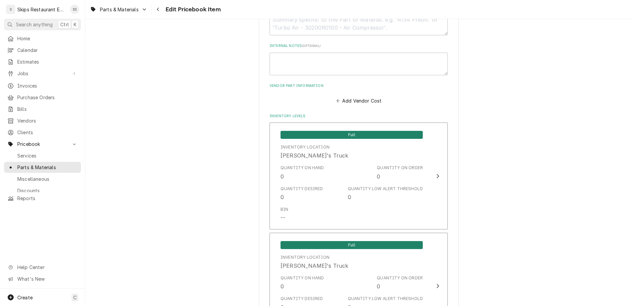
drag, startPoint x: 306, startPoint y: 208, endPoint x: 297, endPoint y: 208, distance: 9.3
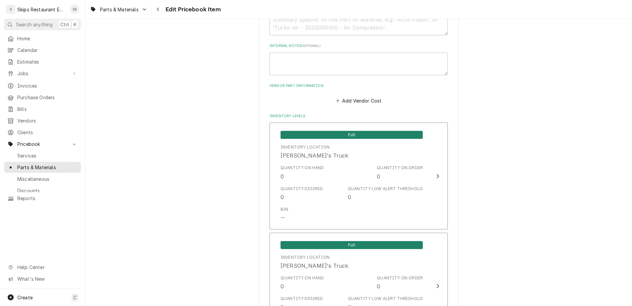
type textarea "x"
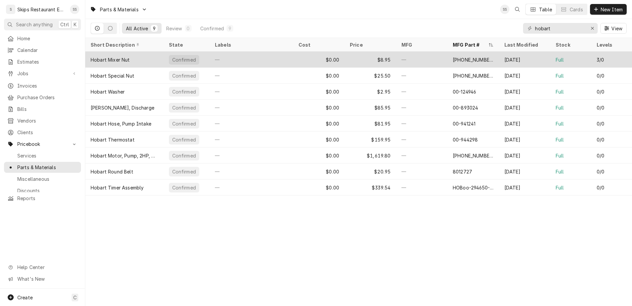
click at [169, 55] on div "Confirmed" at bounding box center [184, 60] width 30 height 10
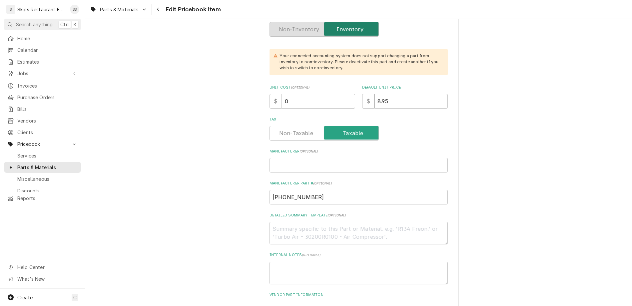
scroll to position [182, 0]
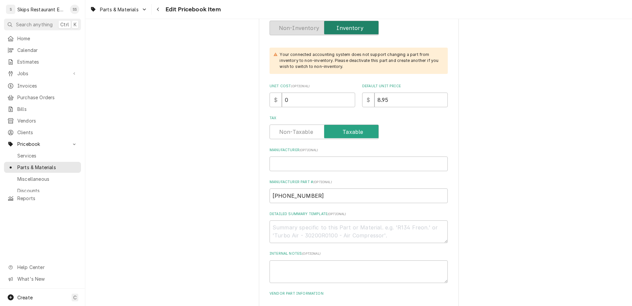
drag, startPoint x: 304, startPoint y: 253, endPoint x: 286, endPoint y: 250, distance: 18.2
type input "0"
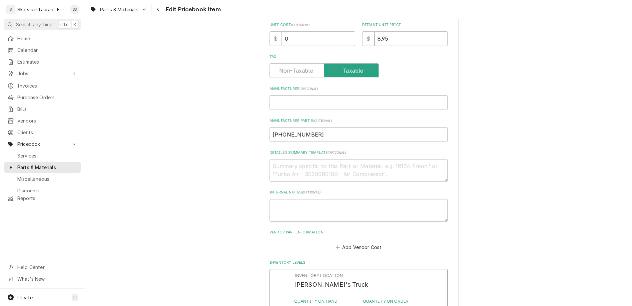
scroll to position [286, 0]
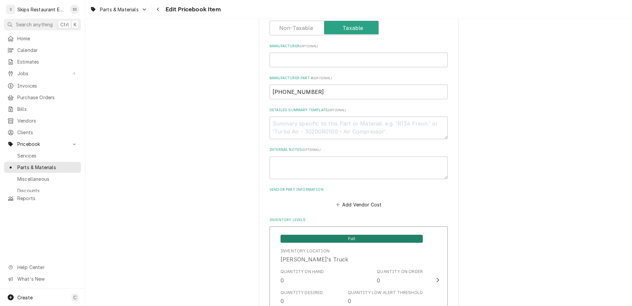
type textarea "x"
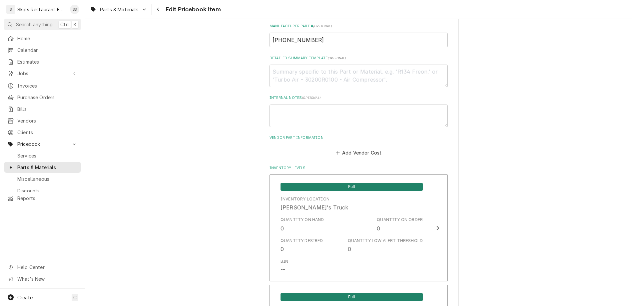
drag, startPoint x: 309, startPoint y: 262, endPoint x: 265, endPoint y: 265, distance: 44.0
type input "3"
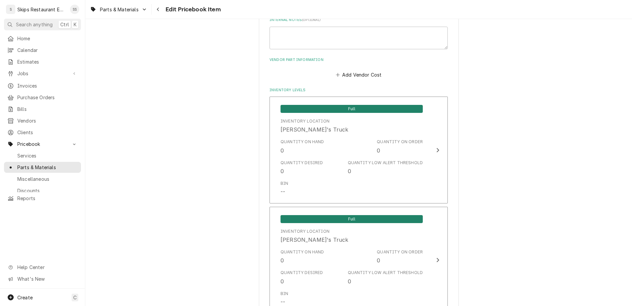
type textarea "x"
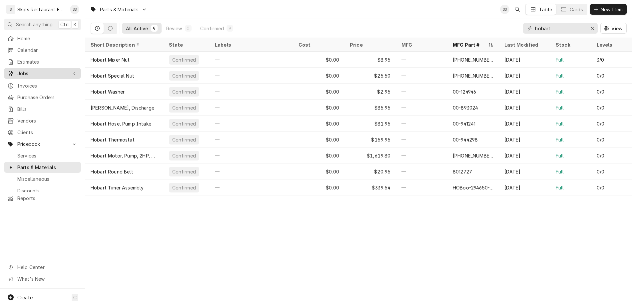
click at [20, 70] on span "Jobs" at bounding box center [42, 73] width 50 height 7
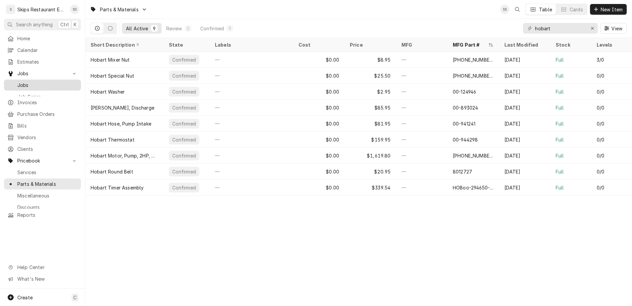
click at [18, 82] on span "Jobs" at bounding box center [47, 85] width 60 height 7
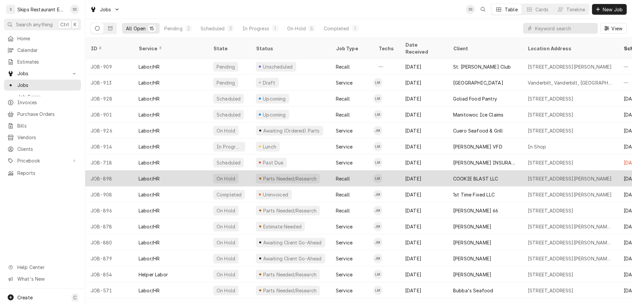
click at [528, 175] on div "7800 N Navarro St, Victoria, TX 77904" at bounding box center [570, 178] width 84 height 7
click at [528, 175] on div "[STREET_ADDRESS][PERSON_NAME]" at bounding box center [570, 178] width 84 height 7
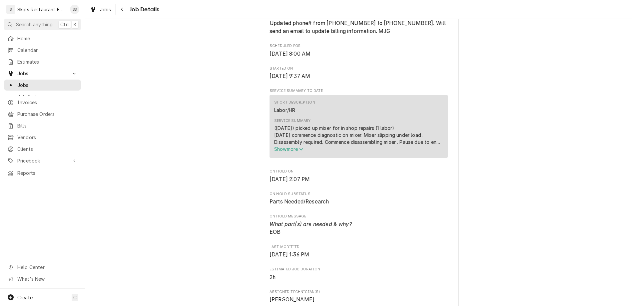
scroll to position [364, 0]
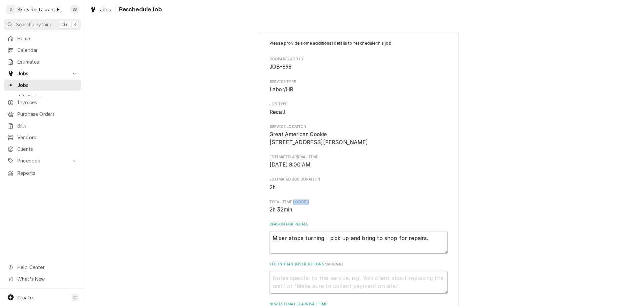
click at [341, 156] on div "Please provide some additional details to reschedule this job. Roopairs Job ID …" at bounding box center [358, 233] width 178 height 387
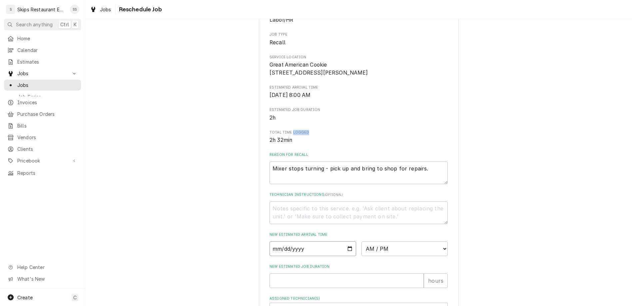
click at [337, 241] on input "Date" at bounding box center [312, 248] width 87 height 15
type input "2025-09-27"
type textarea "x"
click at [310, 273] on input "New Estimated Job Duration" at bounding box center [346, 280] width 154 height 15
type input "1"
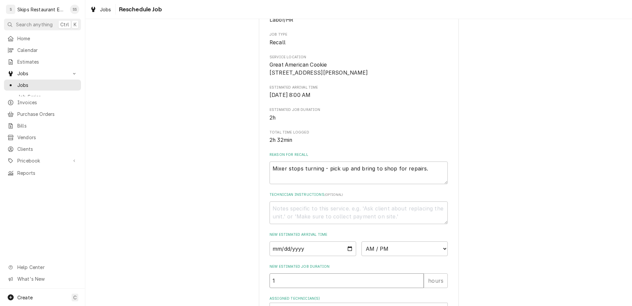
click at [303, 273] on input "1" at bounding box center [346, 280] width 154 height 15
type textarea "x"
type input "11"
click at [303, 304] on div "Assigned Technician(s)" at bounding box center [352, 310] width 159 height 12
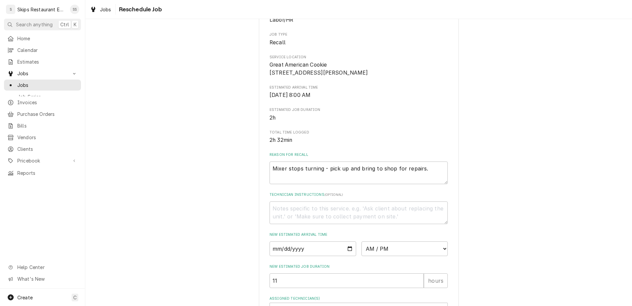
type textarea "x"
type textarea "N"
type textarea "x"
type textarea "Ne"
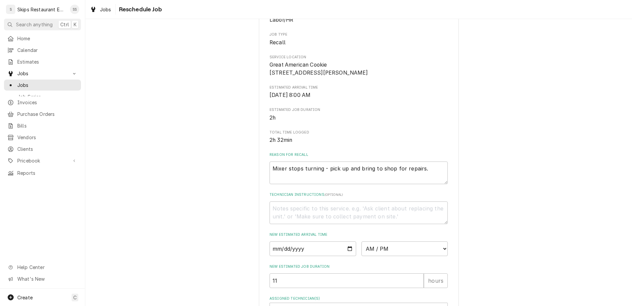
type textarea "x"
type textarea "Nee"
type textarea "x"
type textarea "Need"
type textarea "x"
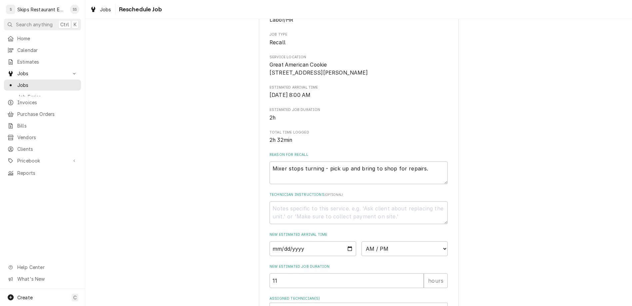
type textarea "Need"
type textarea "x"
type textarea "Need t"
type textarea "x"
type textarea "Need to"
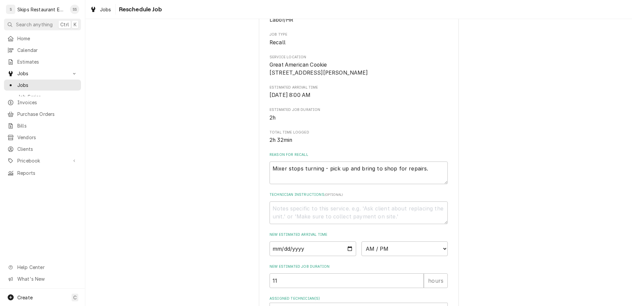
type textarea "x"
type textarea "Need to get"
type textarea "x"
type textarea "Need to get a"
type textarea "x"
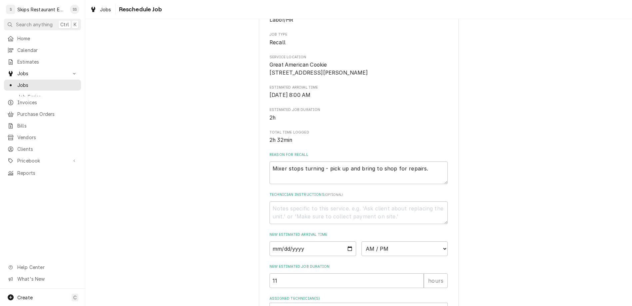
type textarea "Need to get a"
type textarea "x"
type textarea "Need to get a p"
type textarea "x"
type textarea "Need to get a pu"
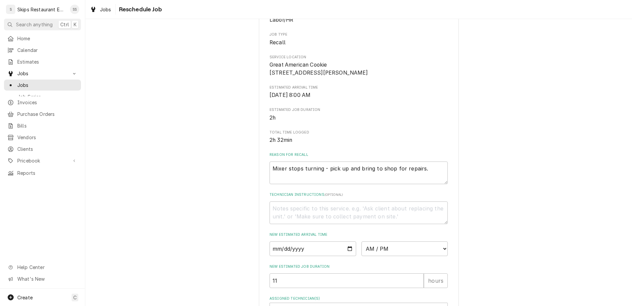
type textarea "x"
type textarea "Need to get a pun"
type textarea "x"
type textarea "Need to get a punc"
type textarea "x"
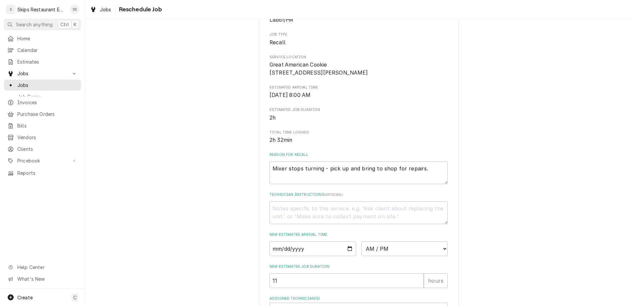
type textarea "Need to get a punch"
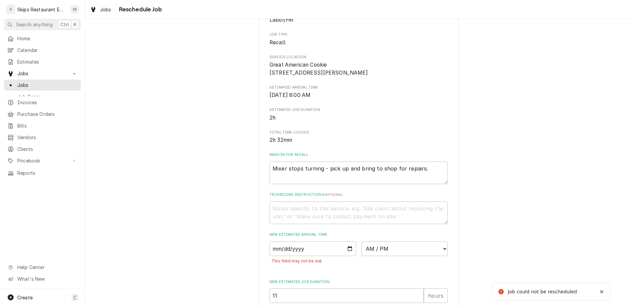
type textarea "x"
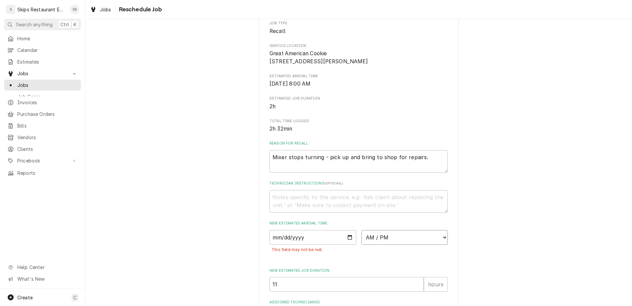
click at [361, 230] on select "AM / PM 6:00 AM 6:15 AM 6:30 AM 6:45 AM 7:00 AM 7:15 AM 7:30 AM 7:45 AM 8:00 AM…" at bounding box center [404, 237] width 87 height 15
select select "09:00:00"
click option "9:00 AM" at bounding box center [0, 0] width 0 height 0
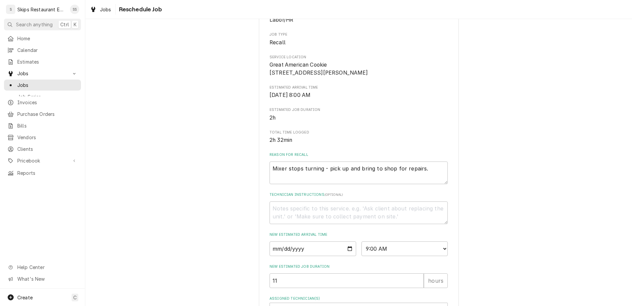
type textarea "x"
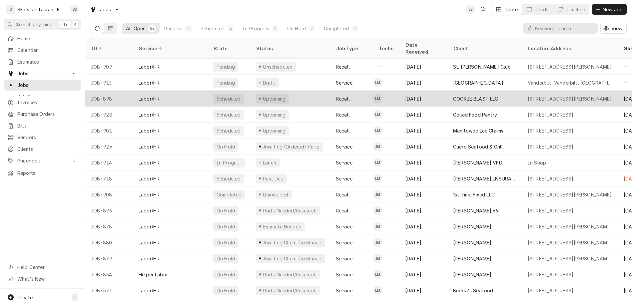
click at [531, 95] on div "7800 N Navarro St, Victoria, TX 77904" at bounding box center [570, 98] width 84 height 7
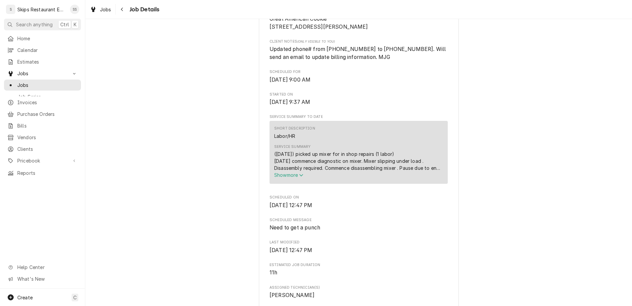
scroll to position [390, 0]
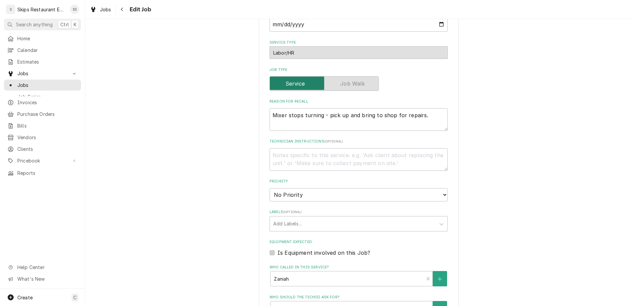
scroll to position [222, 0]
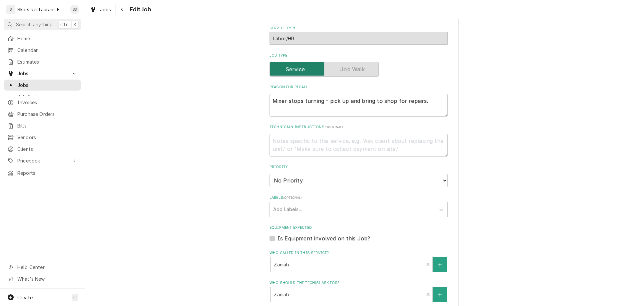
drag, startPoint x: 288, startPoint y: 249, endPoint x: 274, endPoint y: 244, distance: 14.6
type textarea "x"
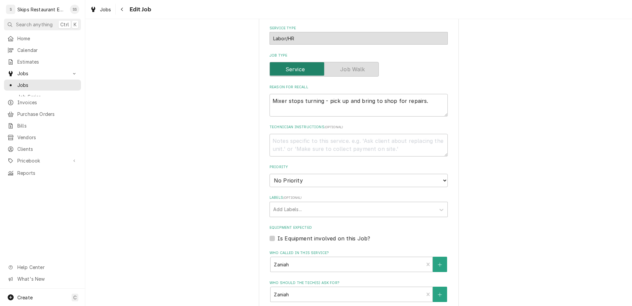
type input "2"
type textarea "x"
type input "2"
type textarea "x"
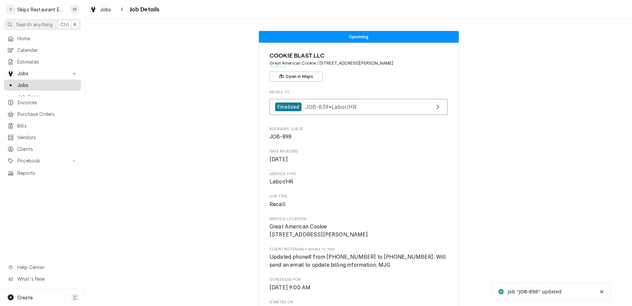
click at [19, 82] on span "Jobs" at bounding box center [47, 85] width 60 height 7
